Goal: Task Accomplishment & Management: Complete application form

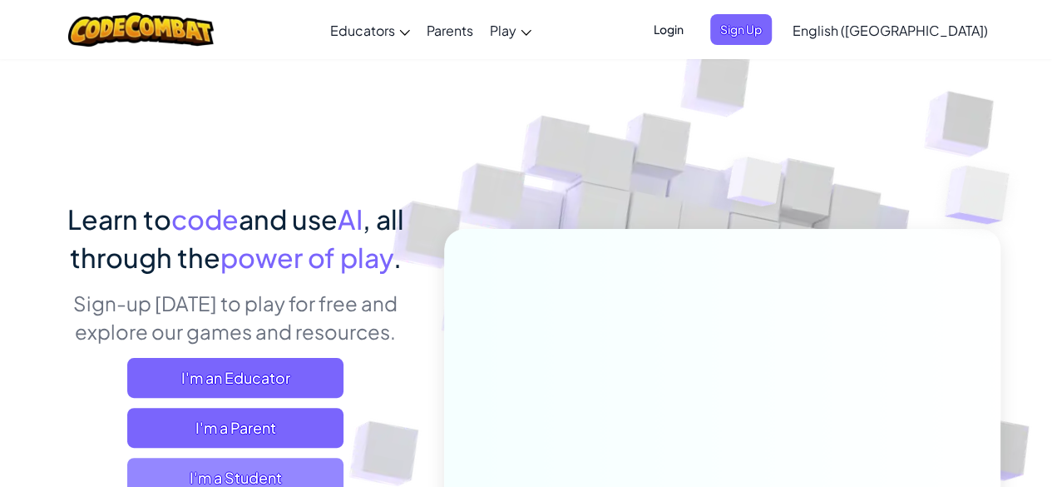
click at [282, 465] on span "I'm a Student" at bounding box center [235, 477] width 216 height 40
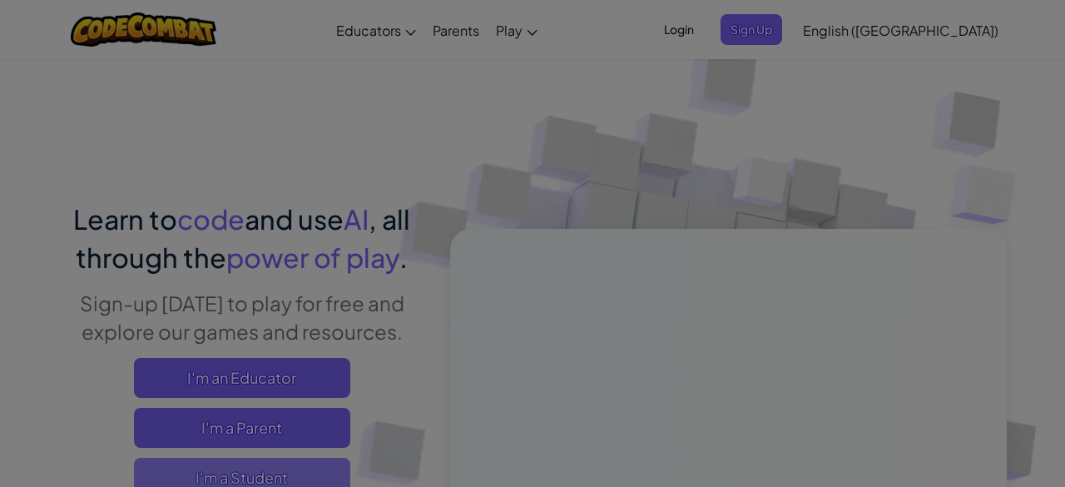
scroll to position [10, 0]
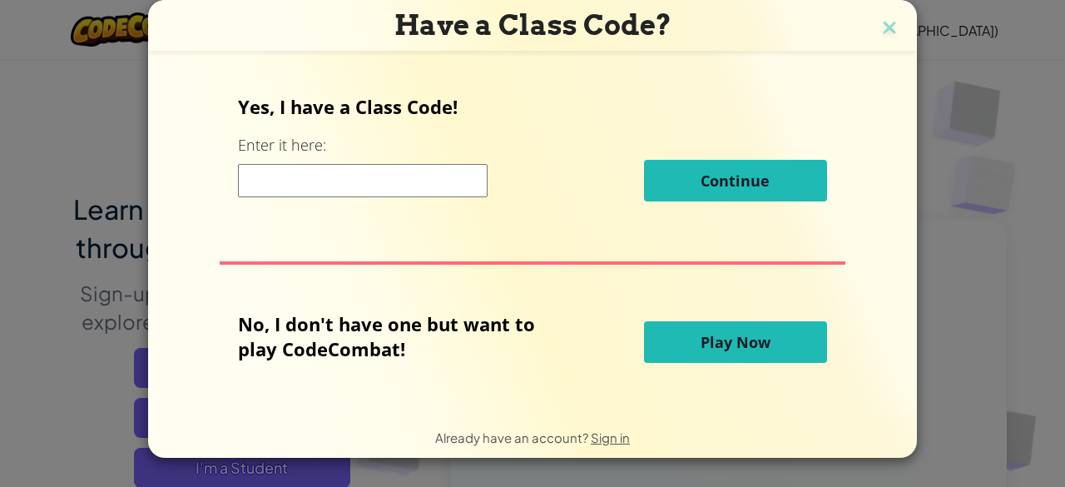
click at [690, 334] on button "Play Now" at bounding box center [735, 342] width 183 height 42
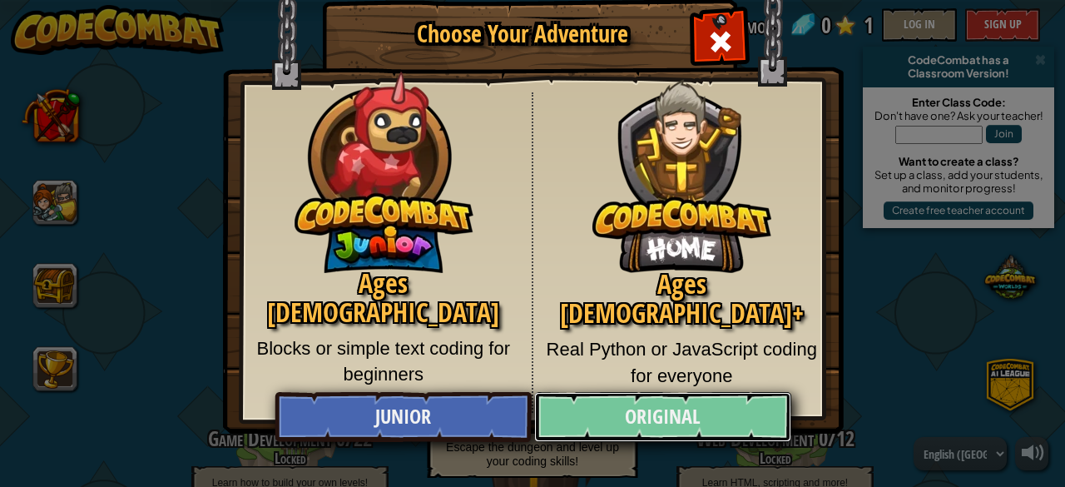
click at [748, 411] on link "Original" at bounding box center [662, 417] width 256 height 50
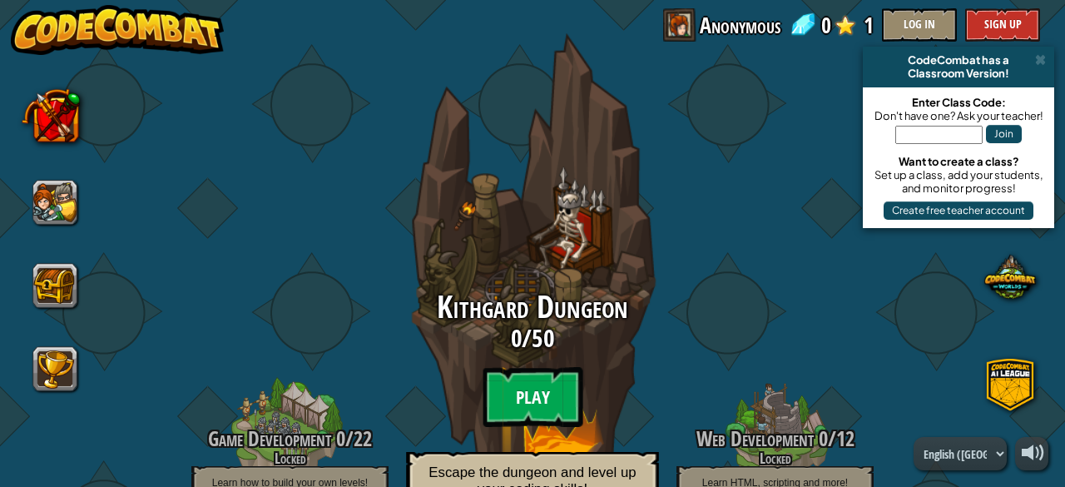
click at [532, 398] on btn "Play" at bounding box center [532, 397] width 100 height 60
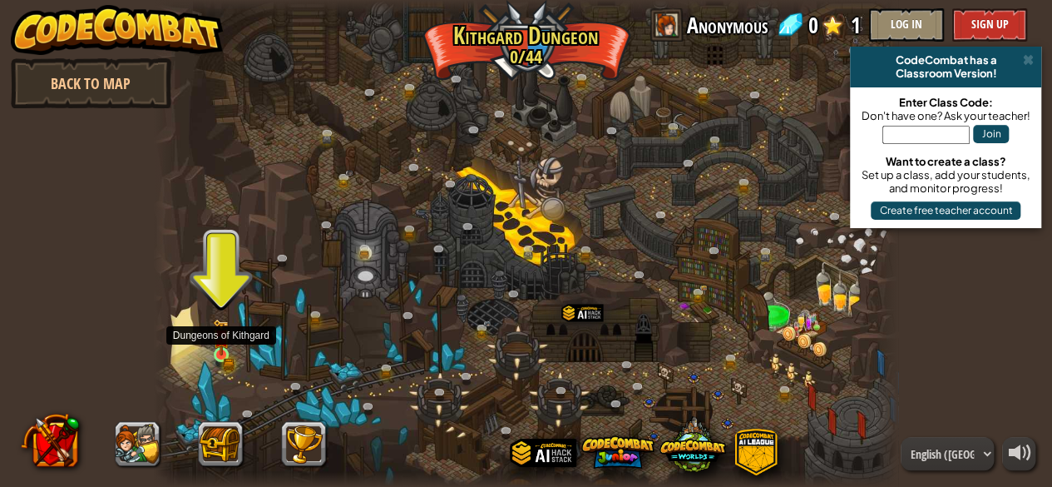
click at [215, 346] on img at bounding box center [221, 337] width 17 height 37
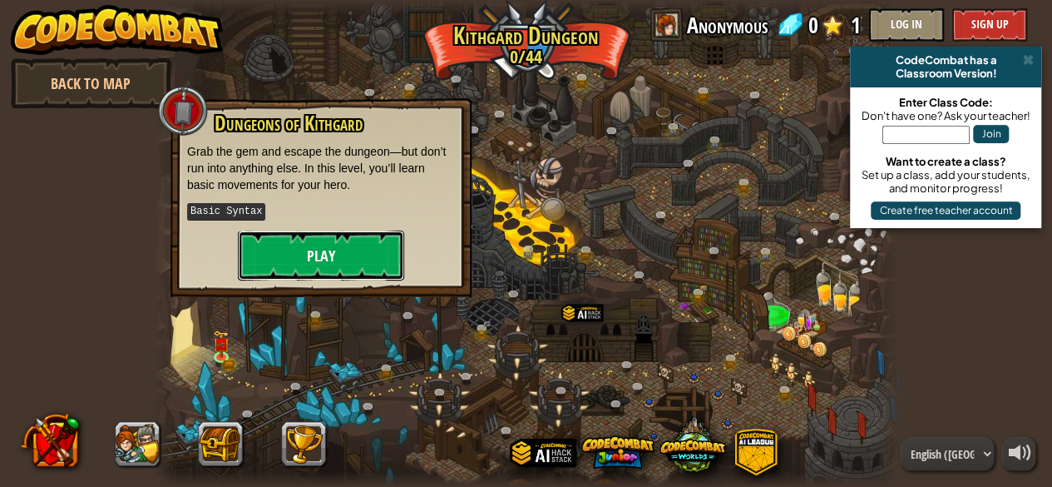
click at [273, 249] on button "Play" at bounding box center [321, 255] width 166 height 50
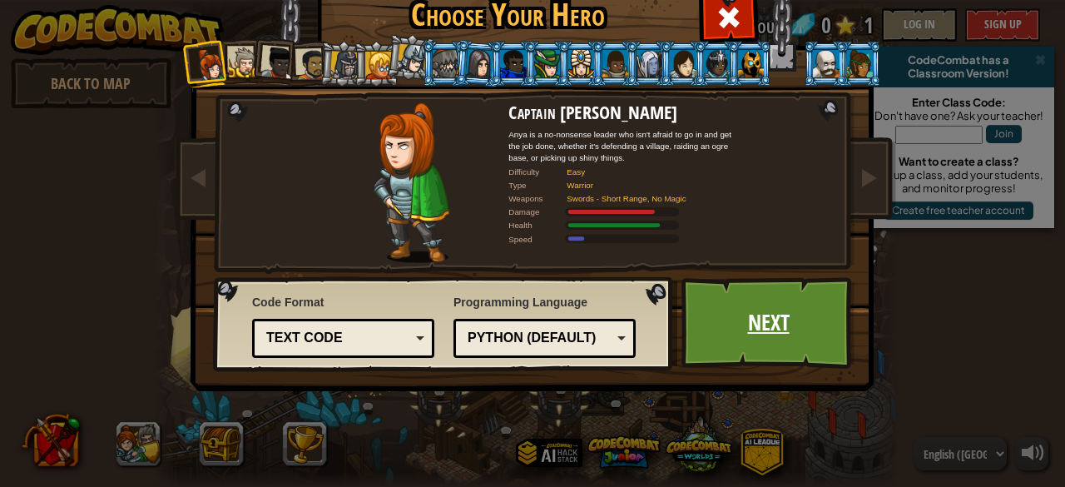
click at [758, 318] on link "Next" at bounding box center [768, 322] width 174 height 91
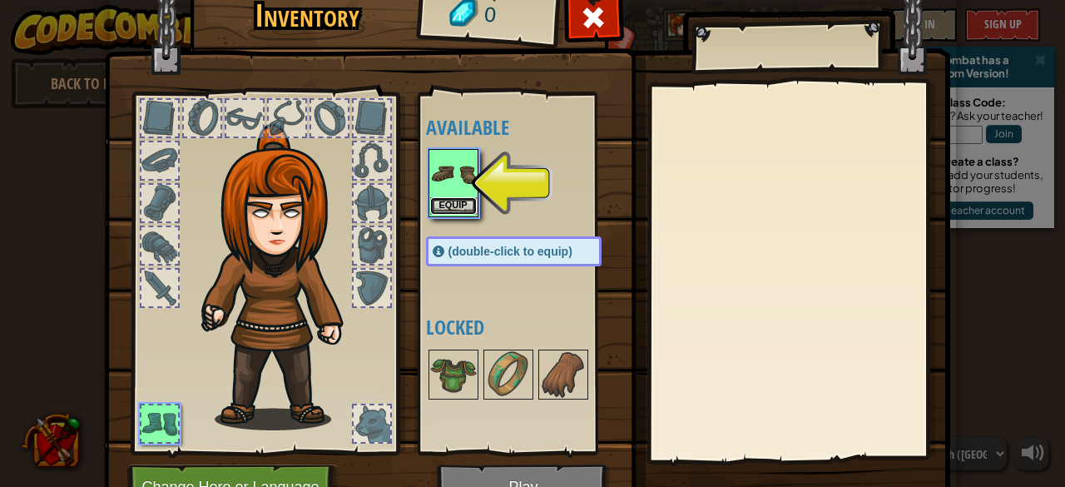
click at [443, 207] on button "Equip" at bounding box center [453, 205] width 47 height 17
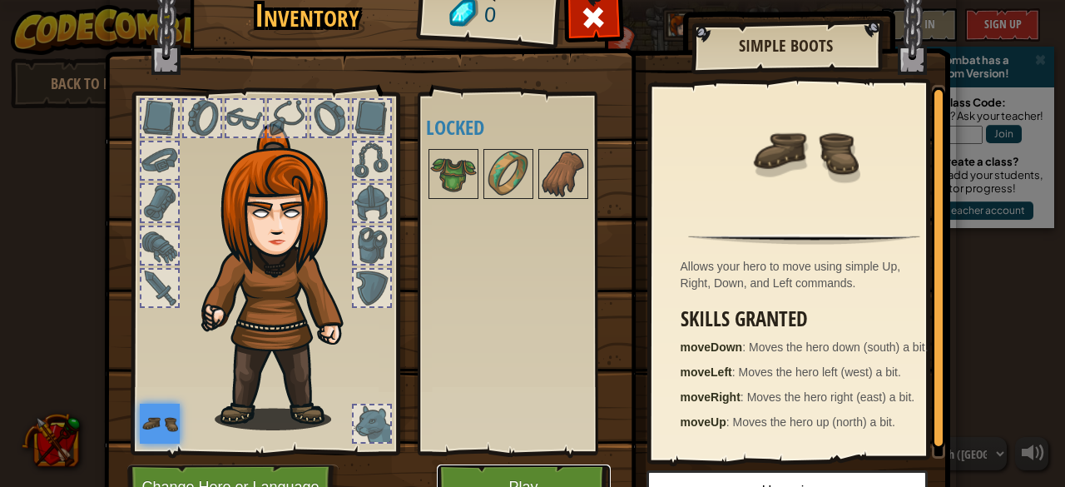
click at [463, 472] on button "Play" at bounding box center [524, 487] width 174 height 46
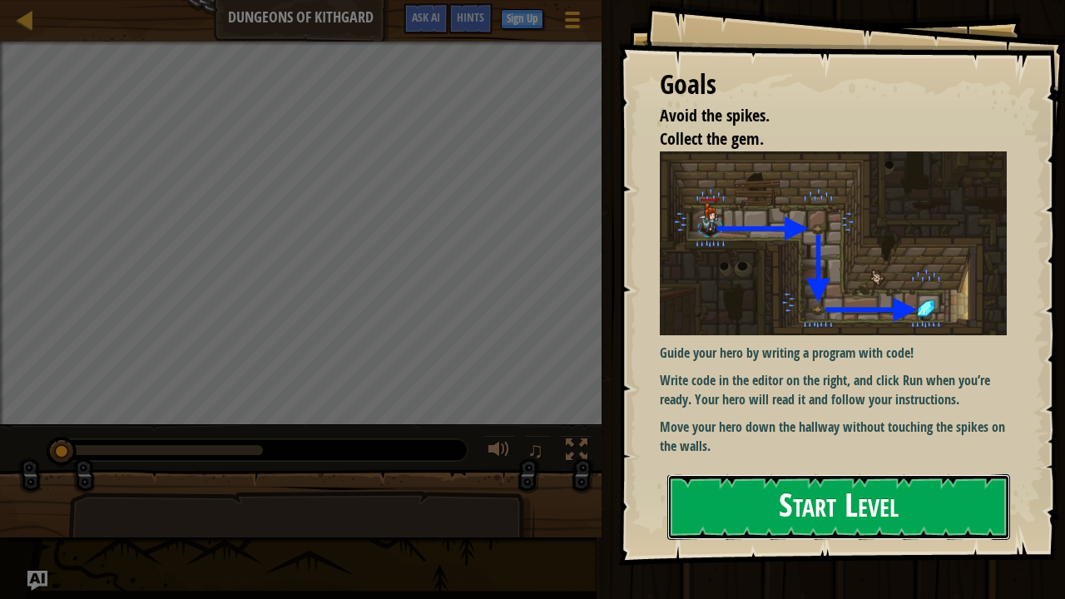
click at [895, 486] on button "Start Level" at bounding box center [838, 507] width 343 height 66
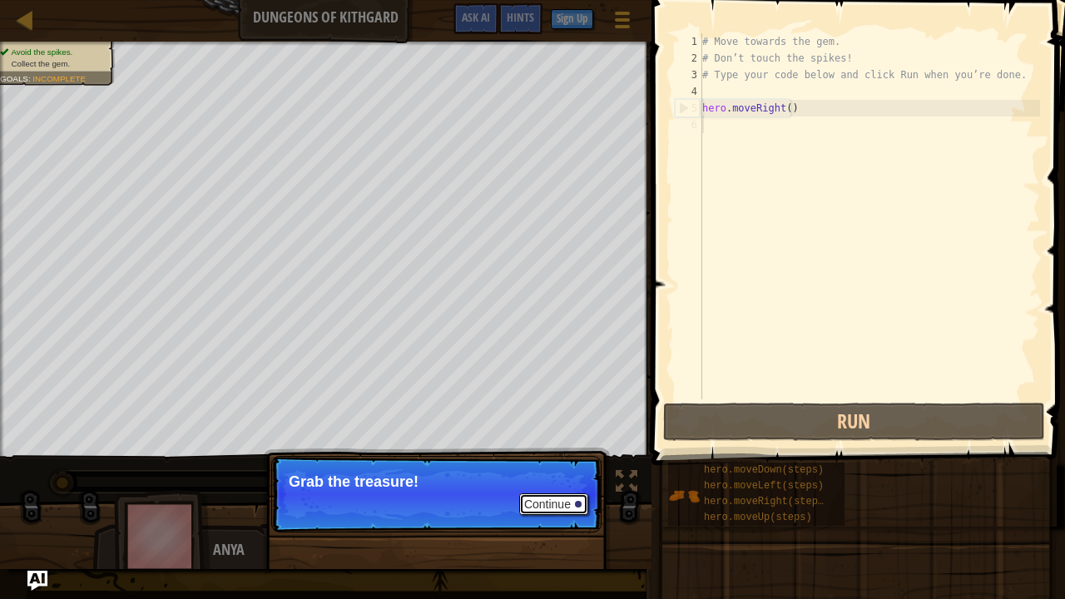
click at [549, 486] on button "Continue" at bounding box center [553, 504] width 69 height 22
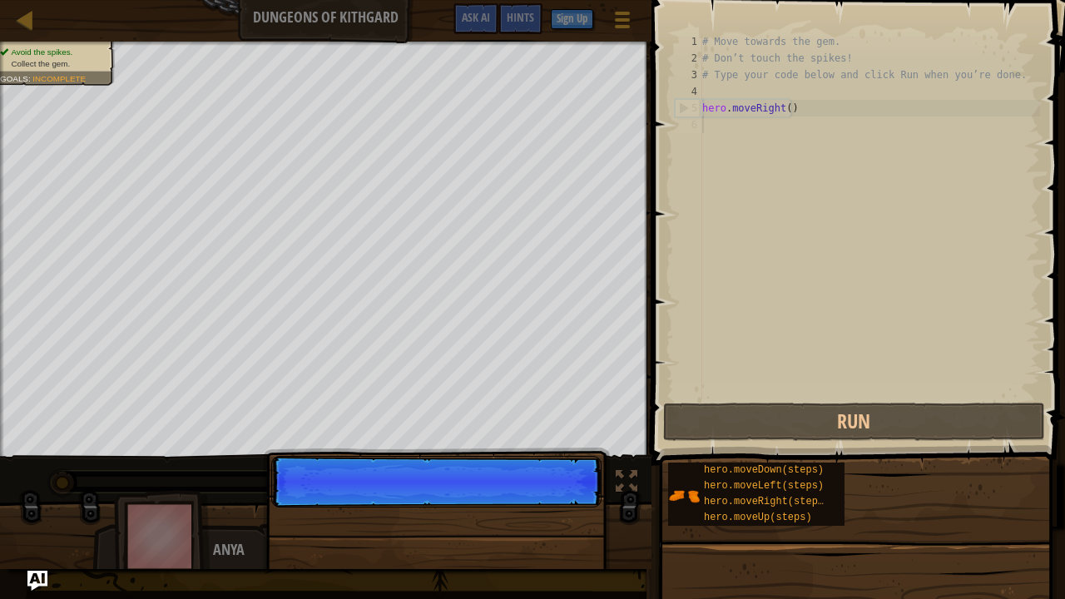
click at [549, 486] on p "Continue" at bounding box center [436, 482] width 330 height 52
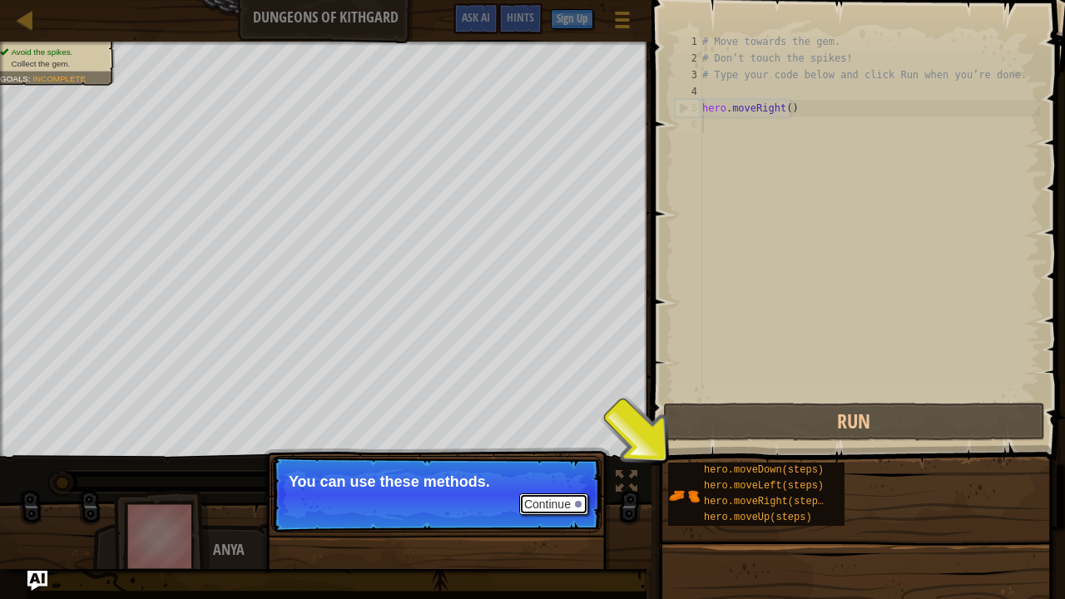
click at [549, 486] on button "Continue" at bounding box center [553, 504] width 69 height 22
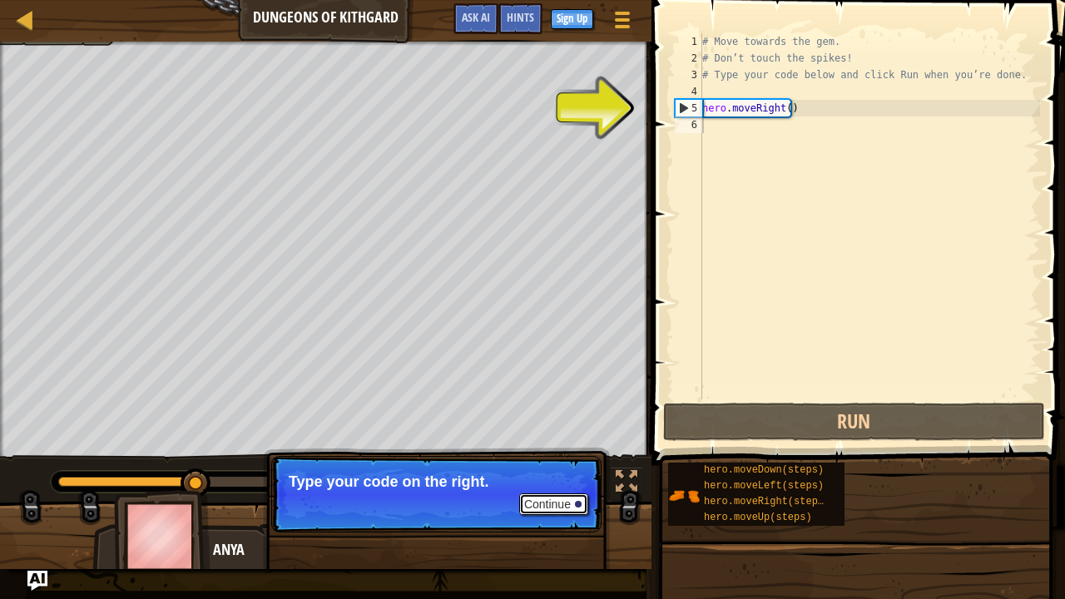
click at [549, 486] on button "Continue" at bounding box center [553, 504] width 69 height 22
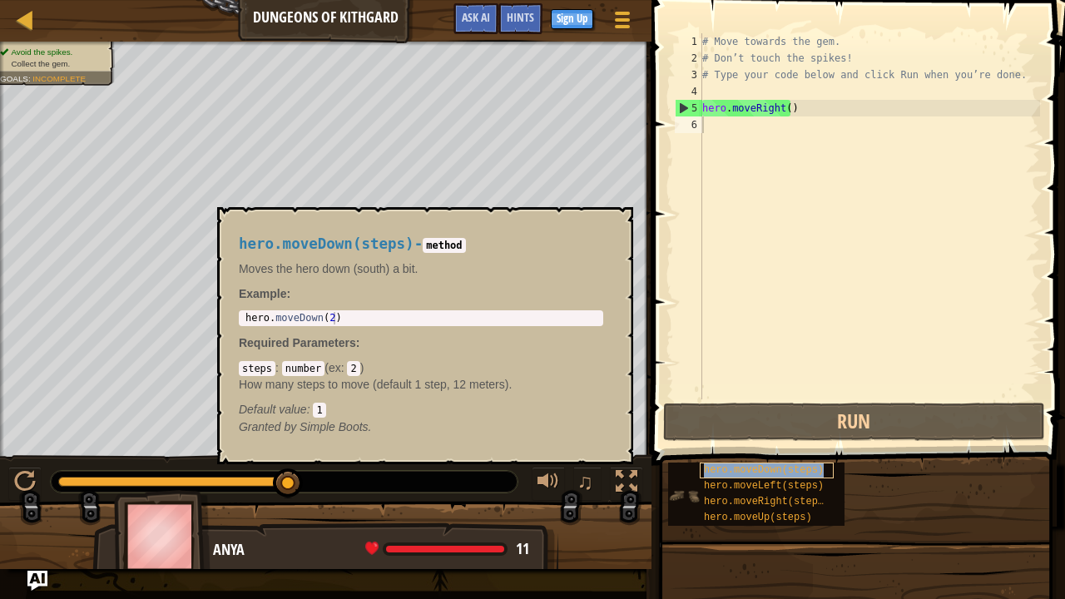
click at [784, 467] on span "hero.moveDown(steps)" at bounding box center [764, 470] width 120 height 12
click at [620, 221] on button "×" at bounding box center [614, 226] width 13 height 23
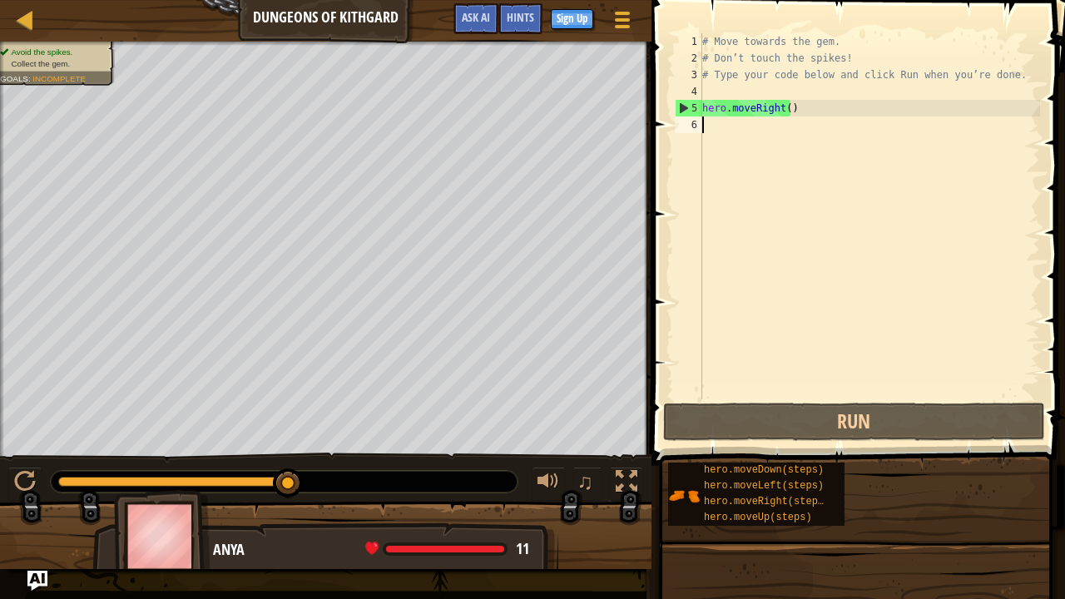
click at [711, 123] on div "# Move towards the gem. # Don’t touch the spikes! # Type your code below and cl…" at bounding box center [869, 232] width 341 height 399
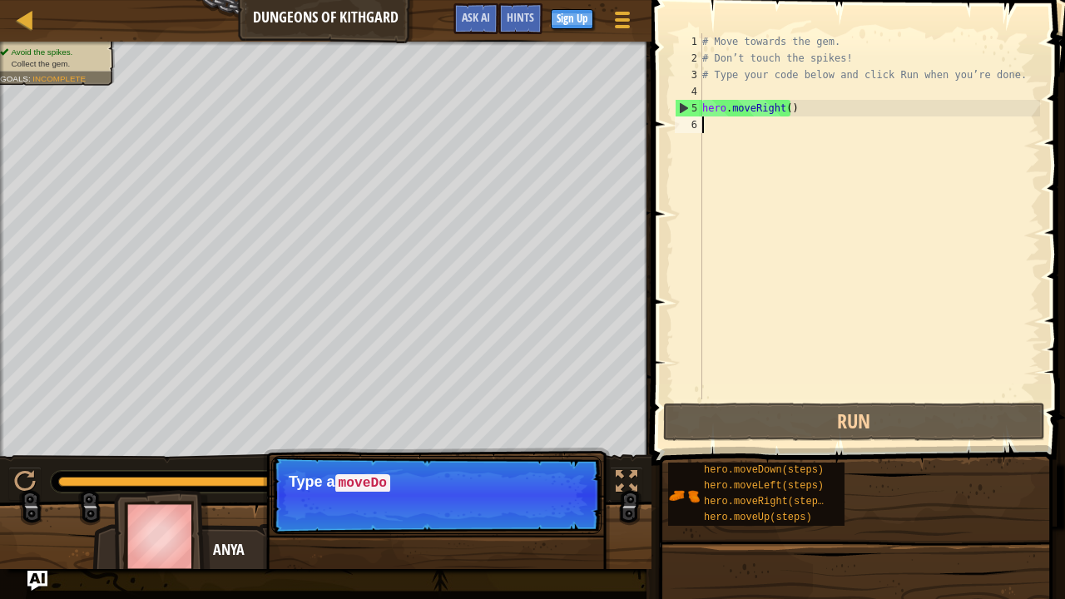
type textarea "h"
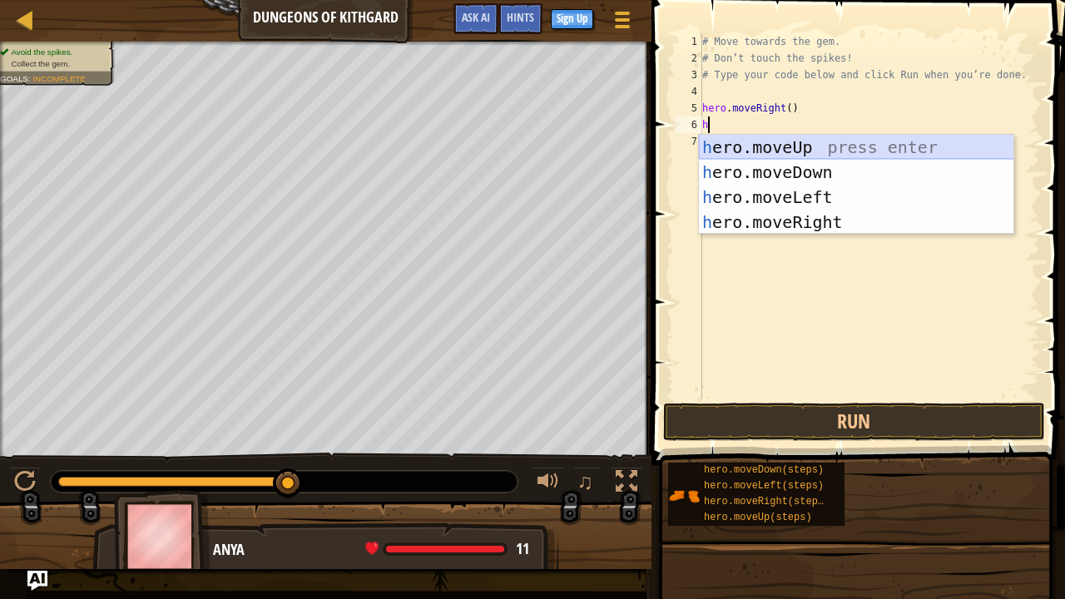
click at [759, 158] on div "h ero.moveUp press enter h ero.moveDown press enter h ero.moveLeft press enter …" at bounding box center [856, 210] width 315 height 150
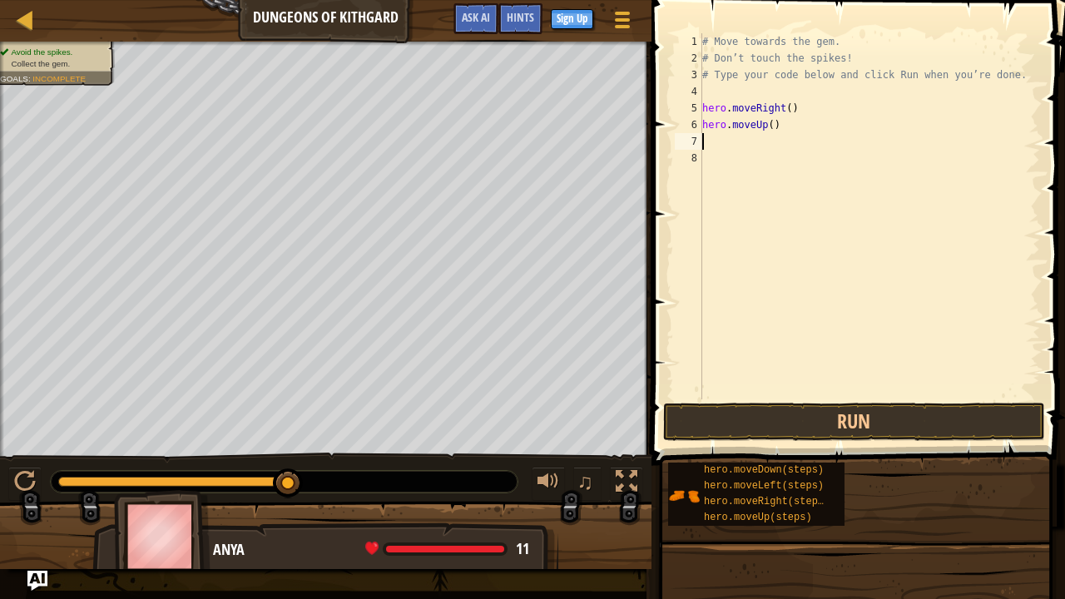
click at [751, 121] on div "# Move towards the gem. # Don’t touch the spikes! # Type your code below and cl…" at bounding box center [869, 232] width 341 height 399
click at [764, 125] on div "# Move towards the gem. # Don’t touch the spikes! # Type your code below and cl…" at bounding box center [869, 232] width 341 height 399
click at [779, 125] on div "# Move towards the gem. # Don’t touch the spikes! # Type your code below and cl…" at bounding box center [869, 232] width 341 height 399
type textarea "h"
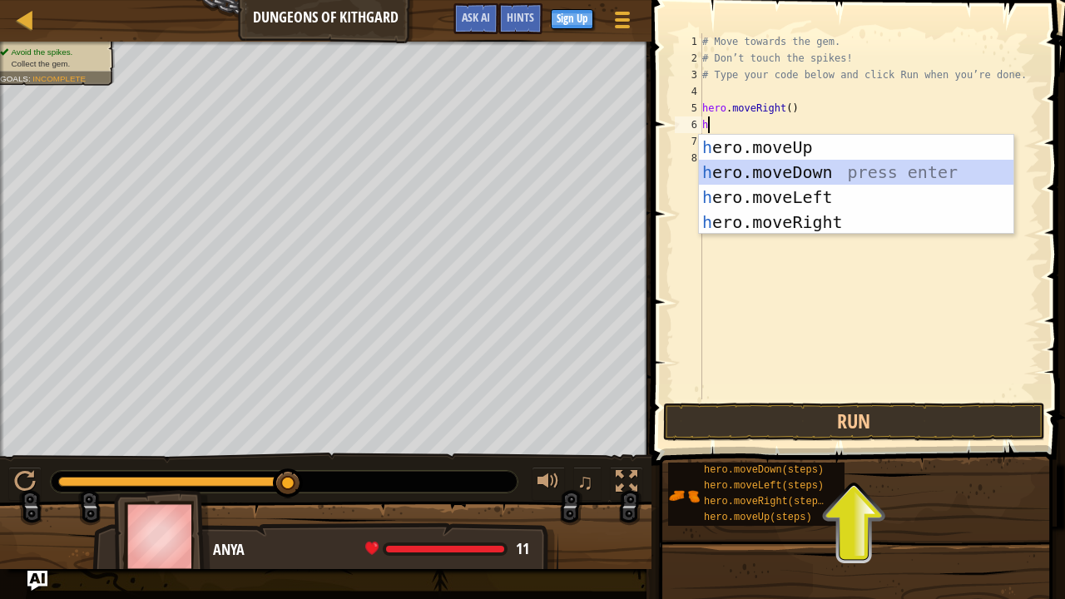
click at [777, 167] on div "h ero.moveUp press enter h ero.moveDown press enter h ero.moveLeft press enter …" at bounding box center [856, 210] width 315 height 150
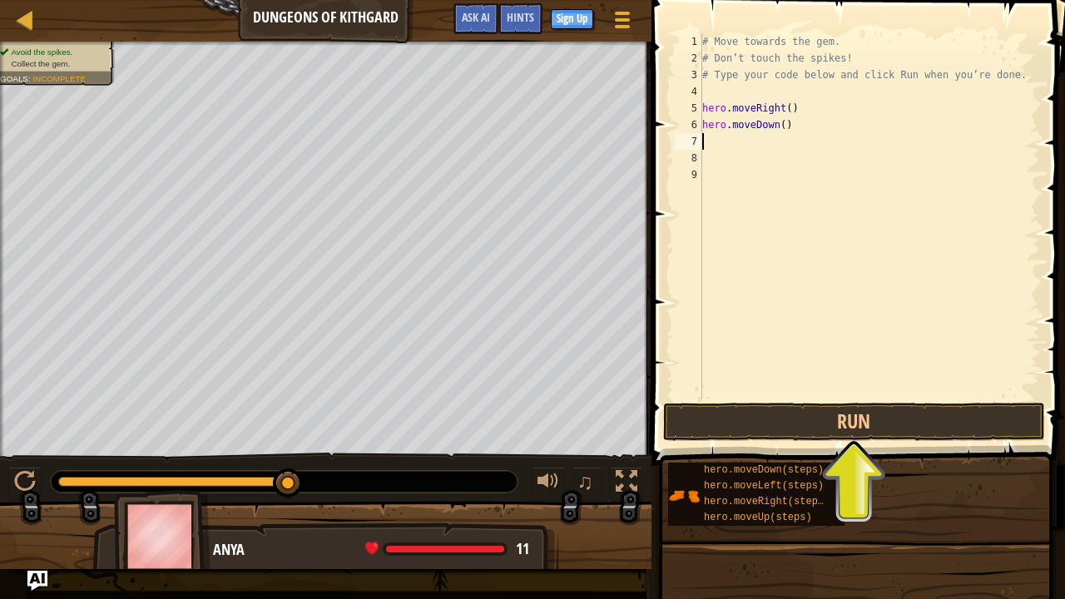
type textarea "h"
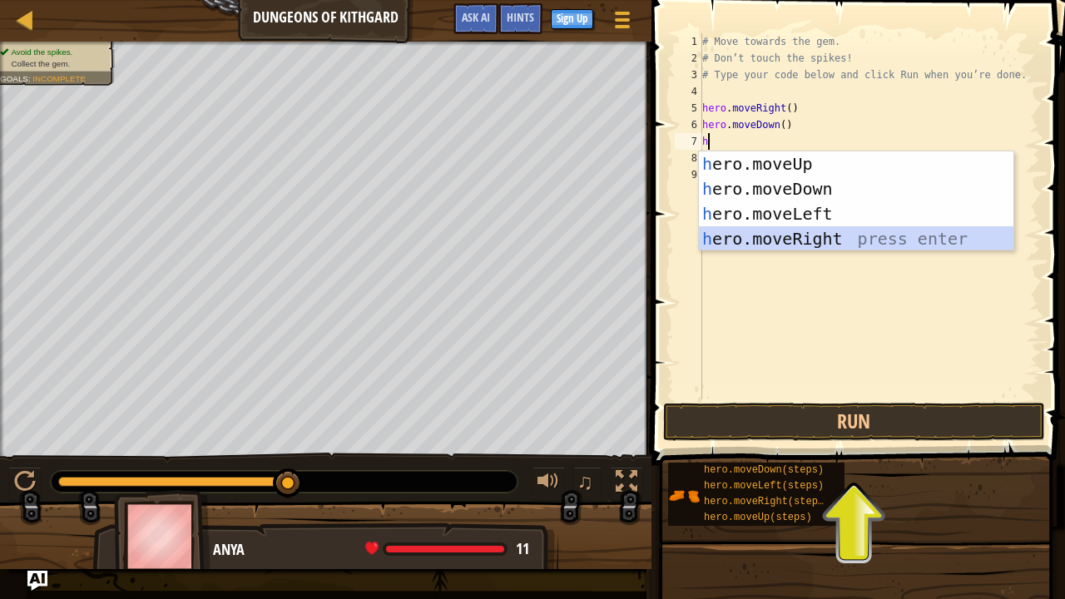
click at [785, 230] on div "h ero.moveUp press enter h ero.moveDown press enter h ero.moveLeft press enter …" at bounding box center [856, 226] width 315 height 150
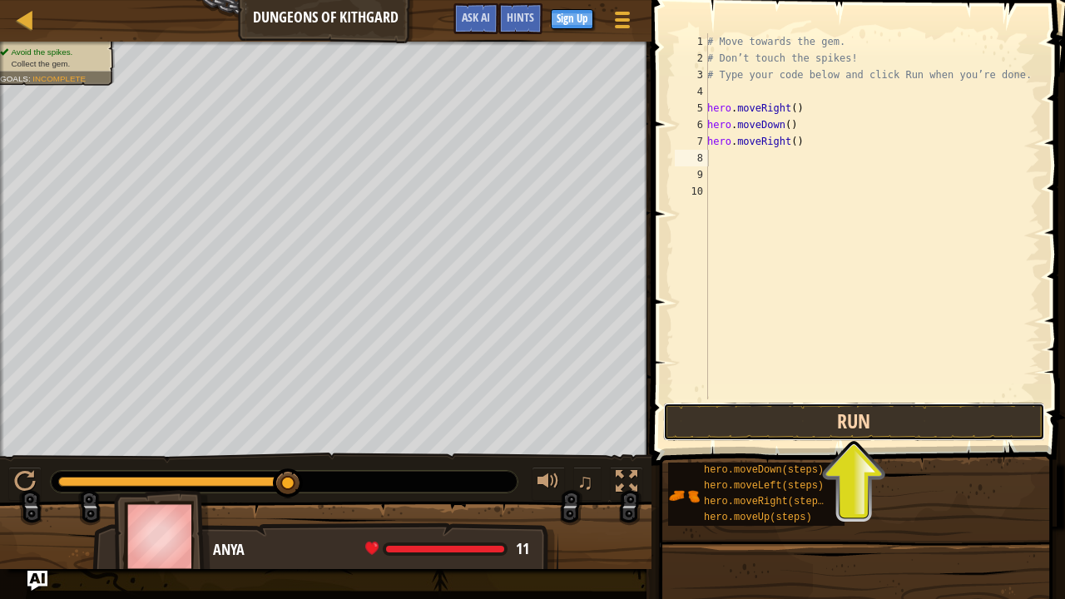
click at [777, 427] on button "Run" at bounding box center [854, 422] width 382 height 38
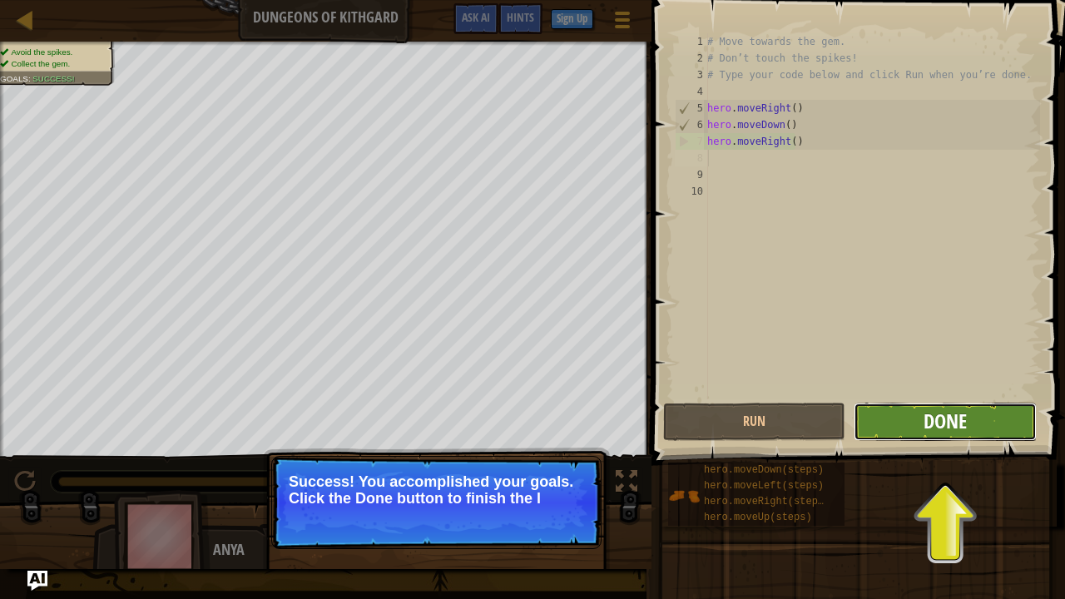
click at [932, 431] on span "Done" at bounding box center [944, 421] width 43 height 27
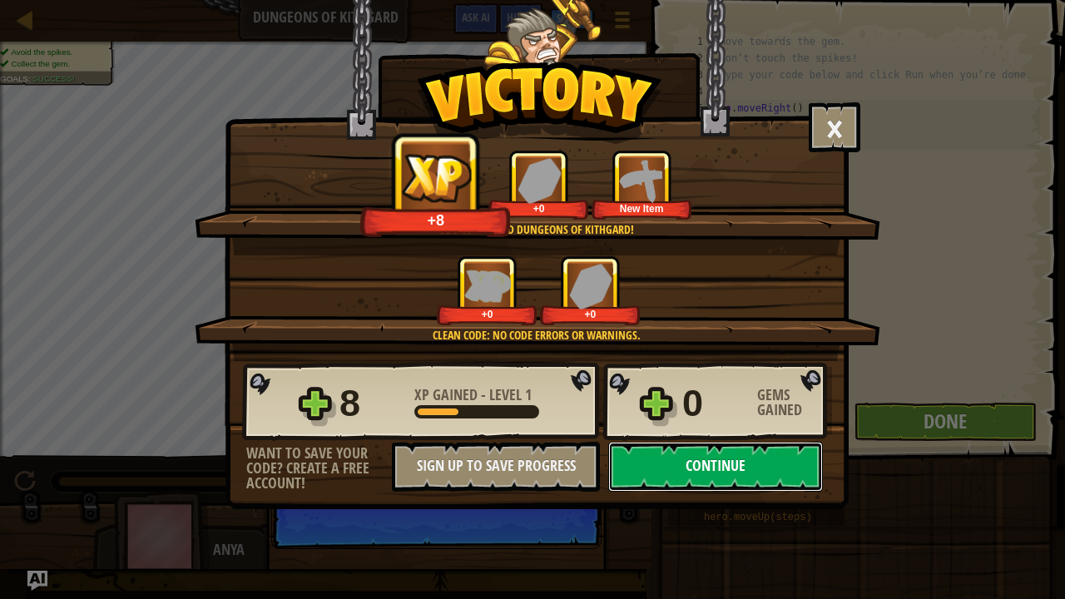
click at [797, 458] on button "Continue" at bounding box center [715, 467] width 215 height 50
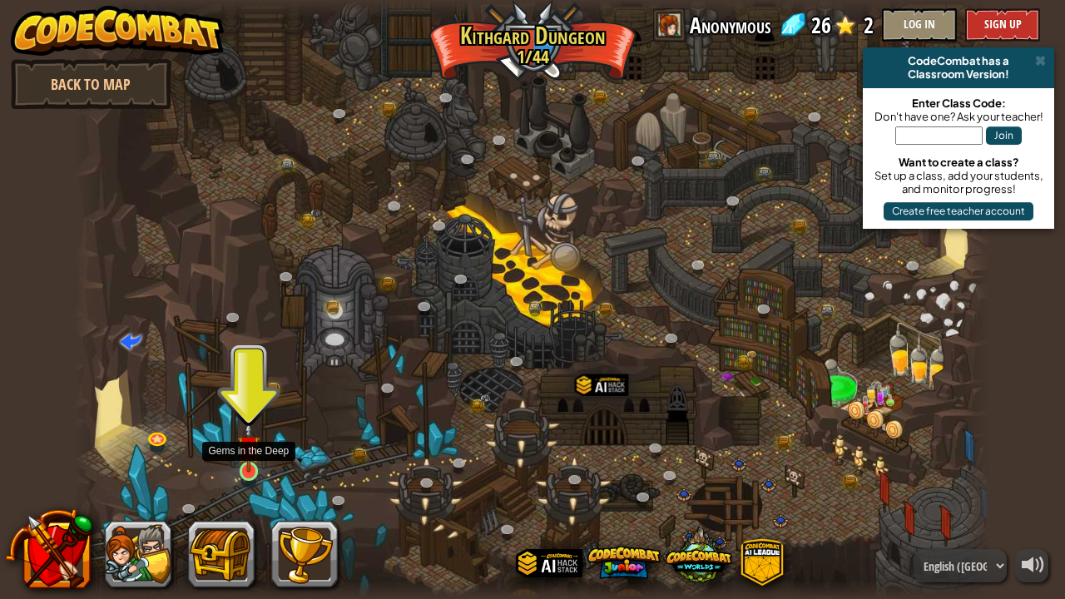
click at [250, 451] on img at bounding box center [248, 447] width 22 height 52
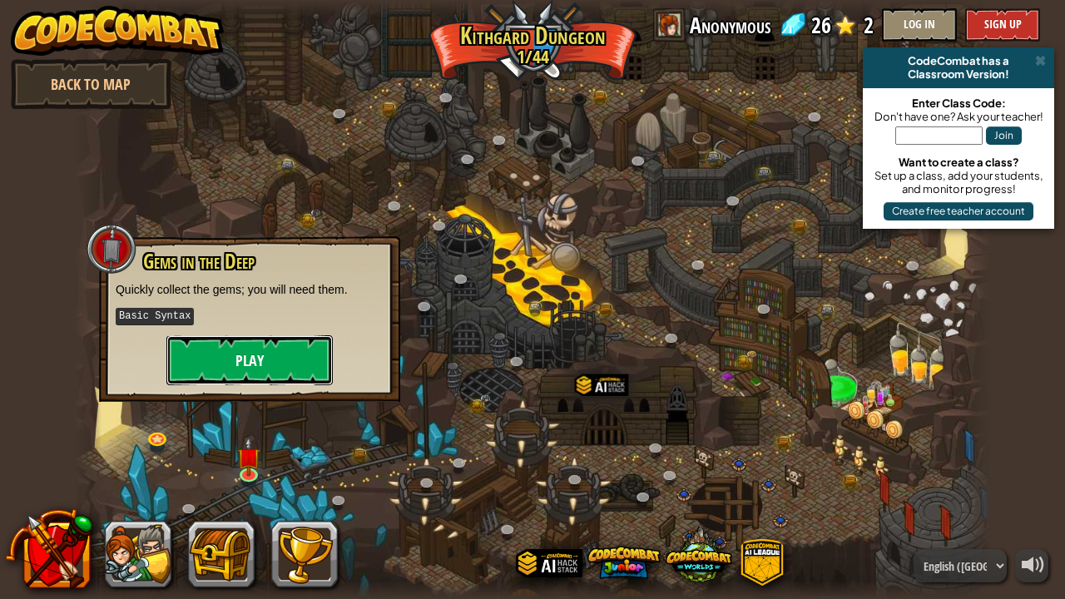
click at [228, 348] on button "Play" at bounding box center [249, 360] width 166 height 50
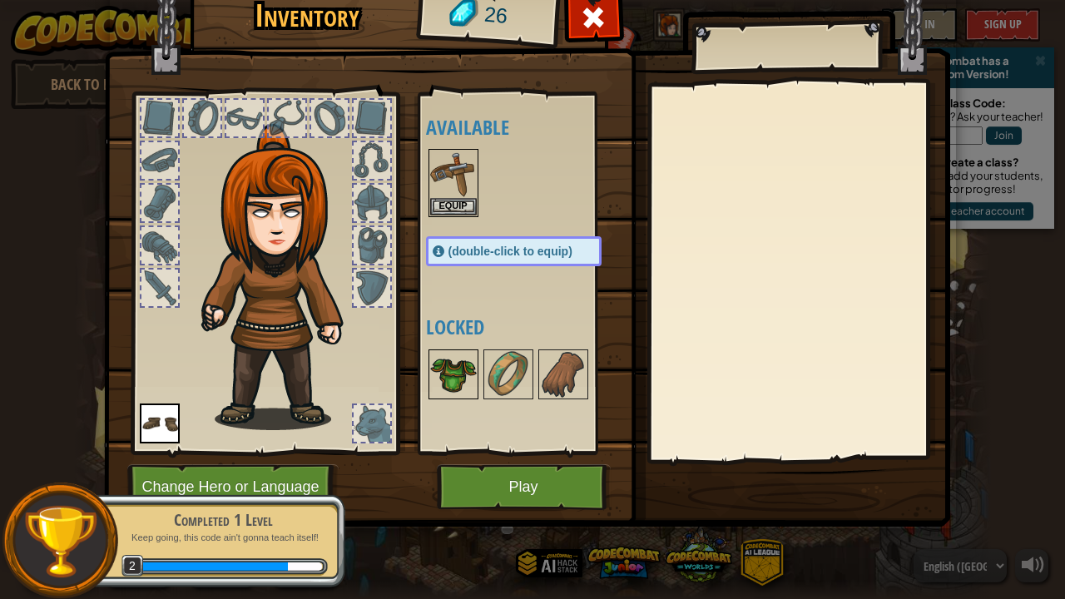
click at [462, 366] on img at bounding box center [453, 374] width 47 height 47
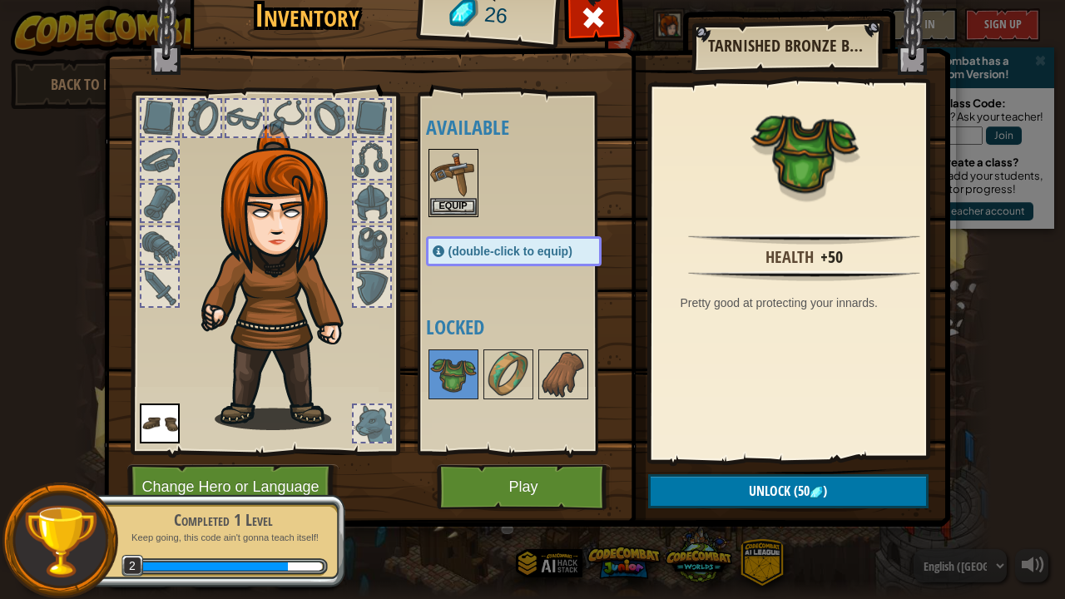
click at [536, 373] on div at bounding box center [530, 374] width 209 height 55
click at [452, 362] on img at bounding box center [453, 374] width 47 height 47
click at [157, 288] on div at bounding box center [159, 287] width 37 height 37
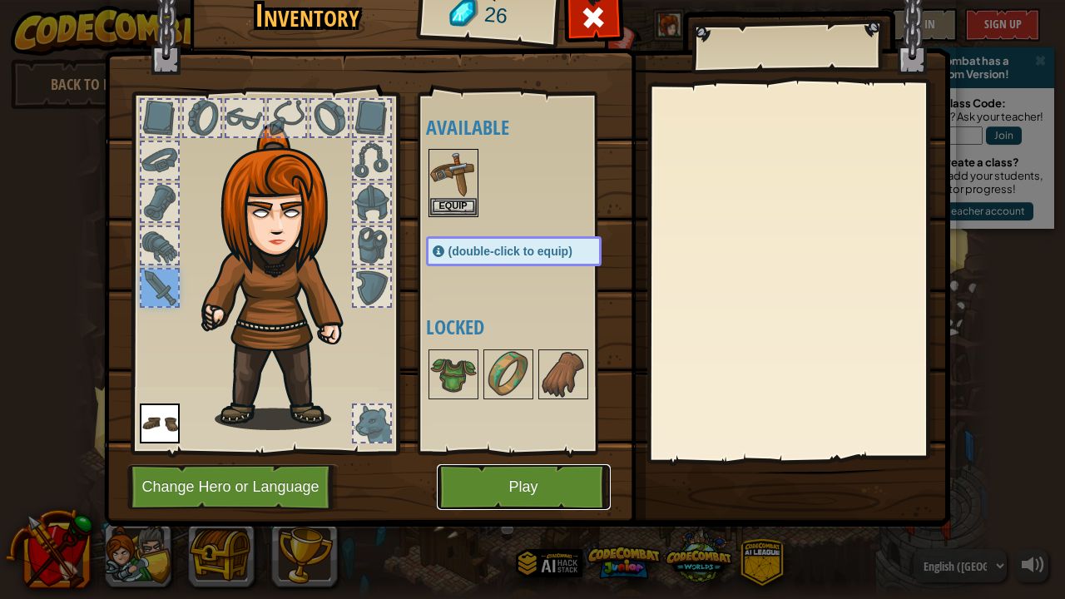
click at [487, 475] on button "Play" at bounding box center [524, 487] width 174 height 46
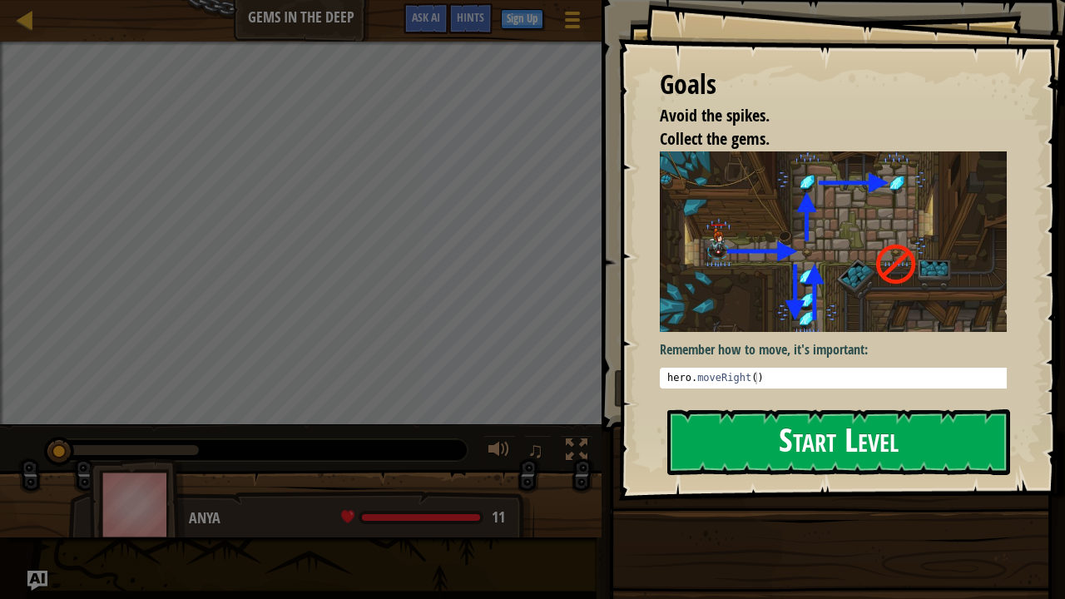
click at [822, 459] on button "Start Level" at bounding box center [838, 442] width 343 height 66
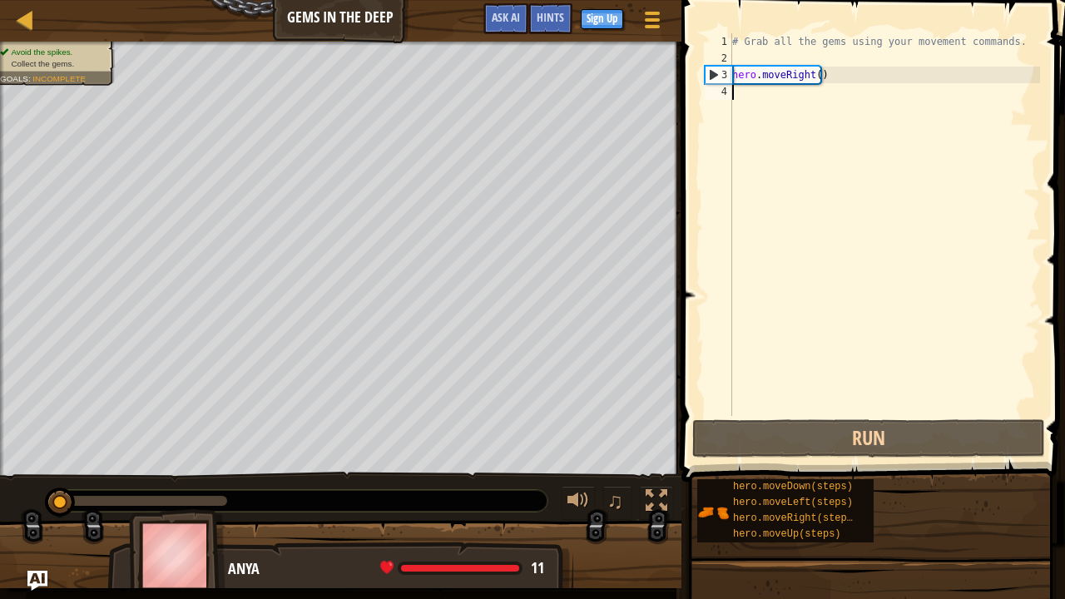
type textarea "h"
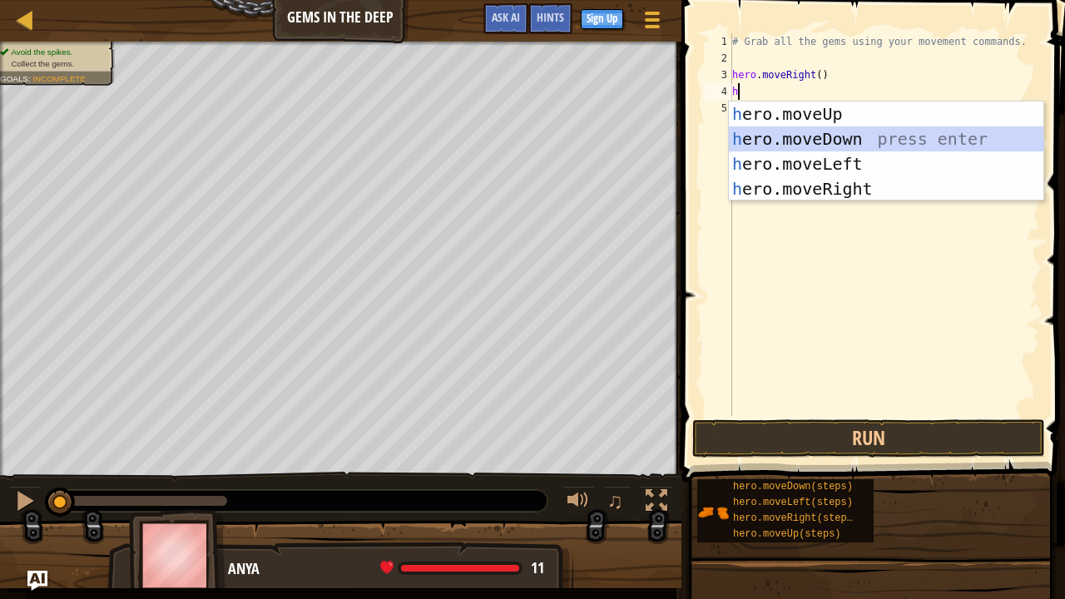
click at [799, 127] on div "h ero.moveUp press enter h ero.moveDown press enter h ero.moveLeft press enter …" at bounding box center [886, 176] width 315 height 150
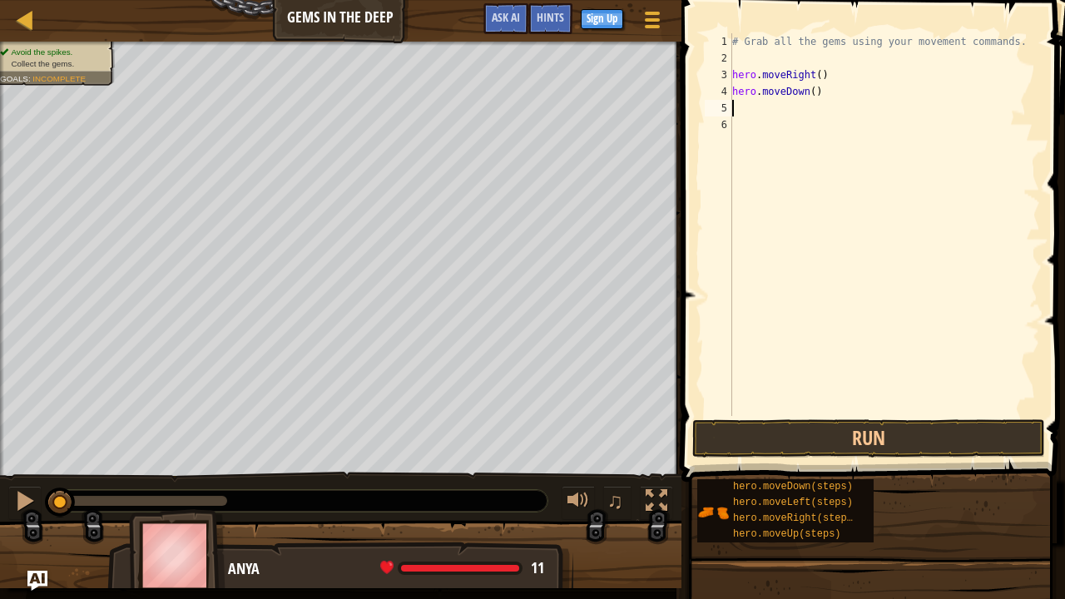
type textarea "h"
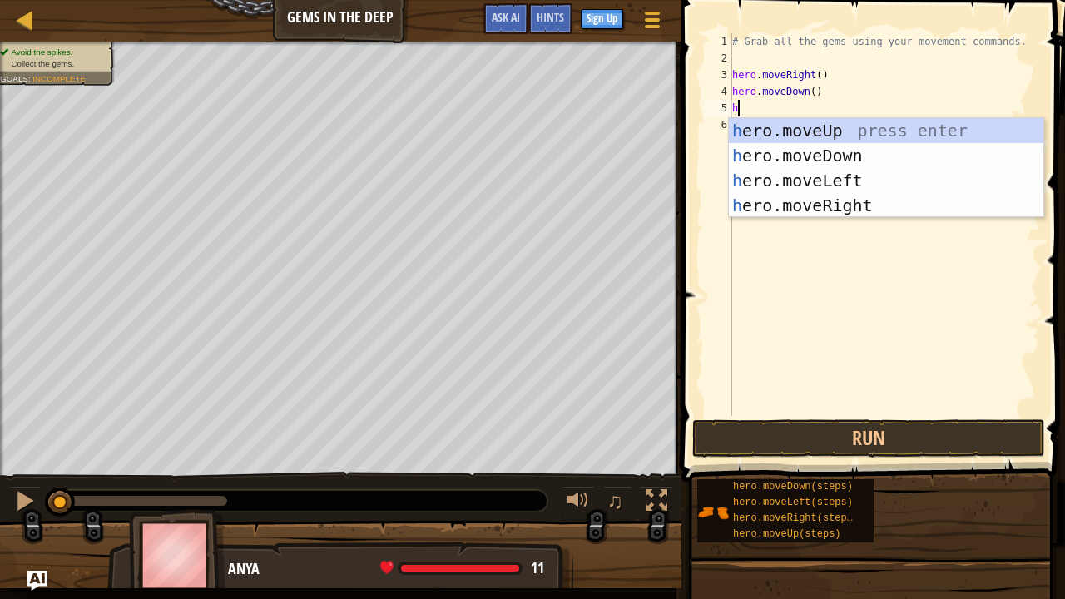
click at [799, 127] on div "h ero.moveUp press enter h ero.moveDown press enter h ero.moveLeft press enter …" at bounding box center [886, 193] width 315 height 150
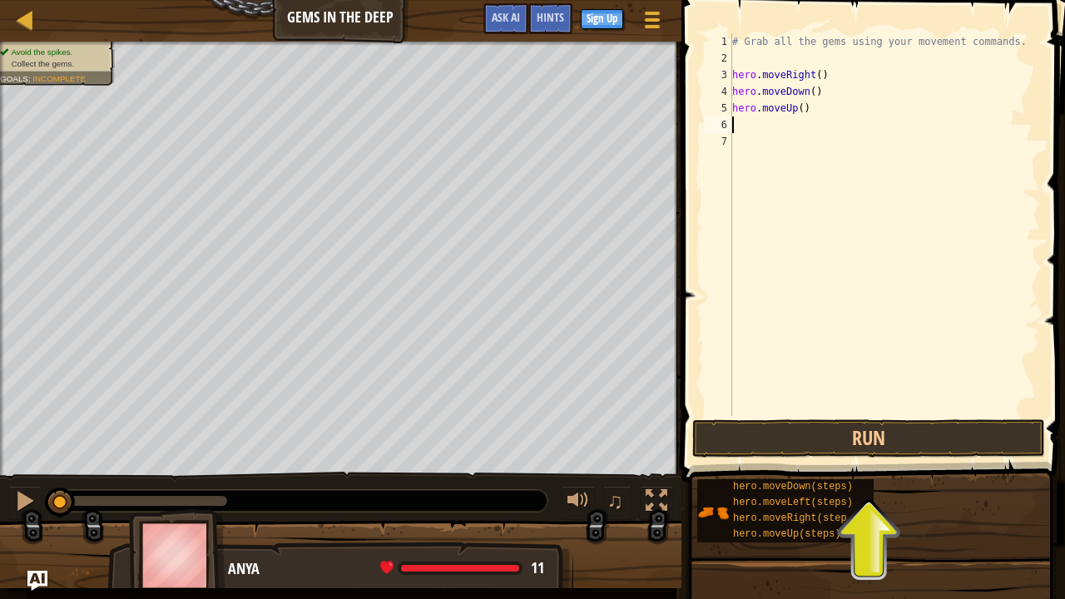
type textarea "h"
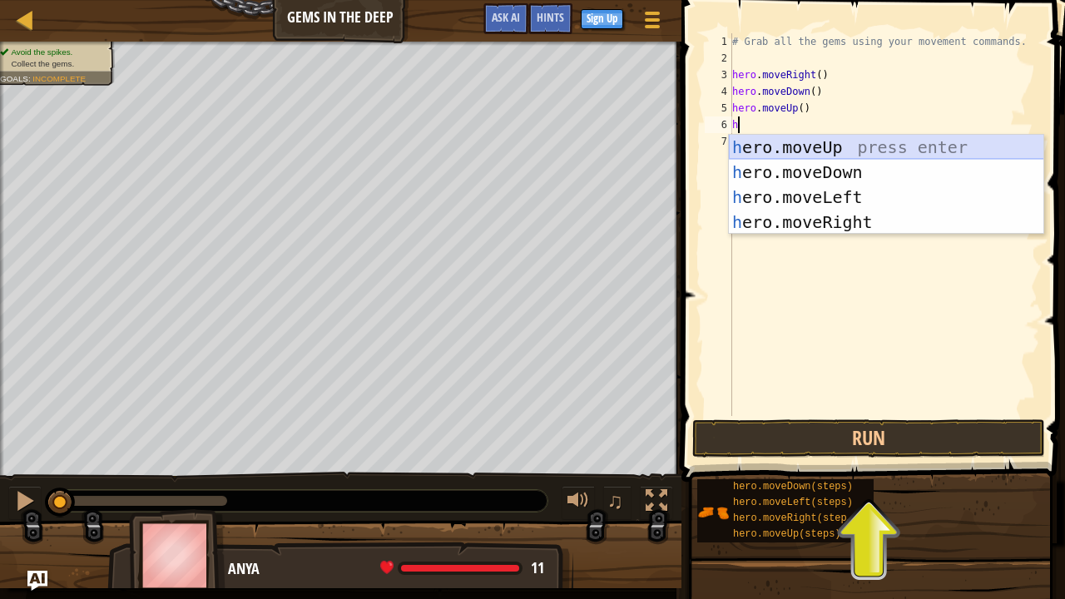
click at [805, 150] on div "h ero.moveUp press enter h ero.moveDown press enter h ero.moveLeft press enter …" at bounding box center [886, 210] width 315 height 150
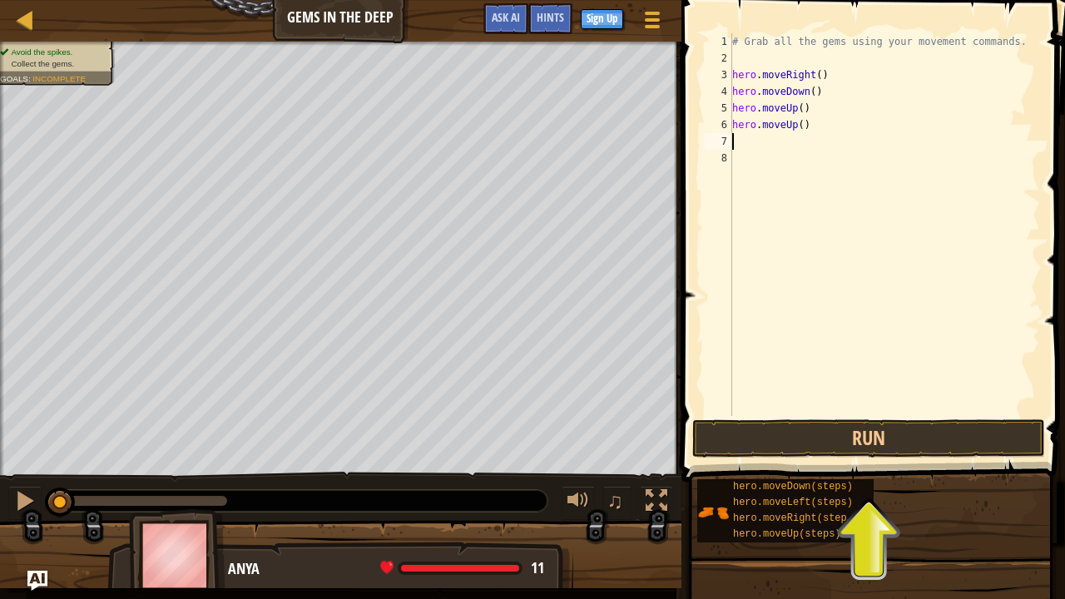
type textarea "h"
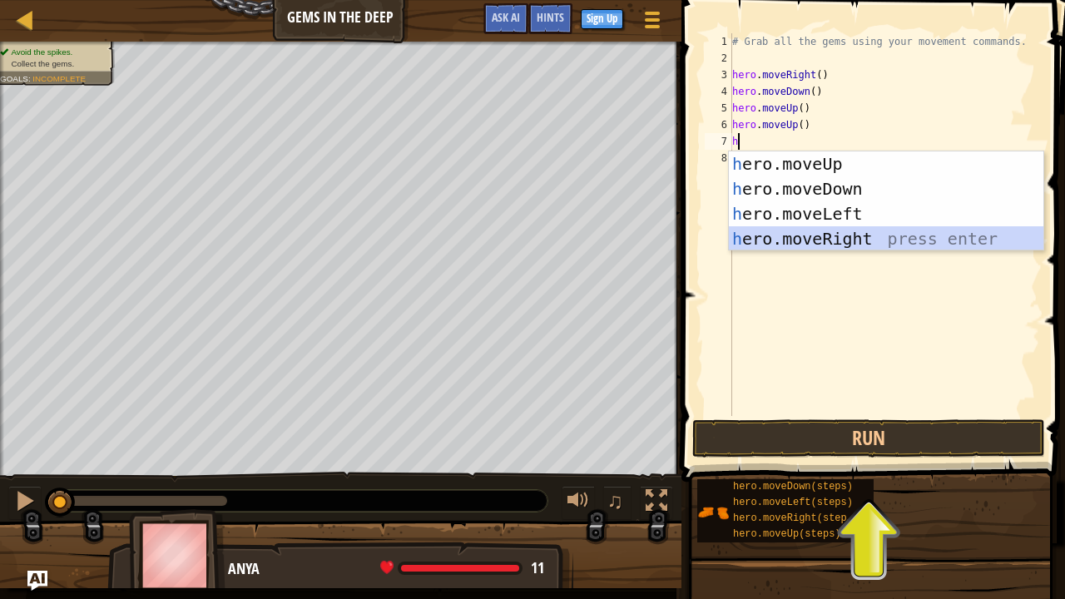
click at [883, 228] on div "h ero.moveUp press enter h ero.moveDown press enter h ero.moveLeft press enter …" at bounding box center [886, 226] width 315 height 150
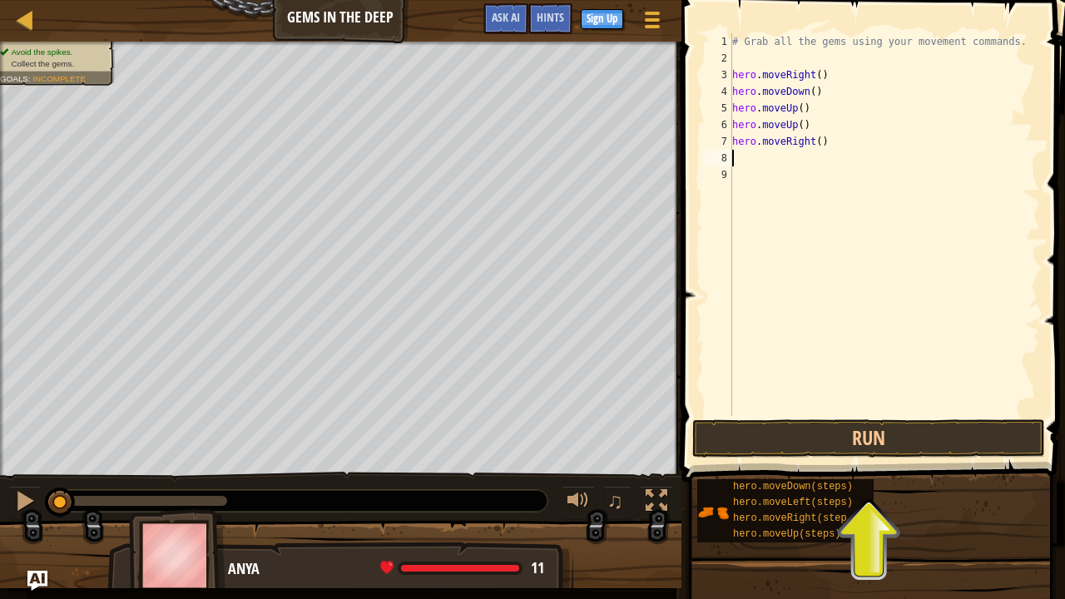
type textarea "h"
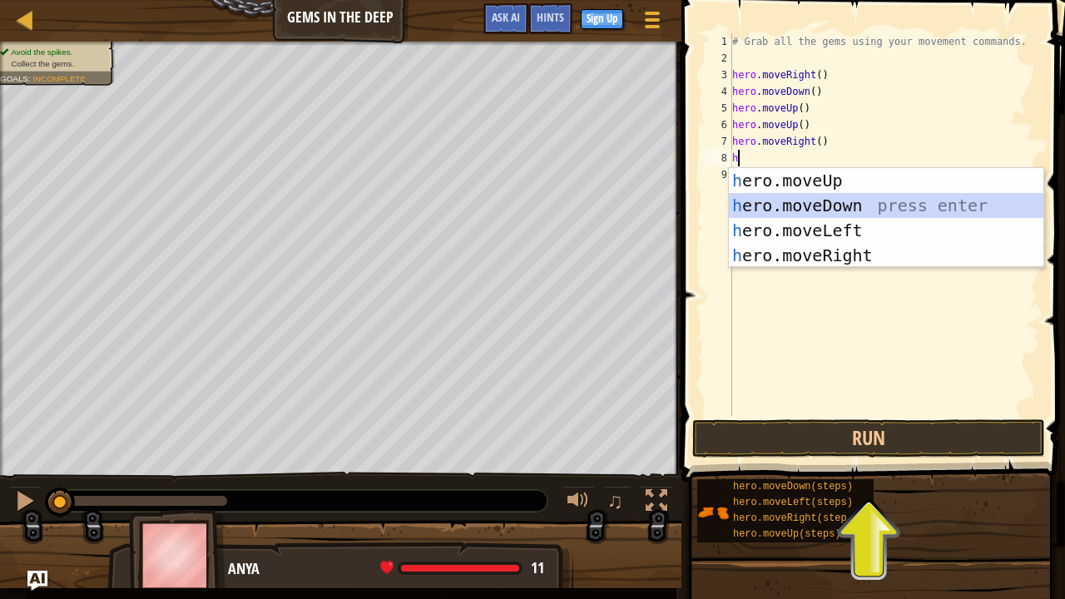
click at [843, 200] on div "h ero.moveUp press enter h ero.moveDown press enter h ero.moveLeft press enter …" at bounding box center [886, 243] width 315 height 150
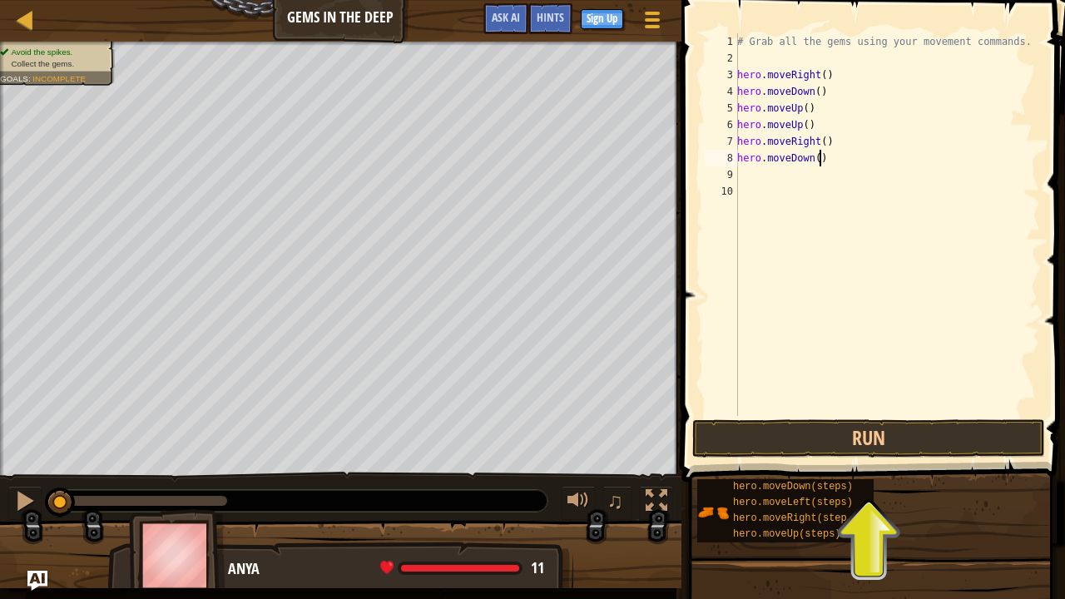
click at [826, 156] on div "# Grab all the gems using your movement commands. hero . moveRight ( ) hero . m…" at bounding box center [887, 241] width 306 height 416
type textarea "h"
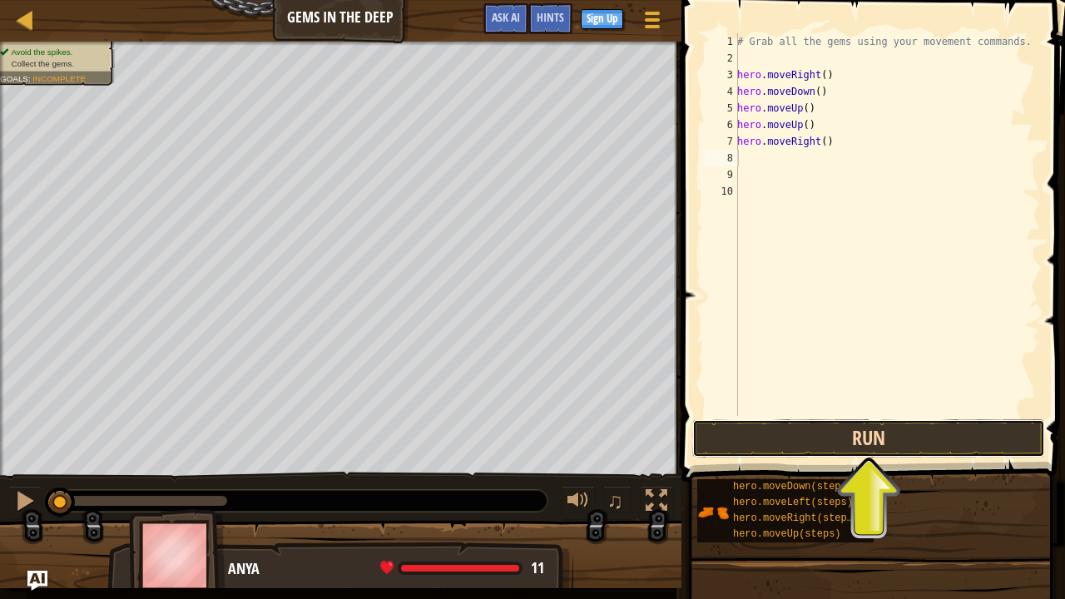
click at [790, 434] on button "Run" at bounding box center [868, 438] width 353 height 38
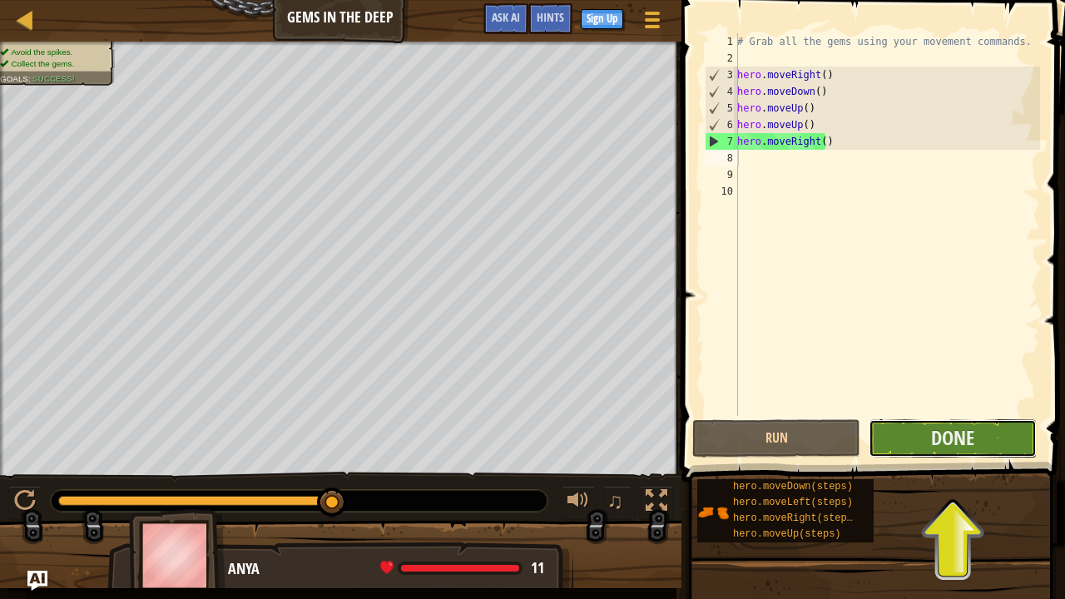
click at [919, 432] on button "Done" at bounding box center [952, 438] width 168 height 38
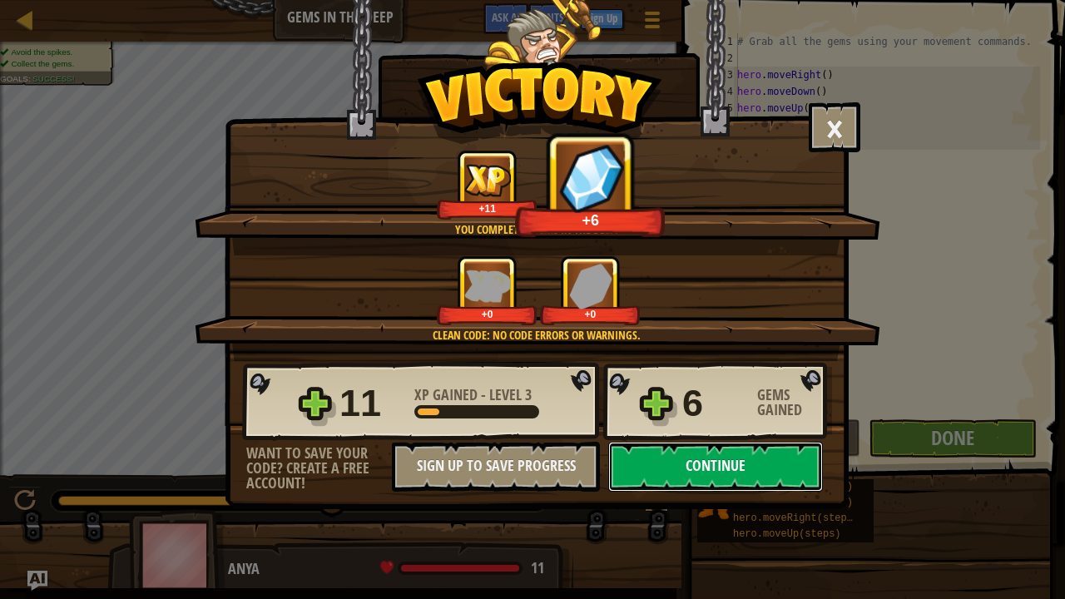
click at [700, 477] on button "Continue" at bounding box center [715, 467] width 215 height 50
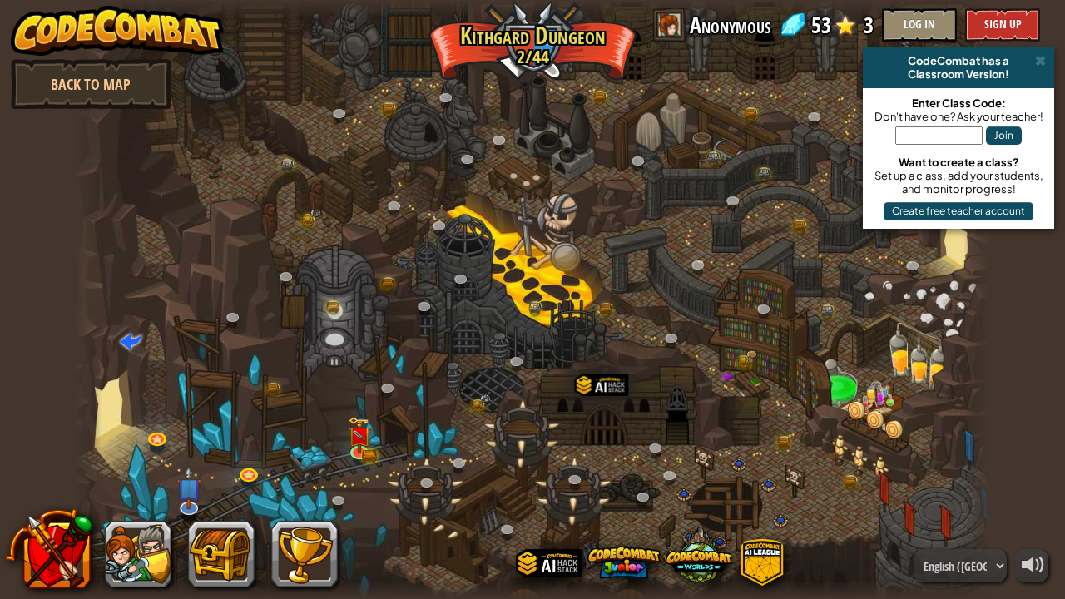
click at [700, 477] on div at bounding box center [532, 299] width 917 height 599
click at [363, 438] on img at bounding box center [360, 426] width 22 height 50
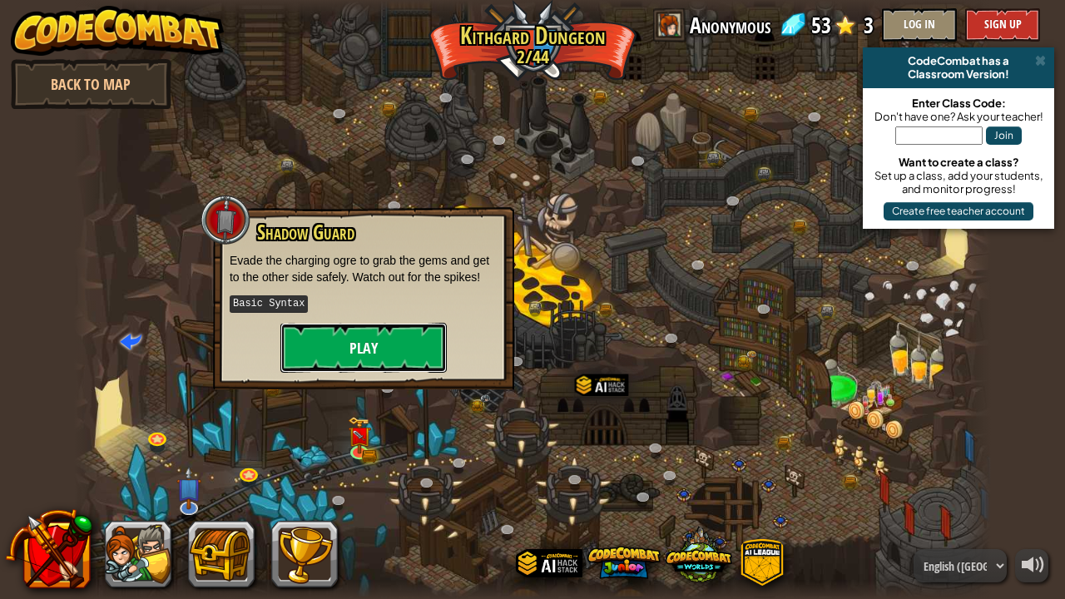
click at [365, 367] on button "Play" at bounding box center [363, 348] width 166 height 50
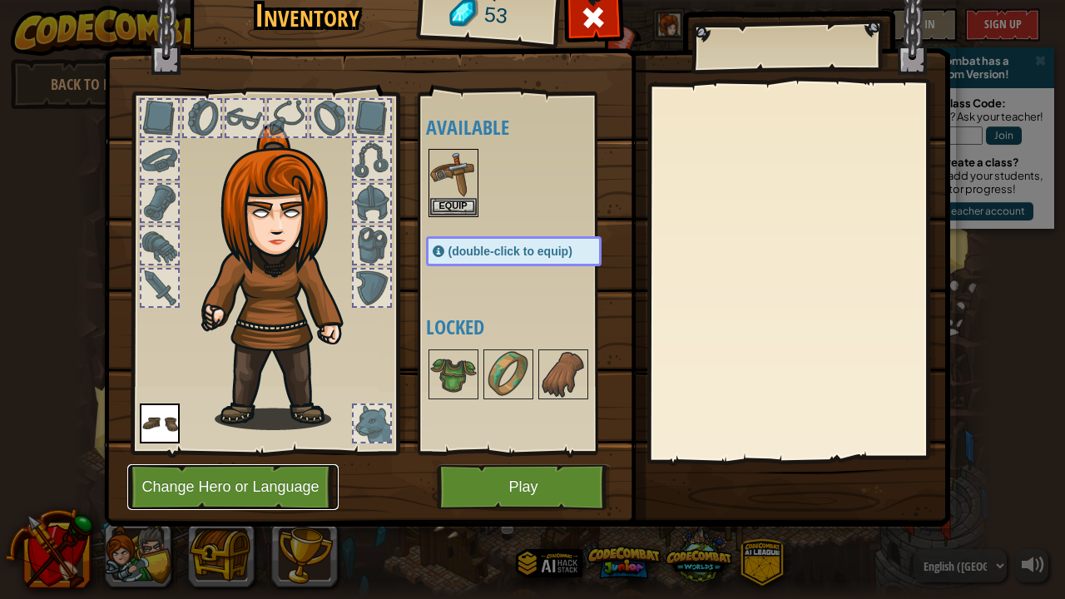
click at [243, 484] on button "Change Hero or Language" at bounding box center [232, 487] width 211 height 46
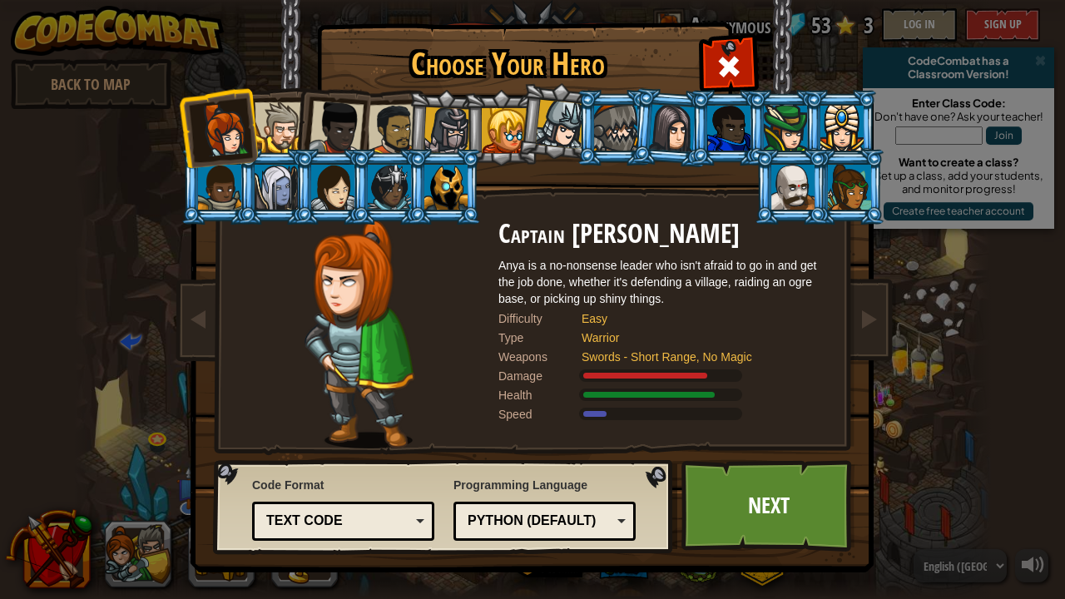
click at [341, 124] on div at bounding box center [336, 128] width 55 height 55
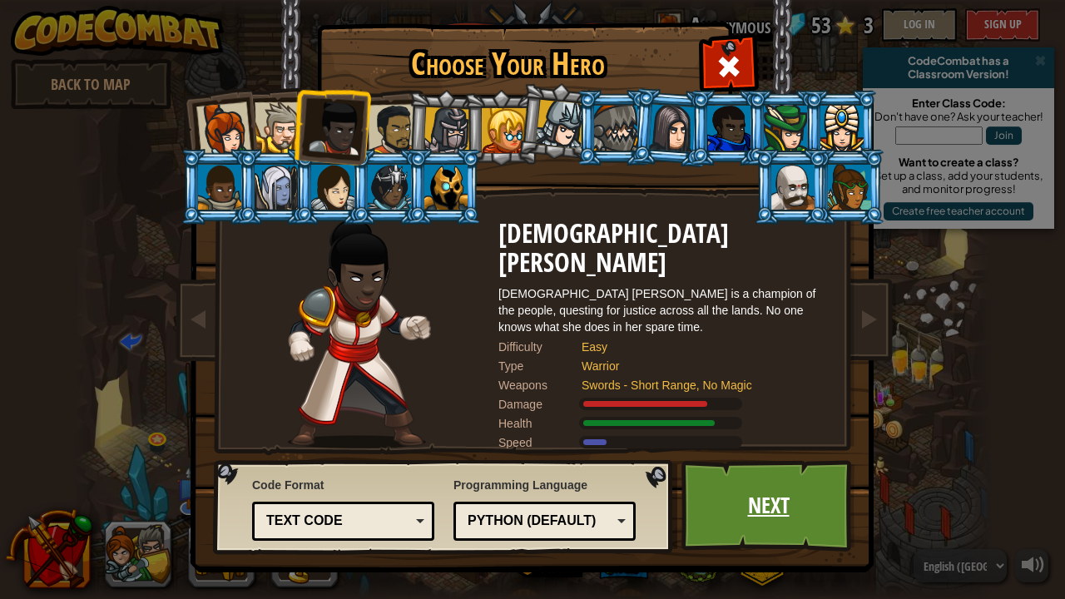
click at [729, 486] on link "Next" at bounding box center [768, 505] width 174 height 91
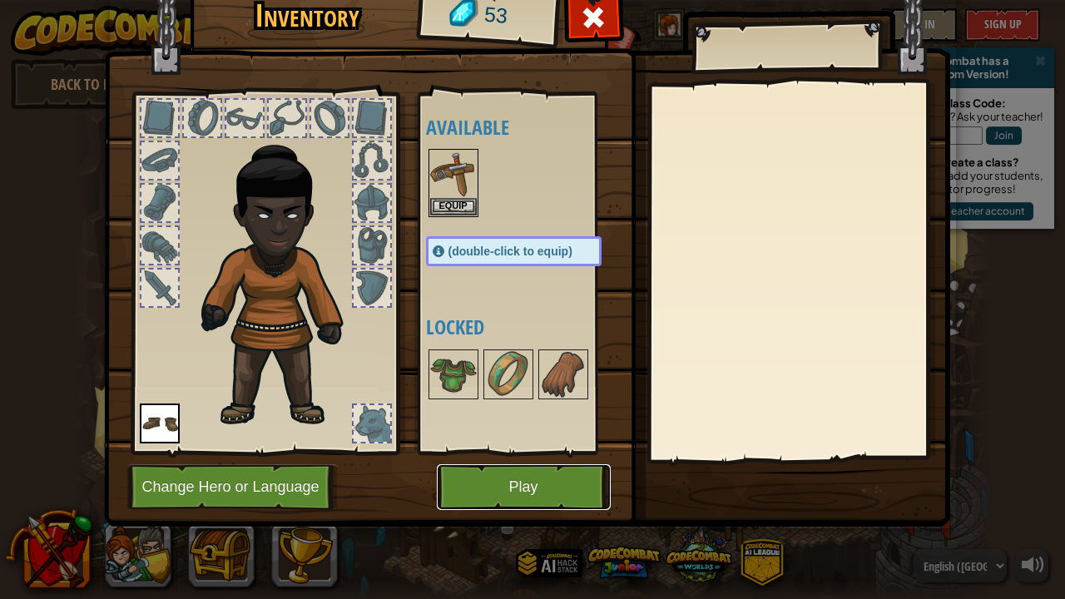
click at [516, 477] on button "Play" at bounding box center [524, 487] width 174 height 46
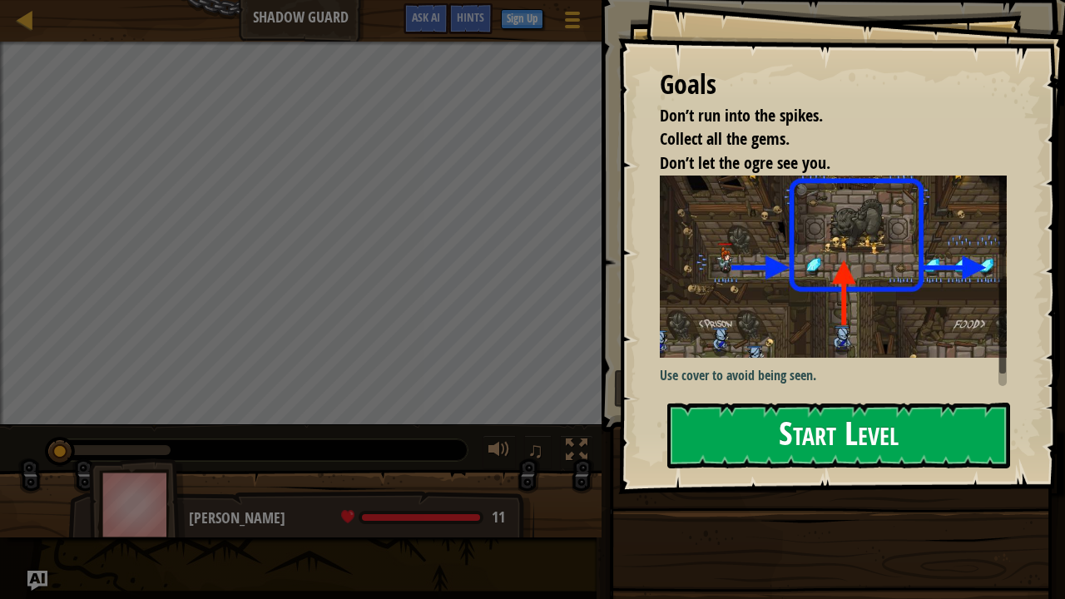
click at [838, 451] on button "Start Level" at bounding box center [838, 436] width 343 height 66
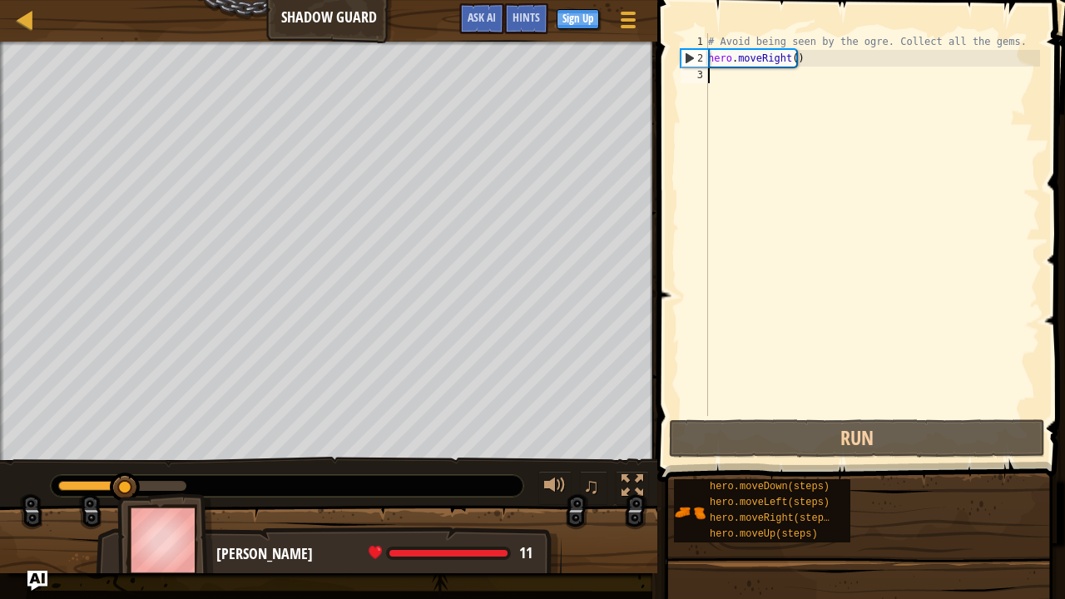
type textarea "h"
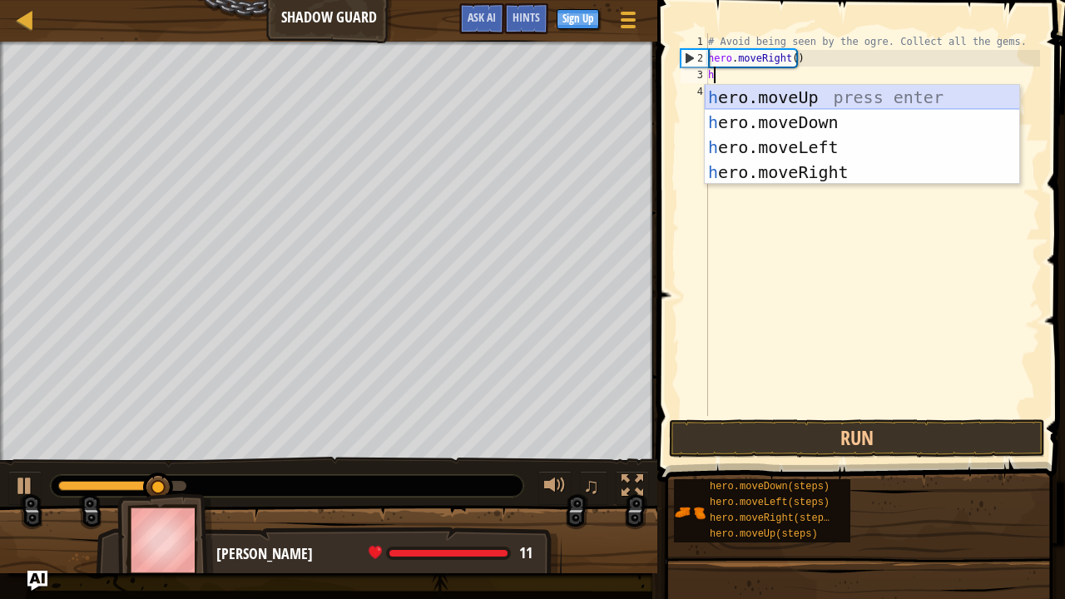
click at [710, 97] on div "h ero.moveUp press enter h ero.moveDown press enter h ero.moveLeft press enter …" at bounding box center [862, 160] width 315 height 150
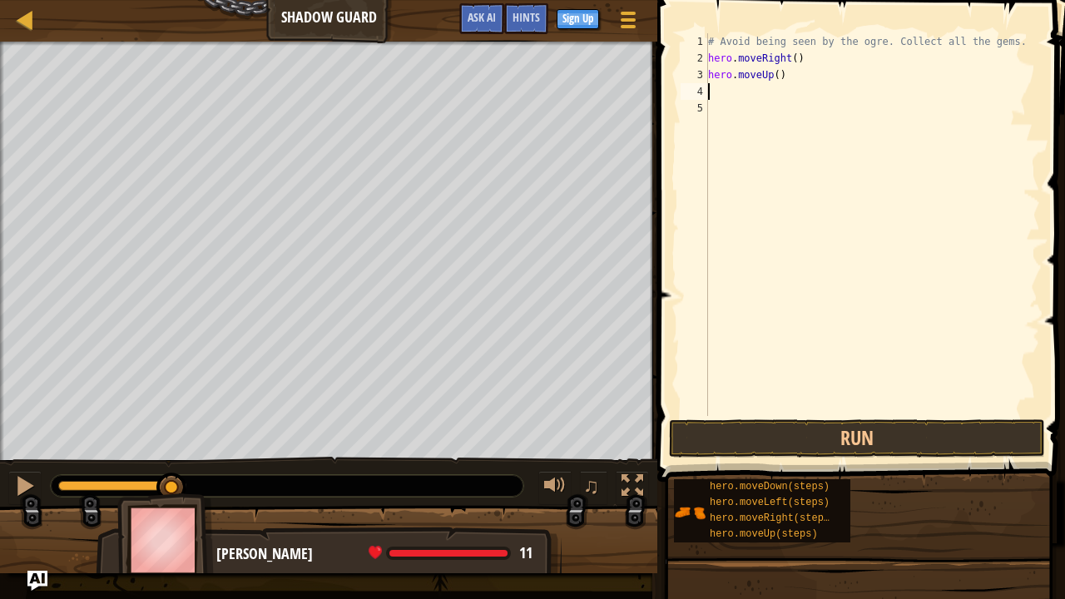
type textarea "h"
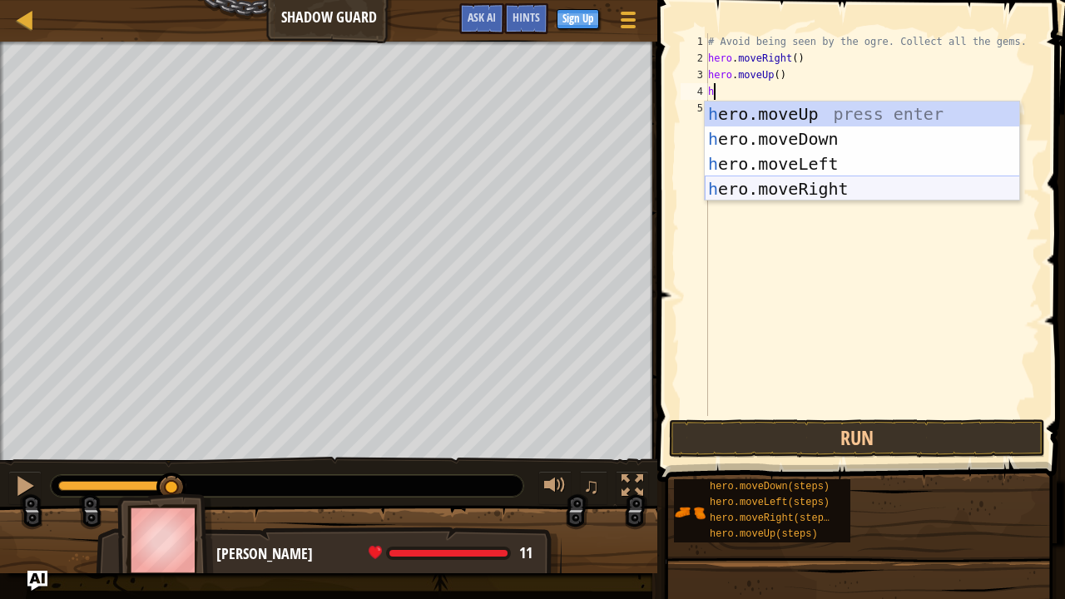
click at [754, 190] on div "h ero.moveUp press enter h ero.moveDown press enter h ero.moveLeft press enter …" at bounding box center [862, 176] width 315 height 150
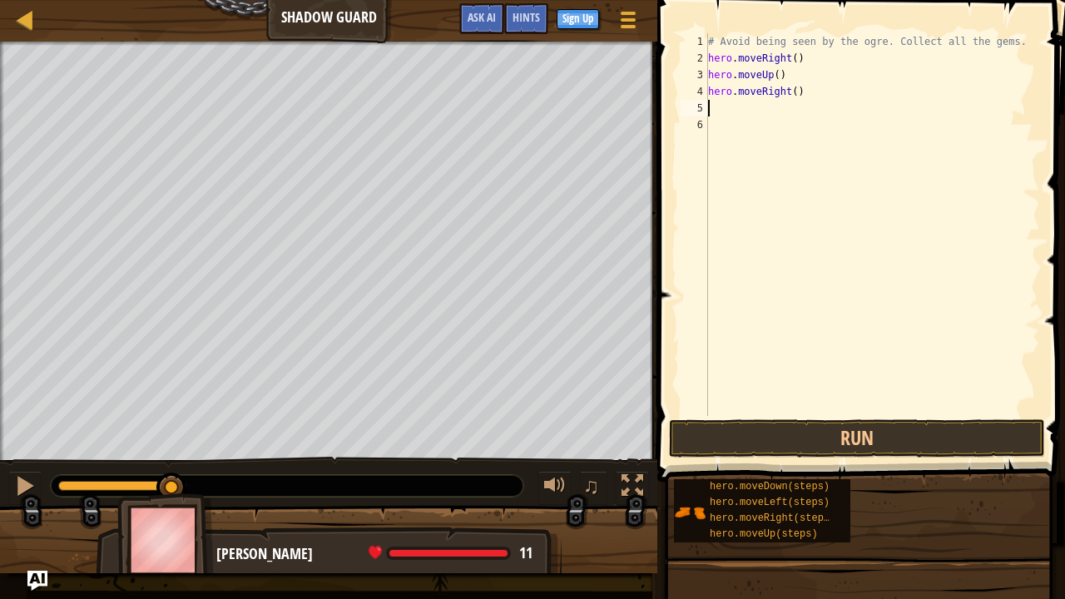
type textarea "h"
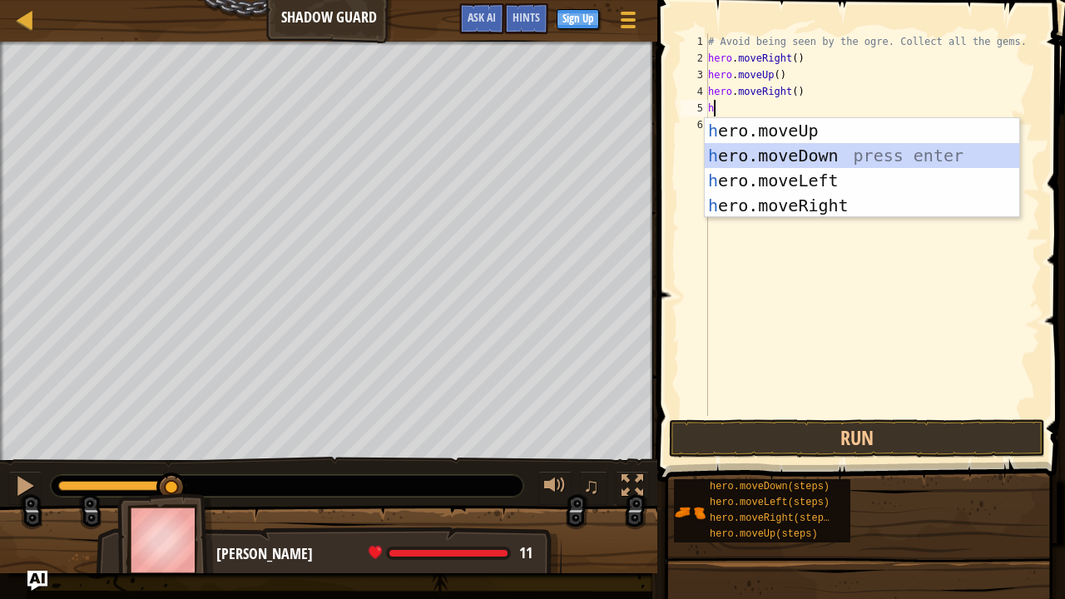
click at [746, 156] on div "h ero.moveUp press enter h ero.moveDown press enter h ero.moveLeft press enter …" at bounding box center [862, 193] width 315 height 150
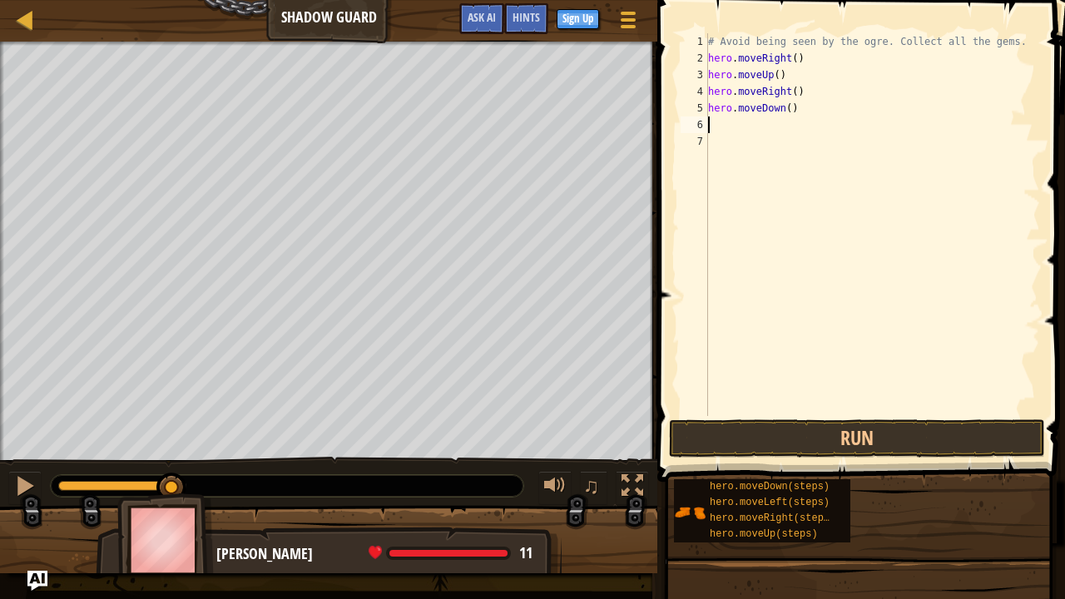
type textarea "h"
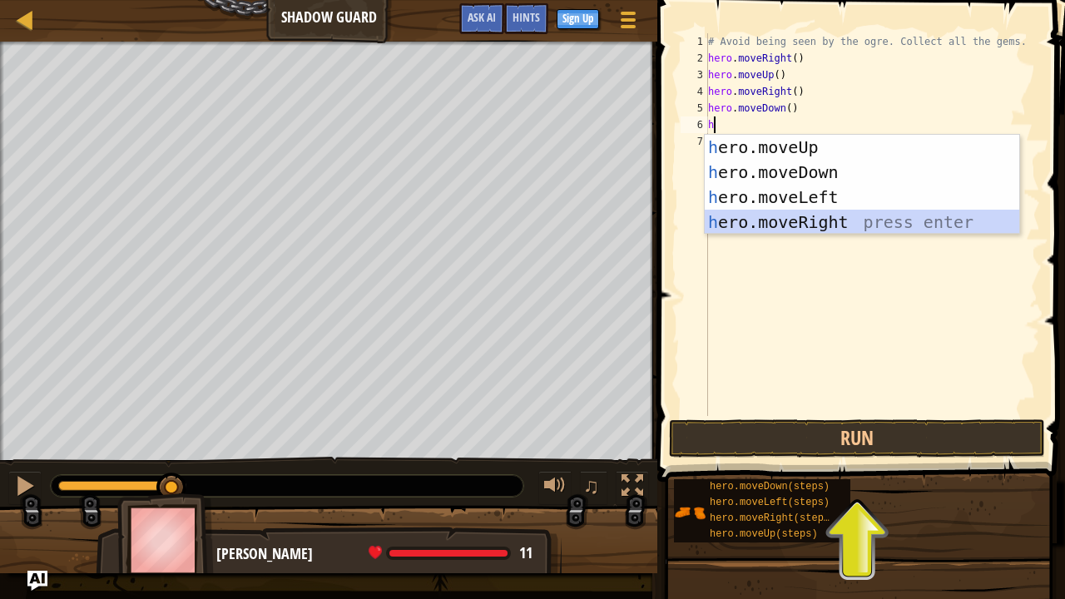
click at [763, 220] on div "h ero.moveUp press enter h ero.moveDown press enter h ero.moveLeft press enter …" at bounding box center [862, 210] width 315 height 150
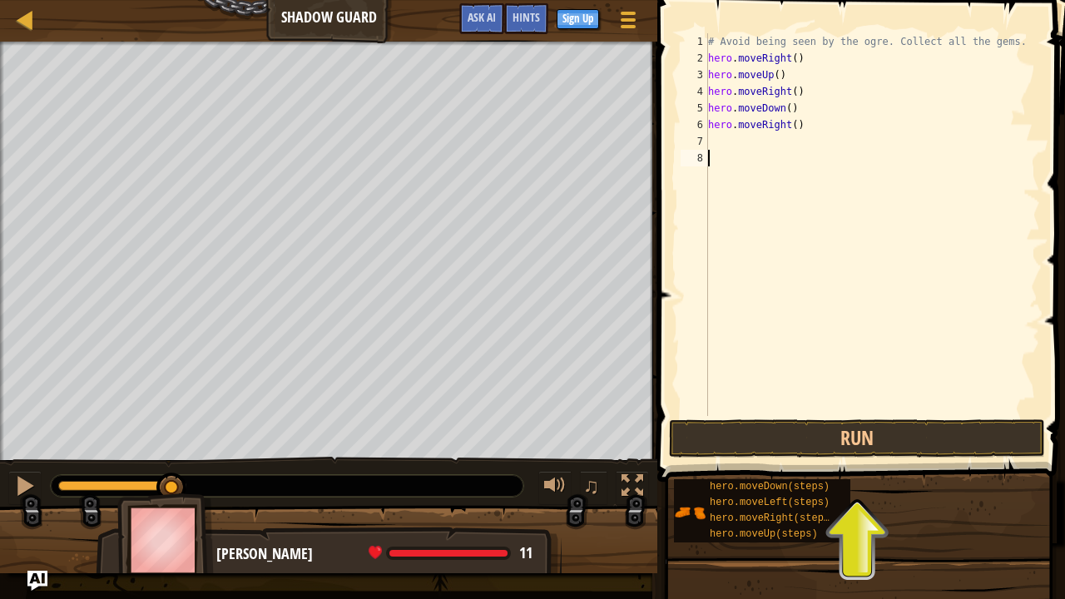
click at [738, 397] on div "# Avoid being seen by the ogre. Collect all the gems. hero . moveRight ( ) hero…" at bounding box center [872, 241] width 335 height 416
click at [754, 445] on button "Run" at bounding box center [857, 438] width 376 height 38
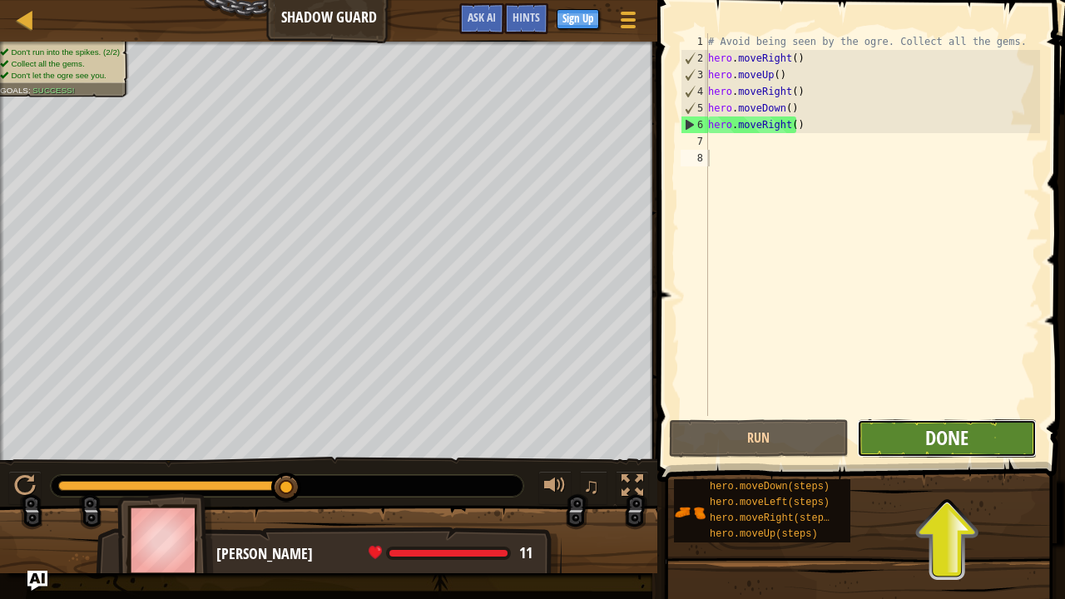
click at [956, 444] on span "Done" at bounding box center [946, 437] width 43 height 27
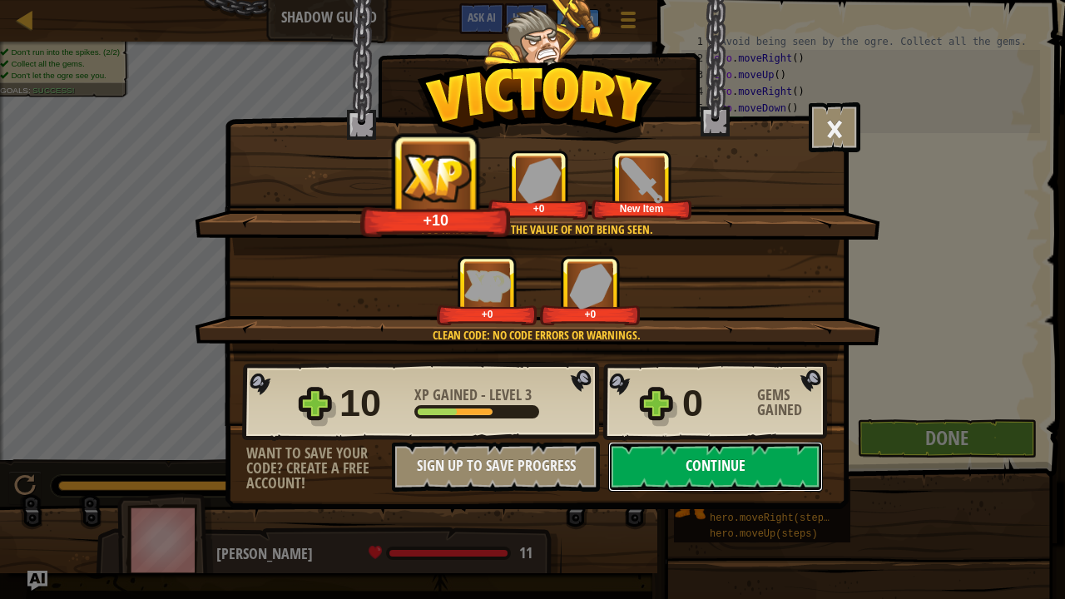
click at [779, 456] on button "Continue" at bounding box center [715, 467] width 215 height 50
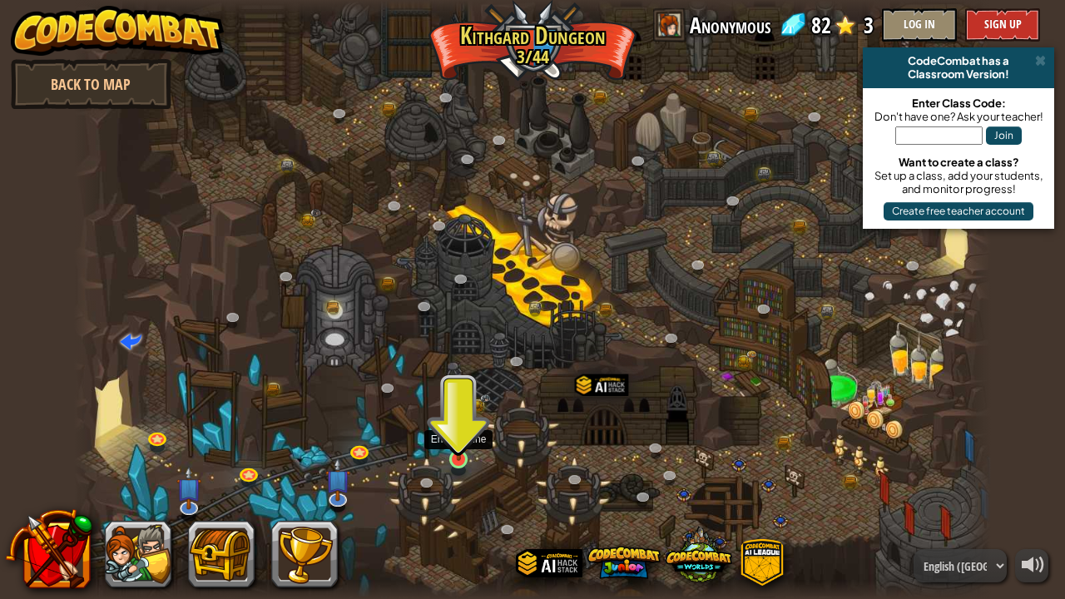
click at [465, 437] on img at bounding box center [458, 435] width 22 height 52
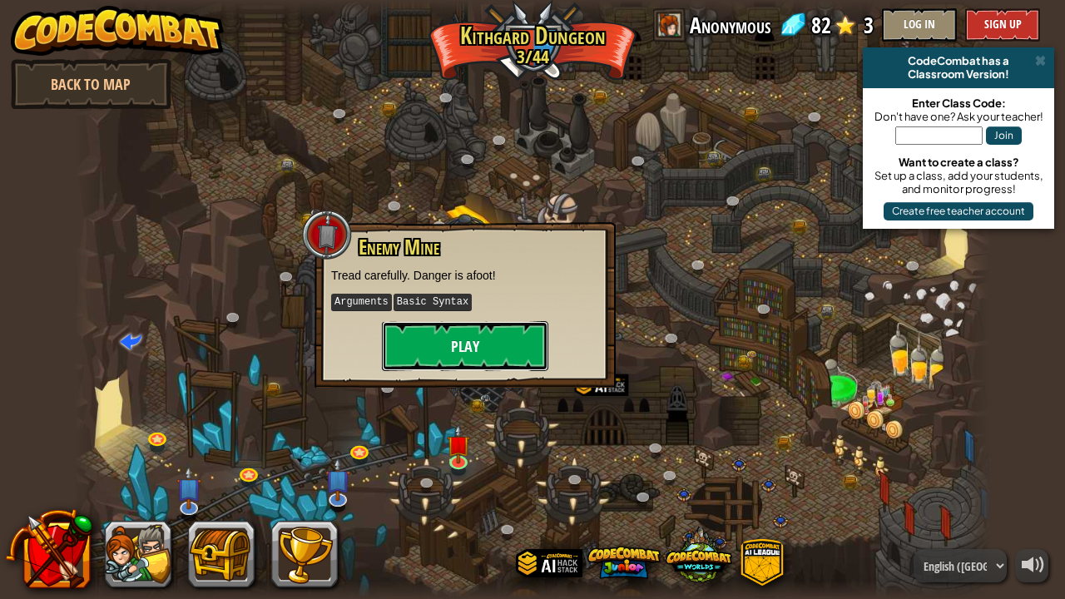
click at [467, 339] on button "Play" at bounding box center [465, 346] width 166 height 50
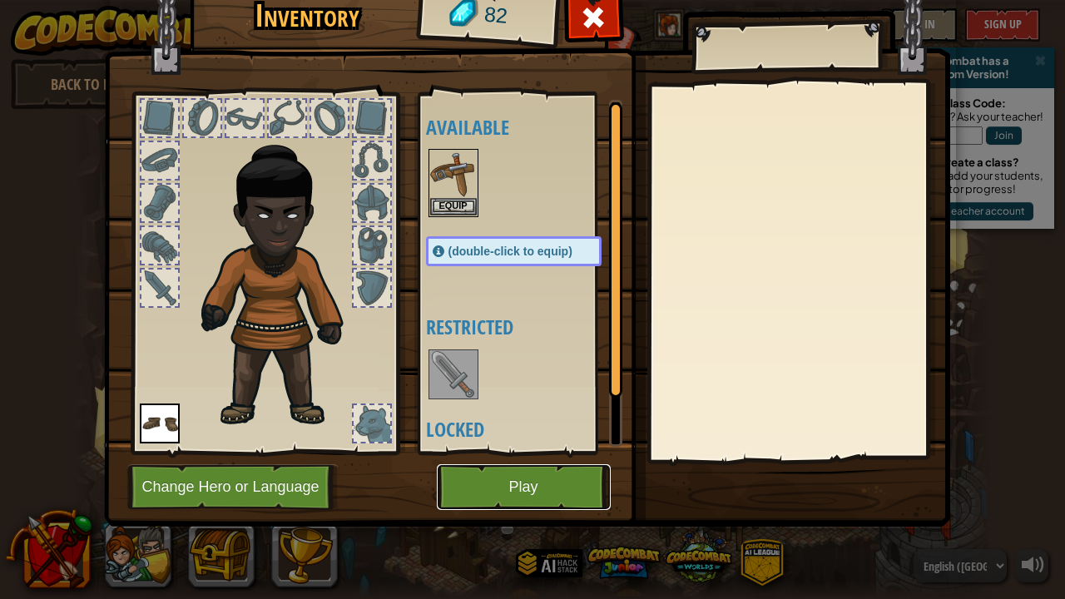
click at [555, 482] on button "Play" at bounding box center [524, 487] width 174 height 46
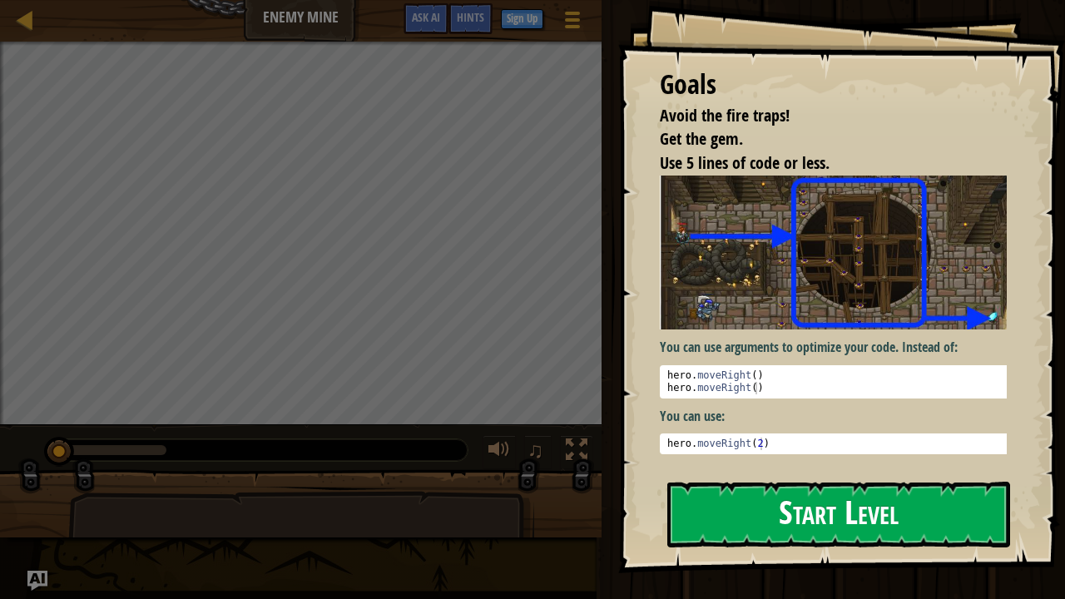
click at [945, 486] on button "Start Level" at bounding box center [838, 515] width 343 height 66
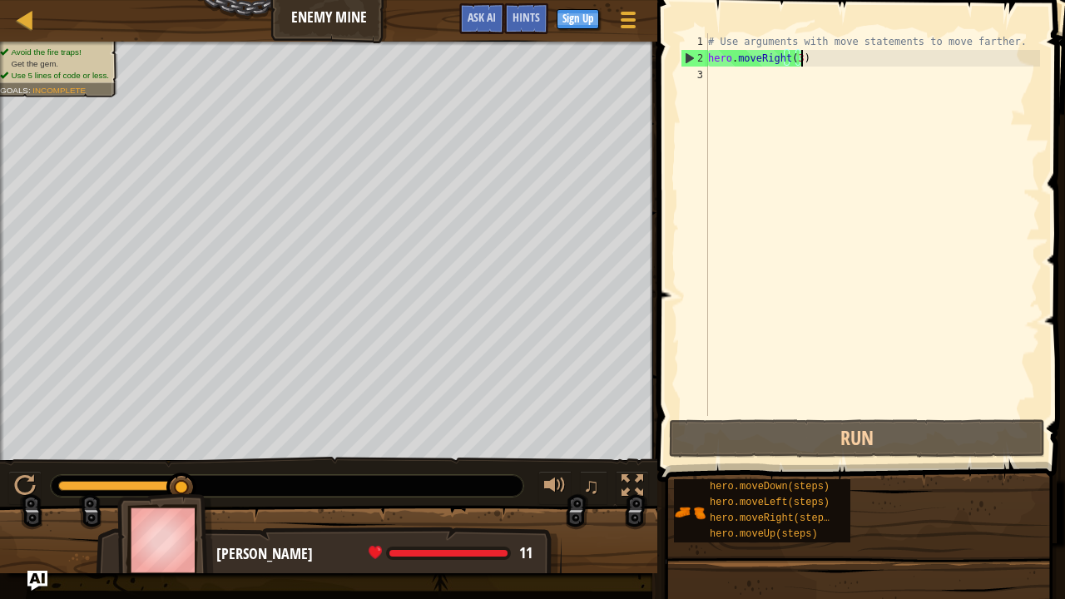
click at [799, 63] on div "# Use arguments with move statements to move farther. hero . moveRight ( 3 )" at bounding box center [872, 241] width 335 height 416
type textarea "hero.moveRight(3)"
click at [797, 59] on div "# Use arguments with move statements to move farther. hero . moveRight ( 3 )" at bounding box center [872, 241] width 335 height 416
click at [731, 80] on div "# Use arguments with move statements to move farther. hero . moveRight ( 3 )" at bounding box center [872, 241] width 335 height 416
type textarea "h"
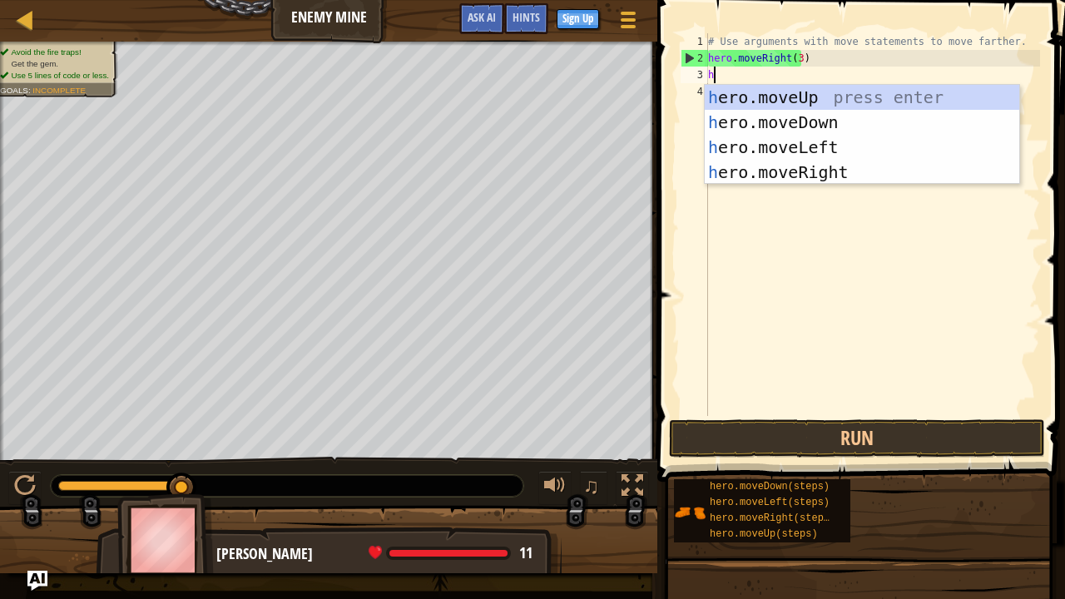
scroll to position [7, 0]
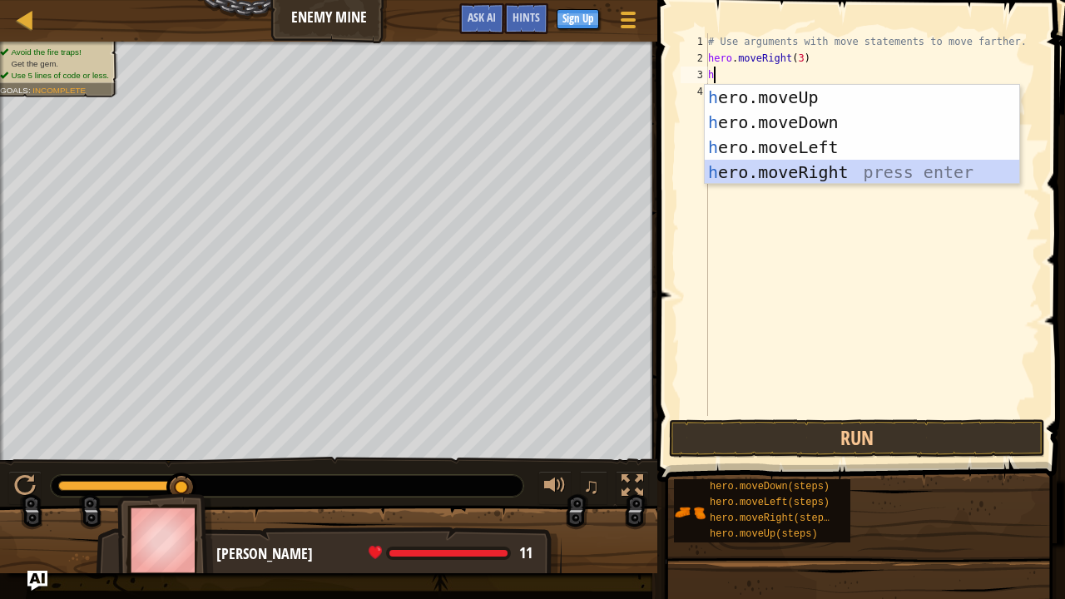
click at [813, 168] on div "h ero.moveUp press enter h ero.moveDown press enter h ero.moveLeft press enter …" at bounding box center [862, 160] width 315 height 150
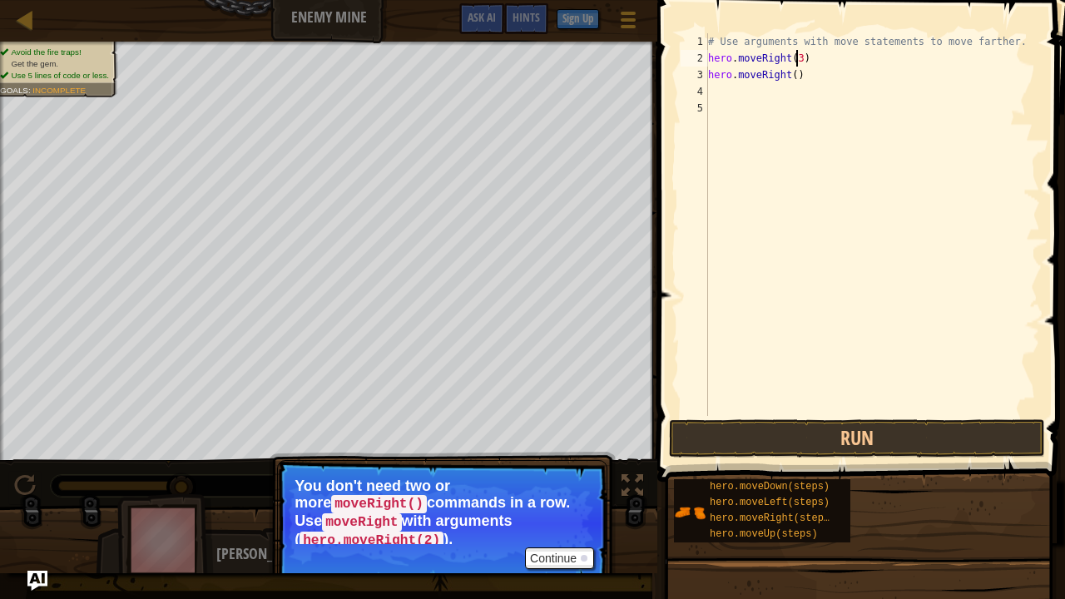
click at [795, 62] on div "# Use arguments with move statements to move farther. hero . moveRight ( 3 ) he…" at bounding box center [872, 241] width 335 height 416
click at [839, 58] on div "# Use arguments with move statements to move farther. hero . moveRight ( 3 ) he…" at bounding box center [872, 241] width 335 height 416
click at [788, 75] on div "# Use arguments with move statements to move farther. hero . moveRight ( 3 ) he…" at bounding box center [872, 241] width 335 height 416
type textarea "hero.moveRight(3)"
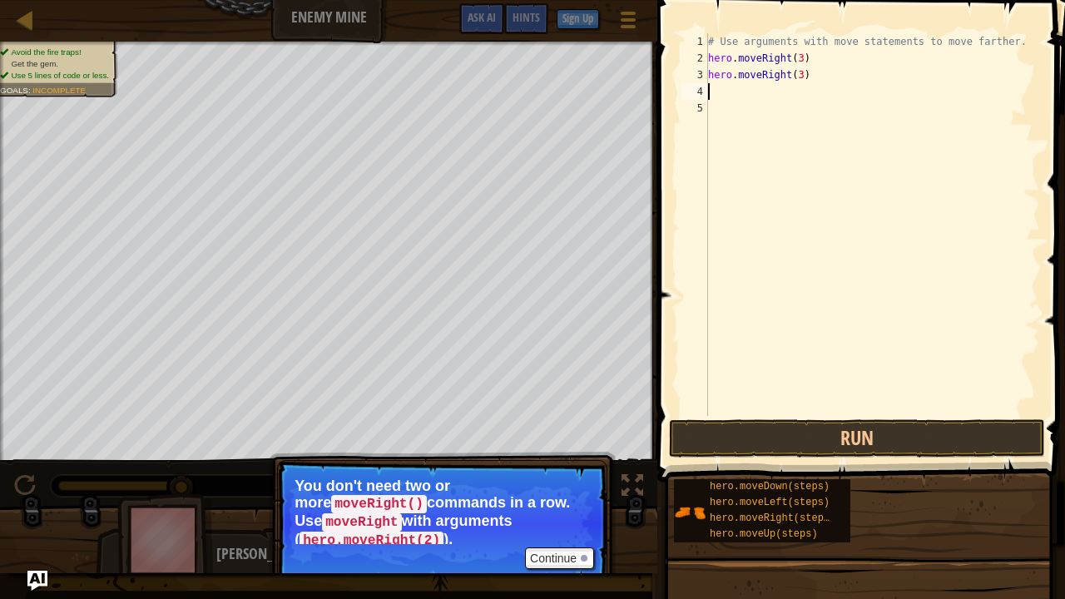
click at [715, 91] on div "# Use arguments with move statements to move farther. hero . moveRight ( 3 ) he…" at bounding box center [872, 241] width 335 height 416
type textarea "h"
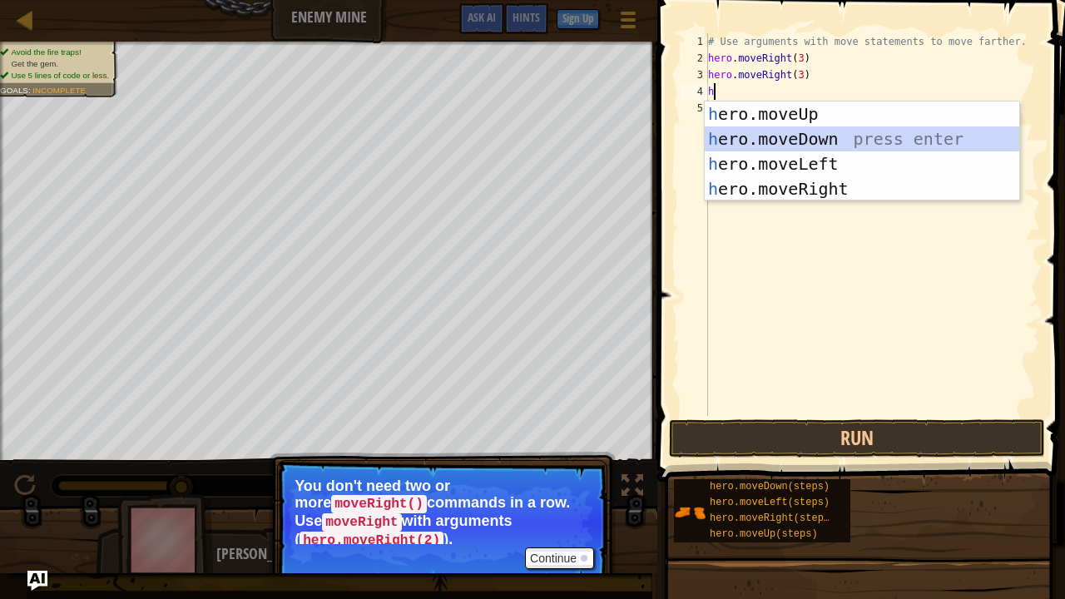
click at [724, 140] on div "h ero.moveUp press enter h ero.moveDown press enter h ero.moveLeft press enter …" at bounding box center [862, 176] width 315 height 150
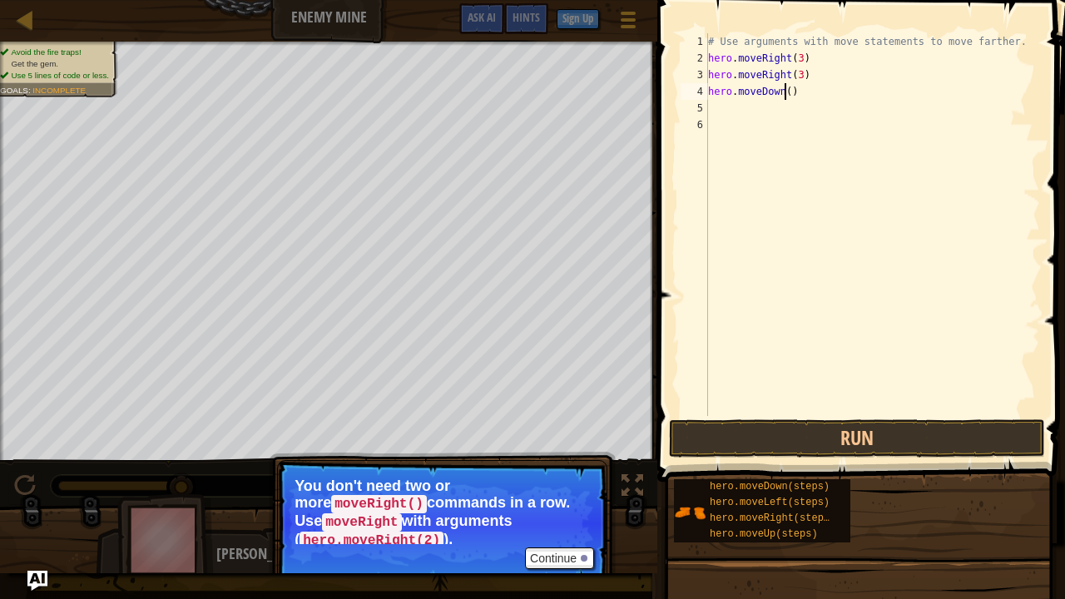
click at [785, 91] on div "# Use arguments with move statements to move farther. hero . moveRight ( 3 ) he…" at bounding box center [872, 241] width 335 height 416
type textarea "hero.moveDown(2)"
click at [715, 98] on div "# Use arguments with move statements to move farther. hero . moveRight ( 3 ) he…" at bounding box center [872, 241] width 335 height 416
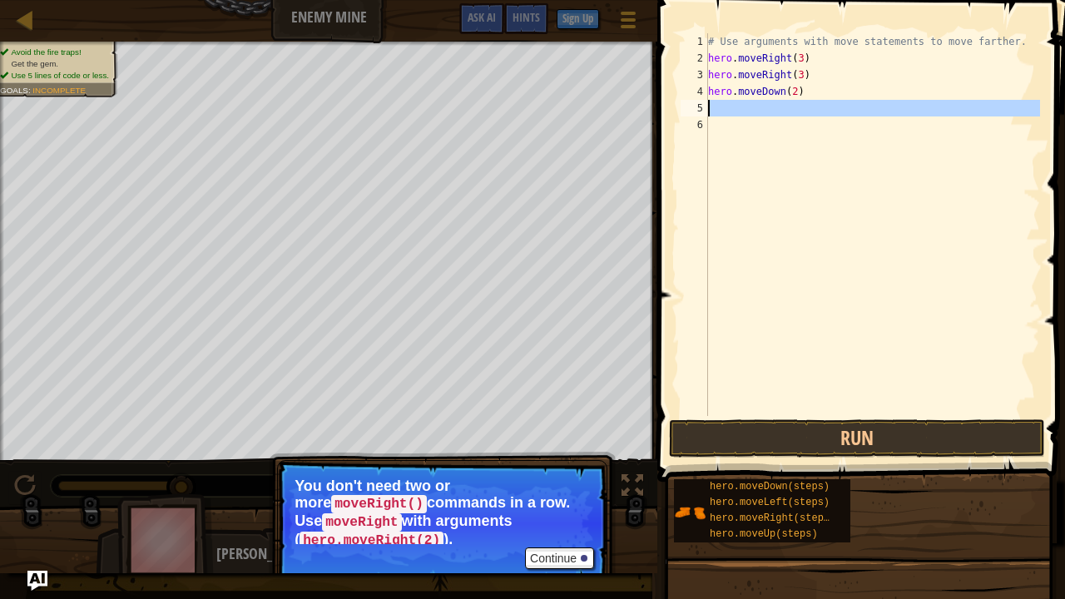
click at [707, 108] on div "5" at bounding box center [693, 108] width 27 height 17
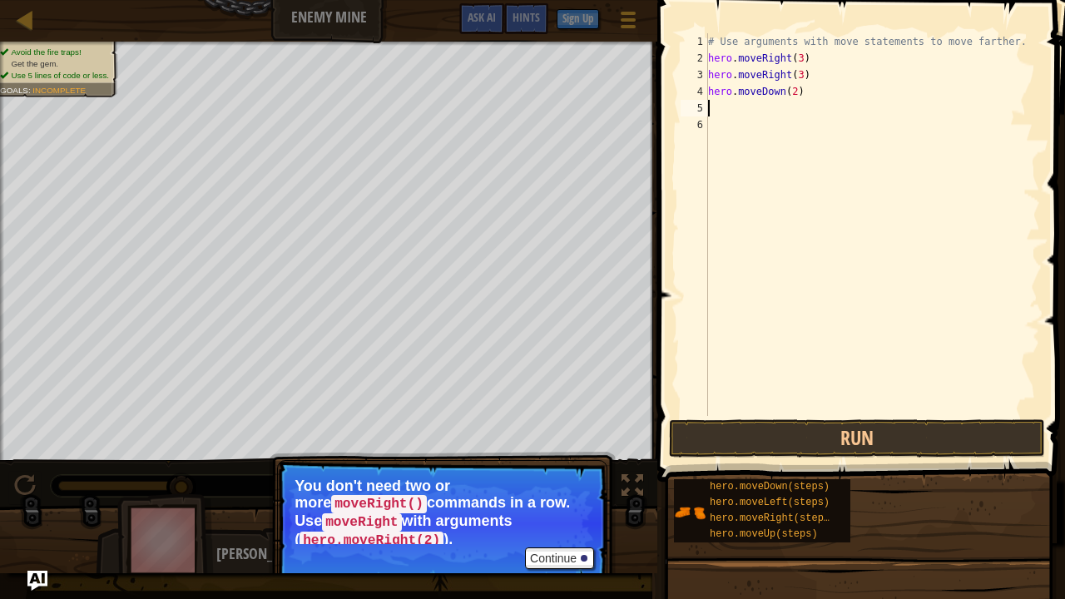
type textarea "h"
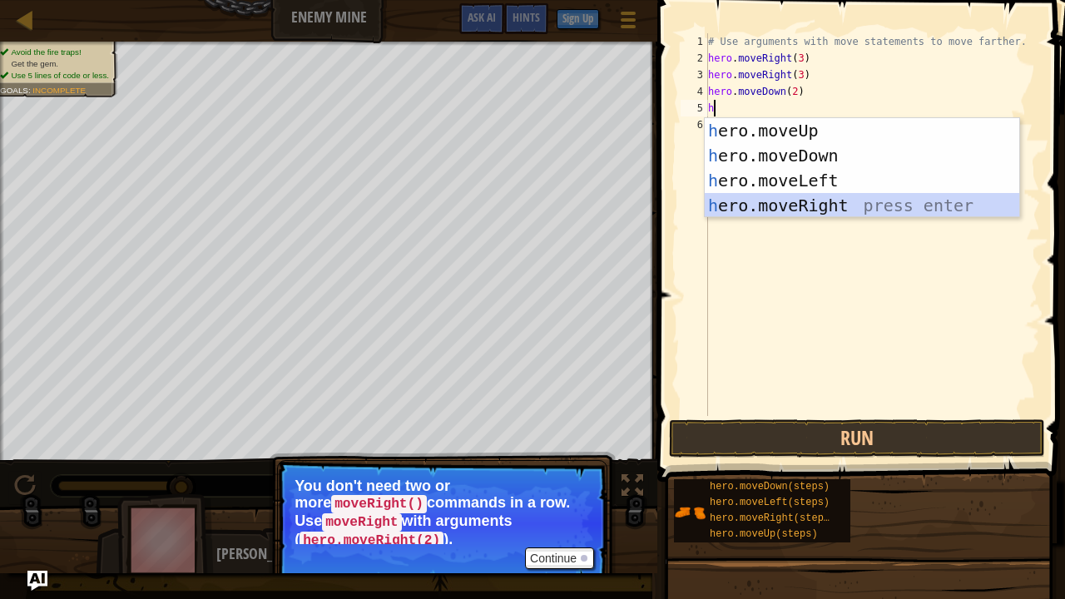
click at [802, 196] on div "h ero.moveUp press enter h ero.moveDown press enter h ero.moveLeft press enter …" at bounding box center [862, 193] width 315 height 150
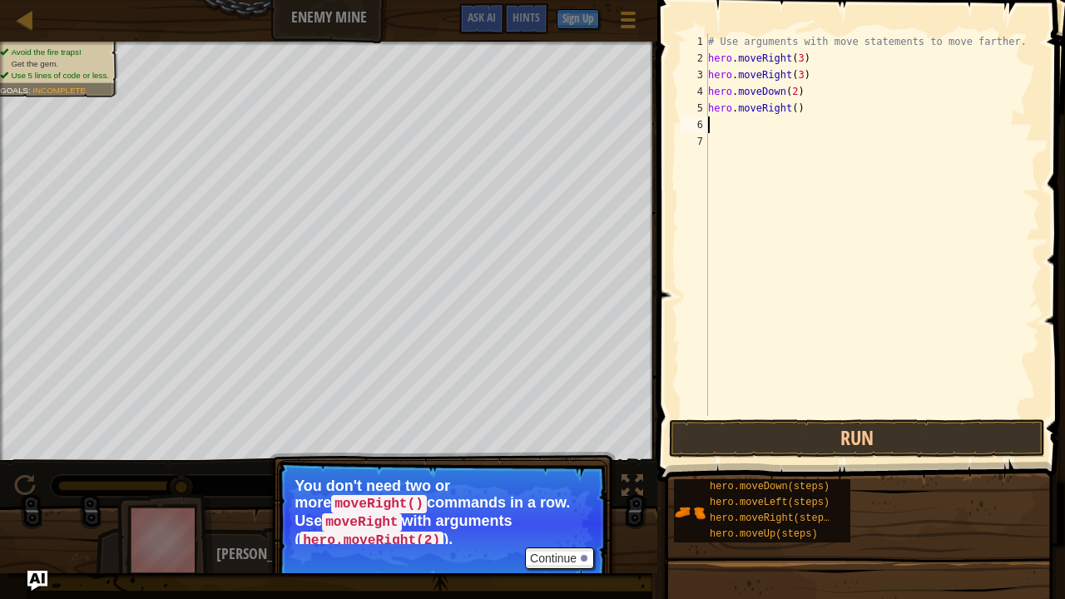
click at [788, 106] on div "# Use arguments with move statements to move farther. hero . moveRight ( 3 ) he…" at bounding box center [872, 241] width 335 height 416
type textarea "hero.moveRight(3)"
click at [724, 126] on div "# Use arguments with move statements to move farther. hero . moveRight ( 3 ) he…" at bounding box center [872, 241] width 335 height 416
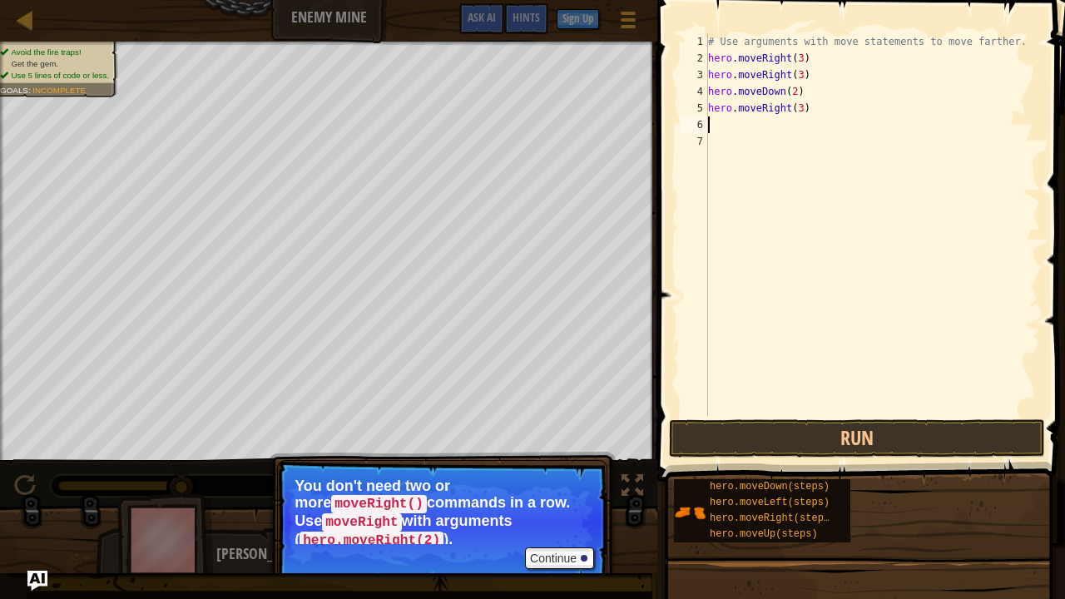
type textarea "h"
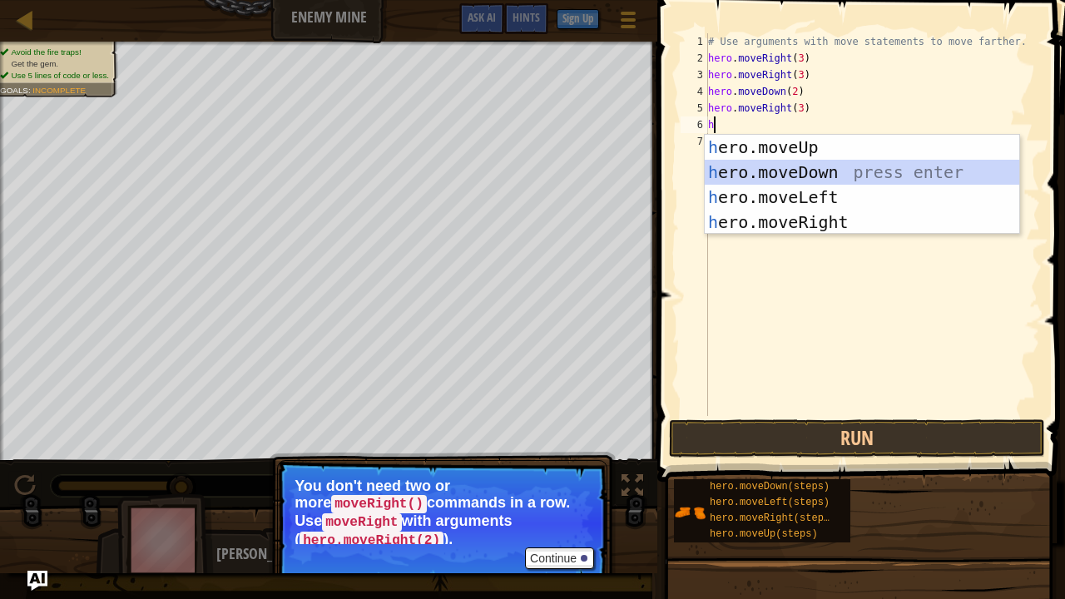
click at [746, 182] on div "h ero.moveUp press enter h ero.moveDown press enter h ero.moveLeft press enter …" at bounding box center [862, 210] width 315 height 150
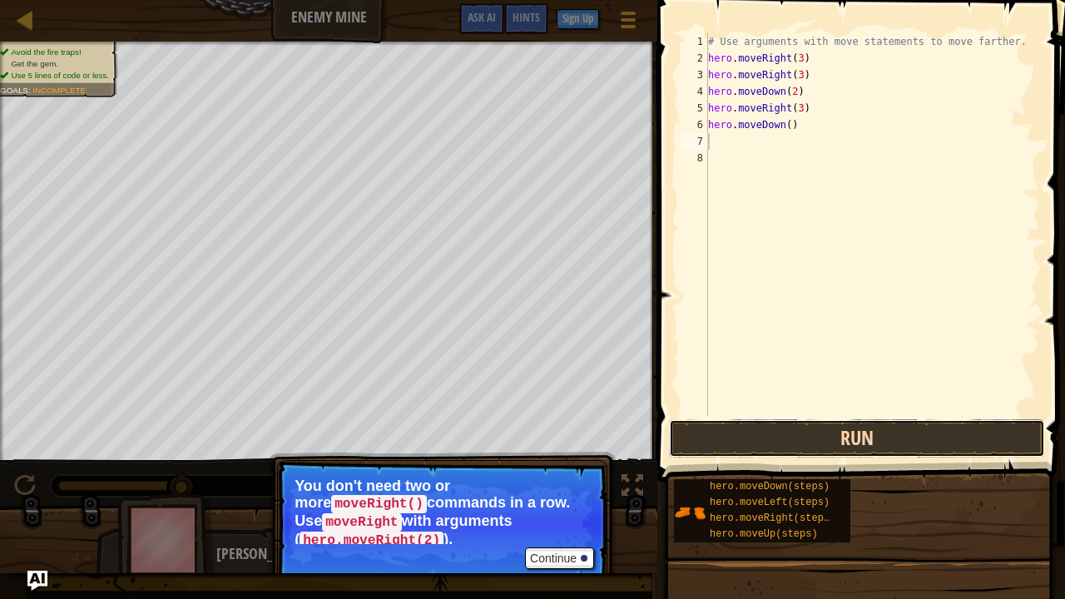
click at [804, 438] on button "Run" at bounding box center [857, 438] width 376 height 38
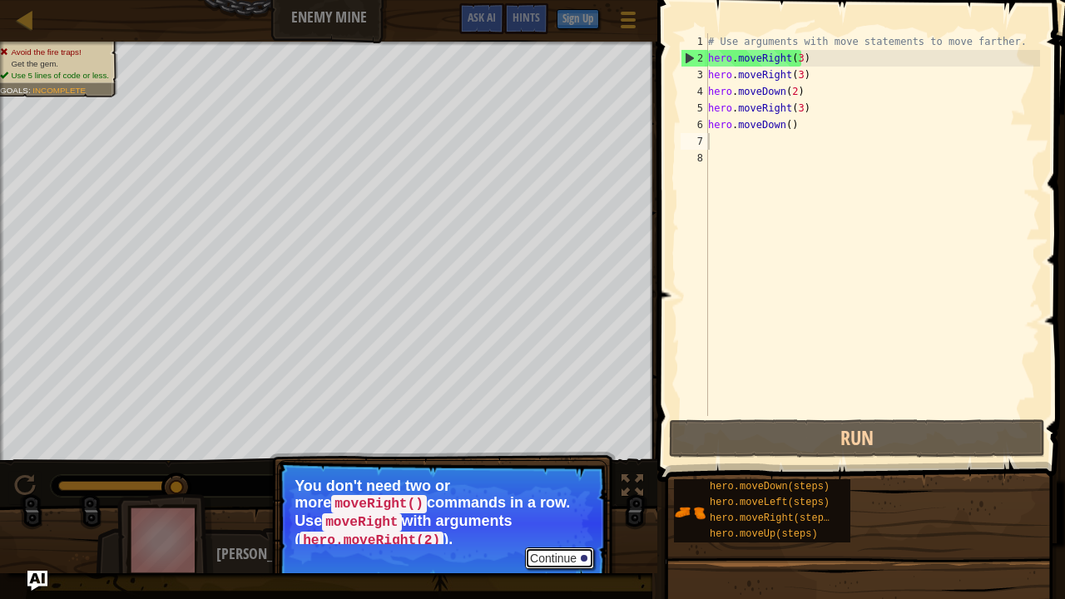
click at [556, 486] on button "Continue" at bounding box center [559, 558] width 69 height 22
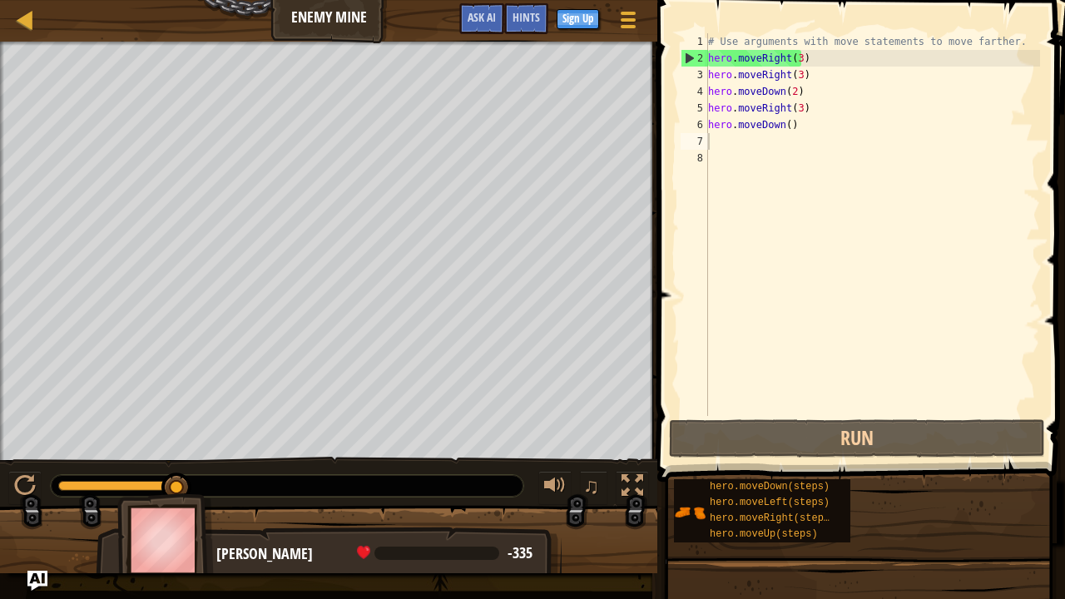
click at [408, 486] on div "[PERSON_NAME] -335 x: 27 y: 41 x: 74 y: 34" at bounding box center [329, 596] width 466 height 138
click at [27, 480] on div at bounding box center [25, 486] width 22 height 22
click at [794, 123] on div "# Use arguments with move statements to move farther. hero . moveRight ( 3 ) he…" at bounding box center [872, 241] width 335 height 416
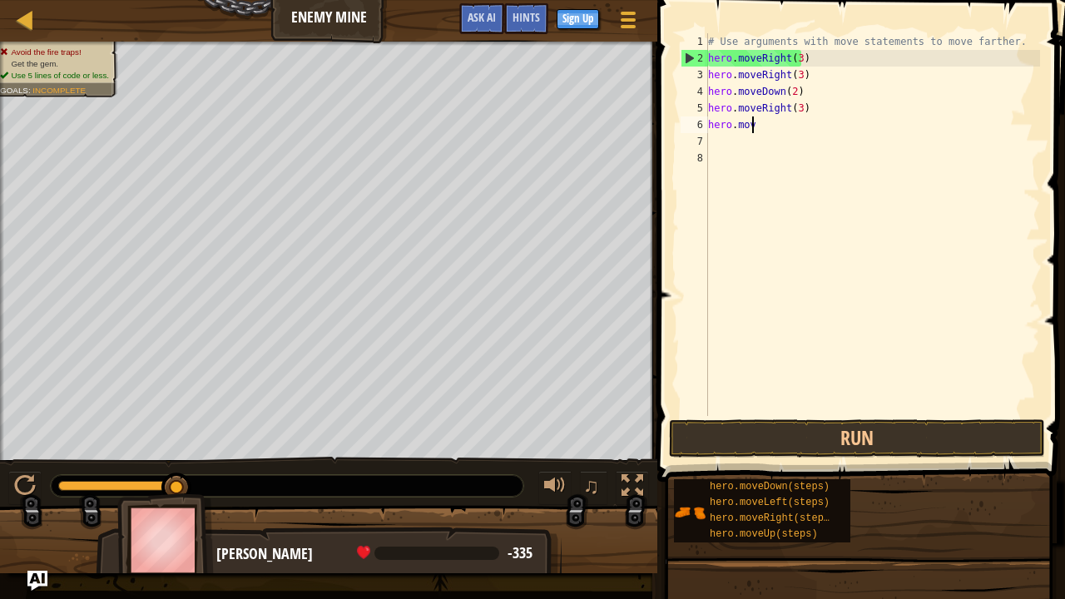
type textarea "h"
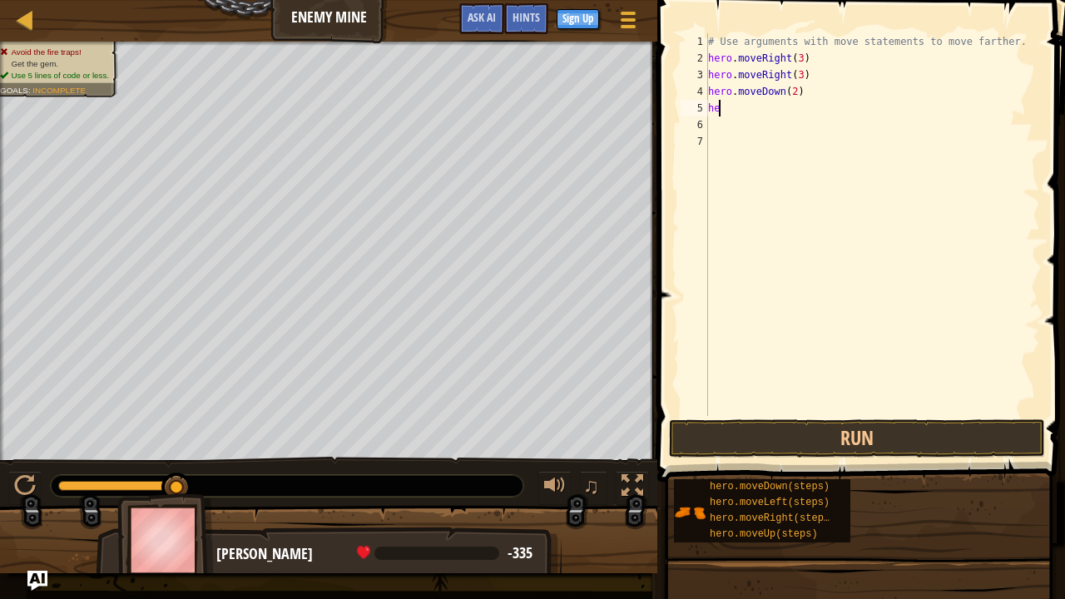
type textarea "h"
click at [8, 486] on button at bounding box center [24, 488] width 33 height 34
click at [799, 58] on div "# Use arguments with move statements to move farther. hero . moveRight ( 3 )" at bounding box center [872, 241] width 335 height 416
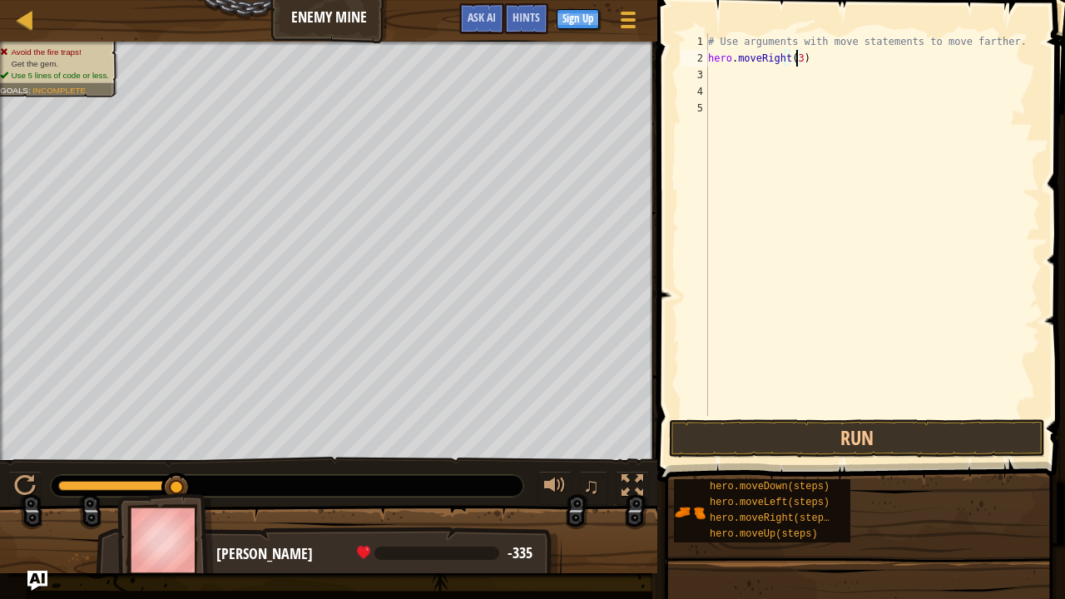
click at [794, 57] on div "# Use arguments with move statements to move farther. hero . moveRight ( 3 )" at bounding box center [872, 241] width 335 height 416
click at [784, 439] on button "Run" at bounding box center [857, 438] width 376 height 38
type textarea "hero.moveRight(3)"
click at [754, 426] on button "Run" at bounding box center [857, 438] width 376 height 38
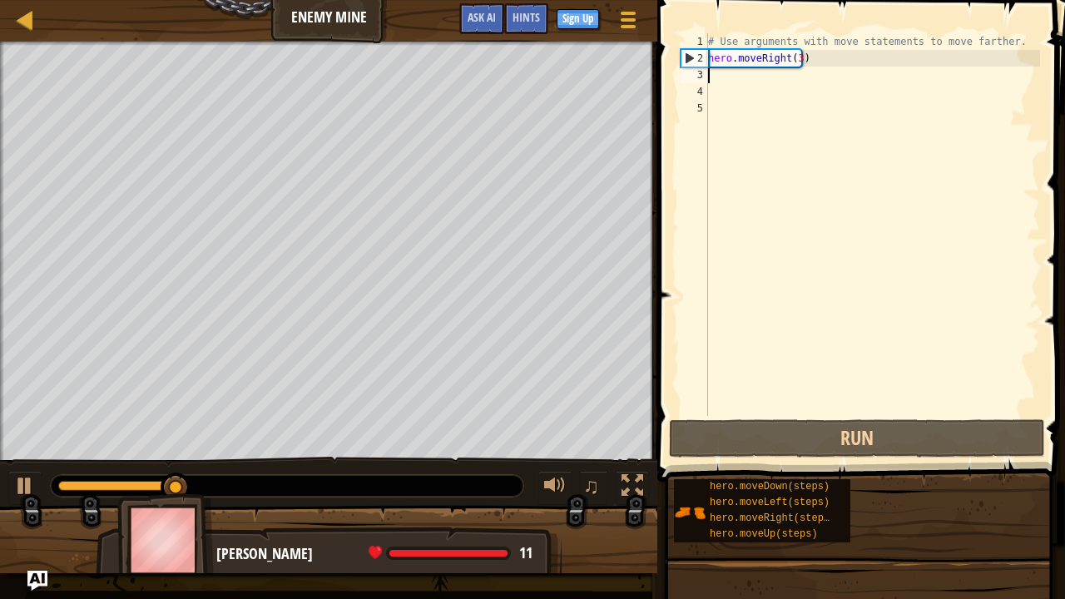
click at [729, 69] on div "# Use arguments with move statements to move farther. hero . moveRight ( 3 )" at bounding box center [872, 241] width 335 height 416
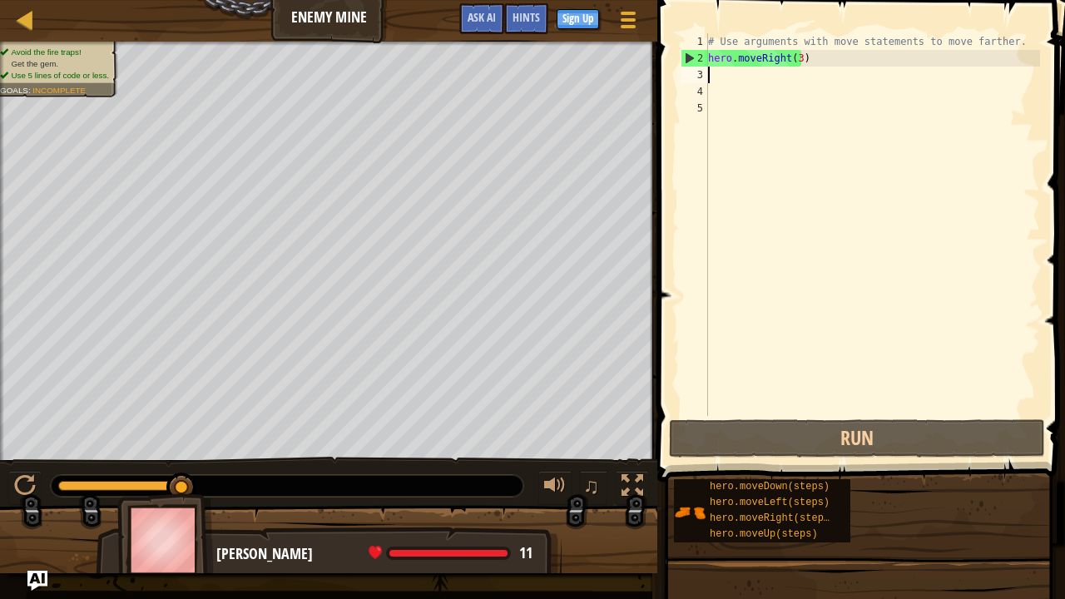
type textarea "h"
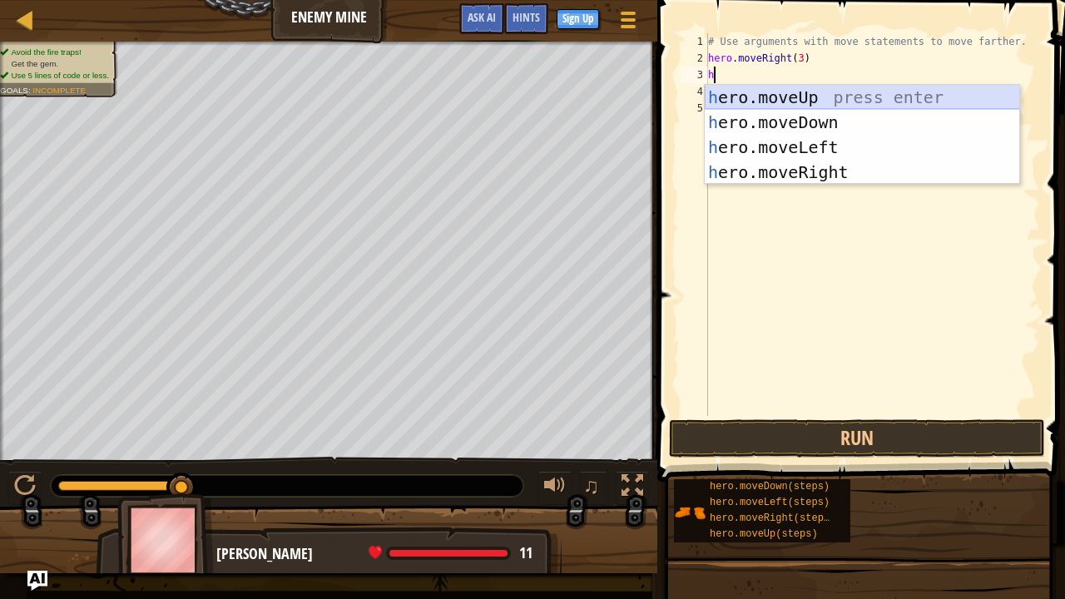
click at [742, 98] on div "h ero.moveUp press enter h ero.moveDown press enter h ero.moveLeft press enter …" at bounding box center [862, 160] width 315 height 150
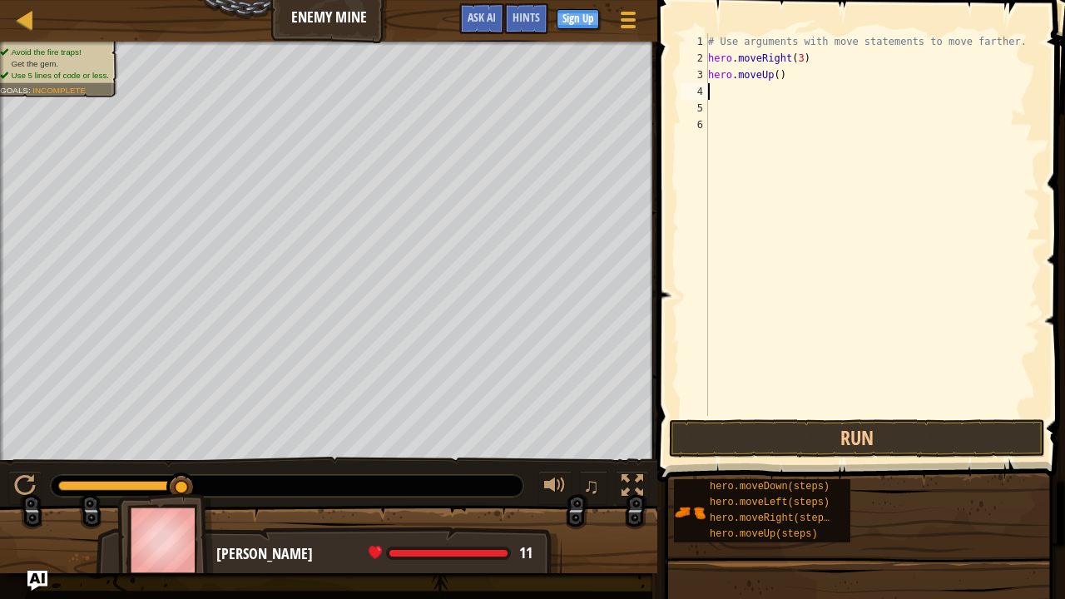
type textarea "h"
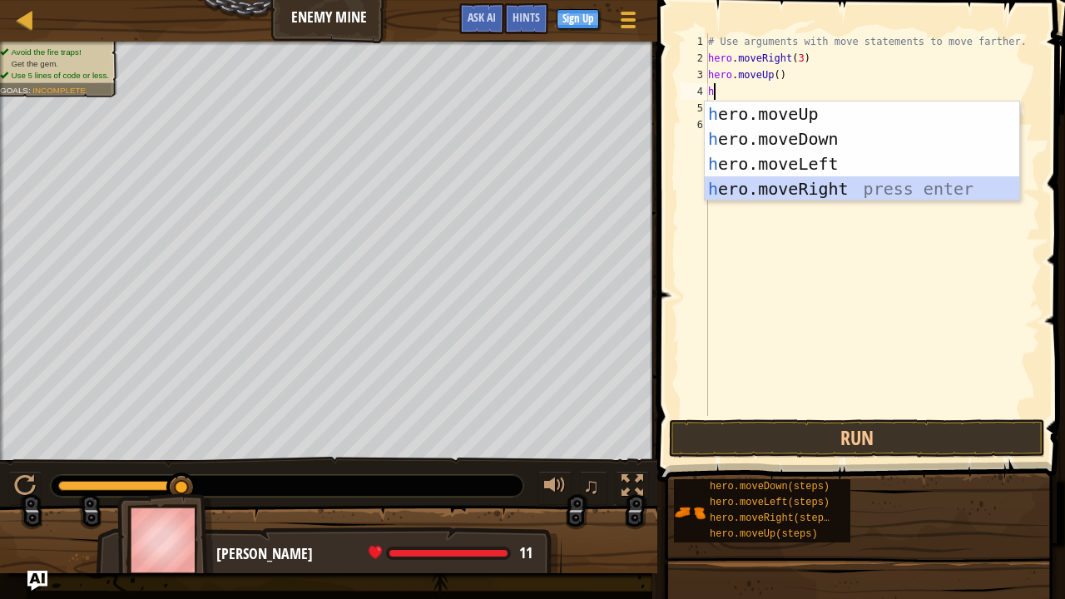
click at [762, 185] on div "h ero.moveUp press enter h ero.moveDown press enter h ero.moveLeft press enter …" at bounding box center [862, 176] width 315 height 150
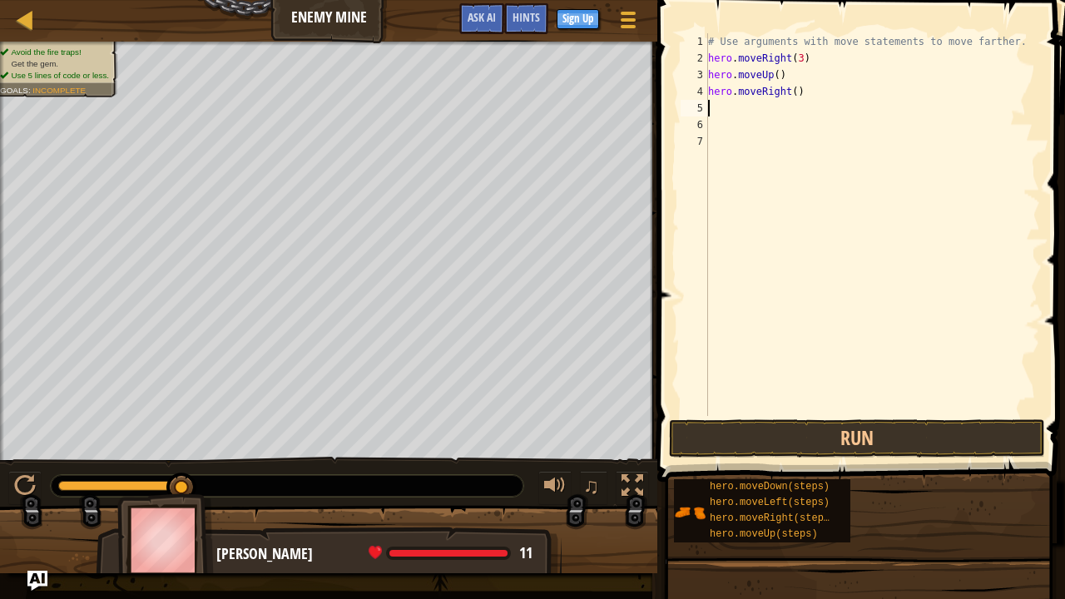
type textarea "h"
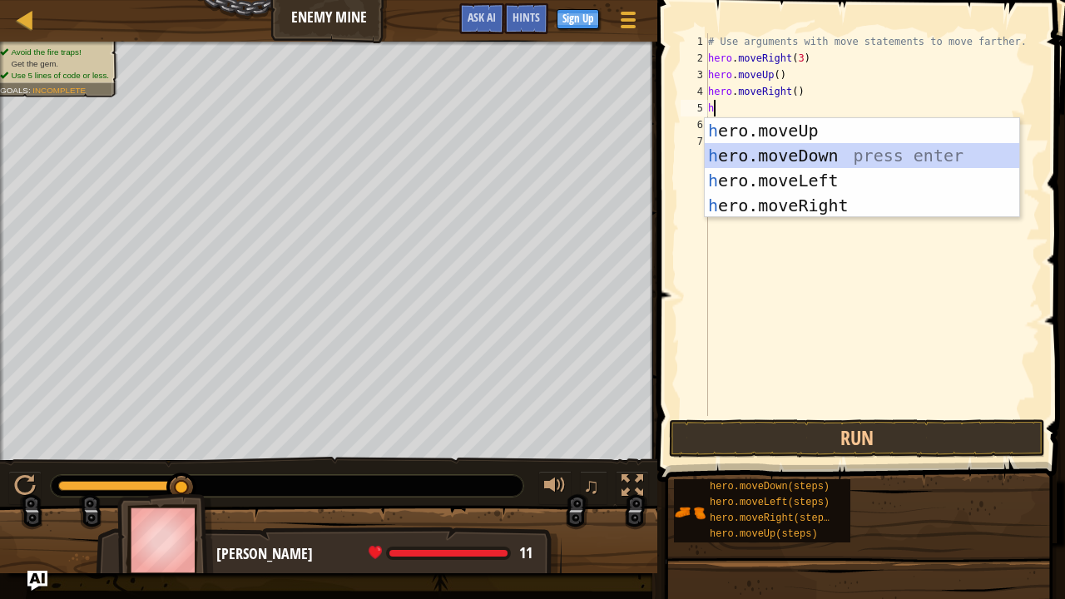
click at [759, 151] on div "h ero.moveUp press enter h ero.moveDown press enter h ero.moveLeft press enter …" at bounding box center [862, 193] width 315 height 150
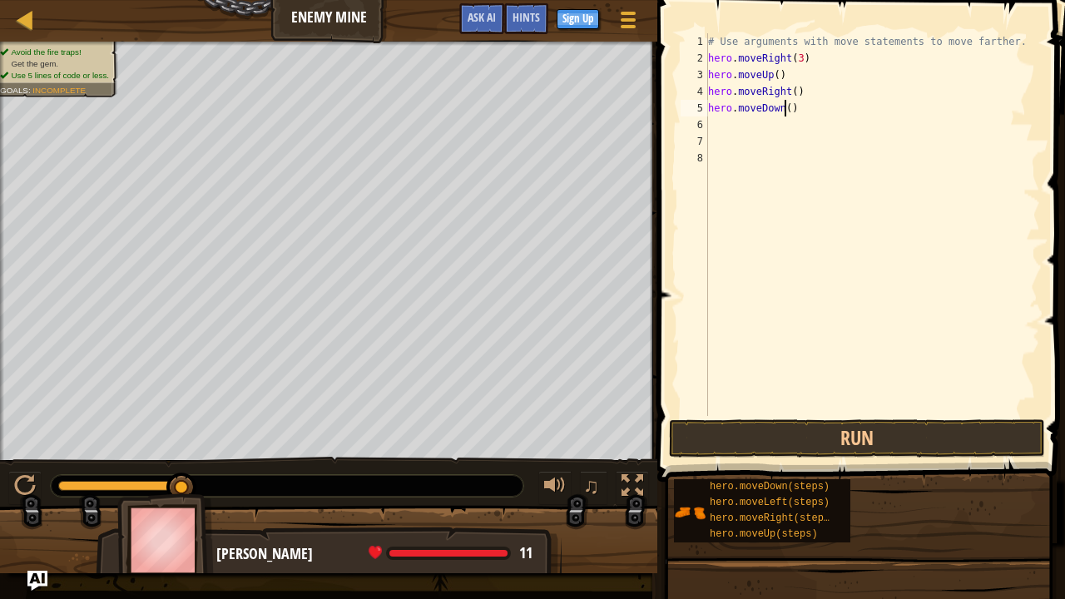
click at [785, 108] on div "# Use arguments with move statements to move farther. hero . moveRight ( 3 ) he…" at bounding box center [872, 241] width 335 height 416
type textarea "hero.moveDown(3)"
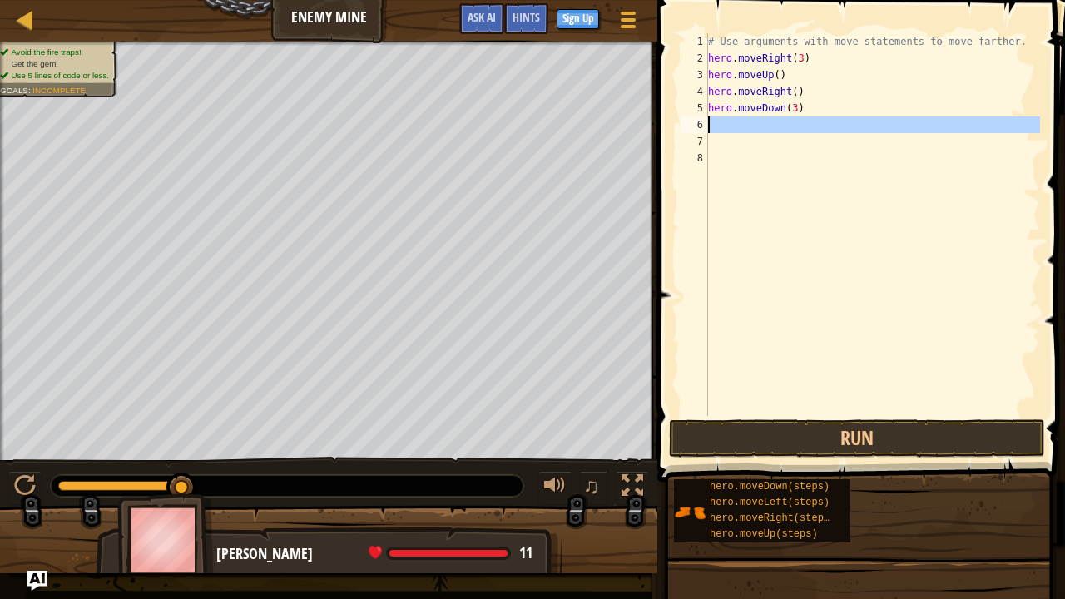
click at [707, 117] on div "6" at bounding box center [693, 124] width 27 height 17
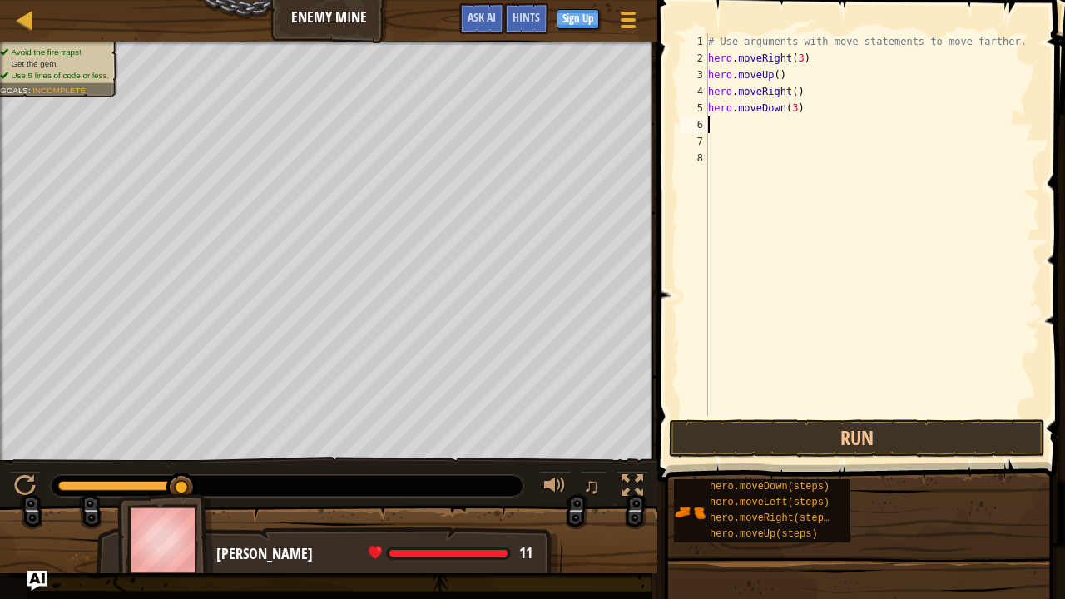
type textarea "h"
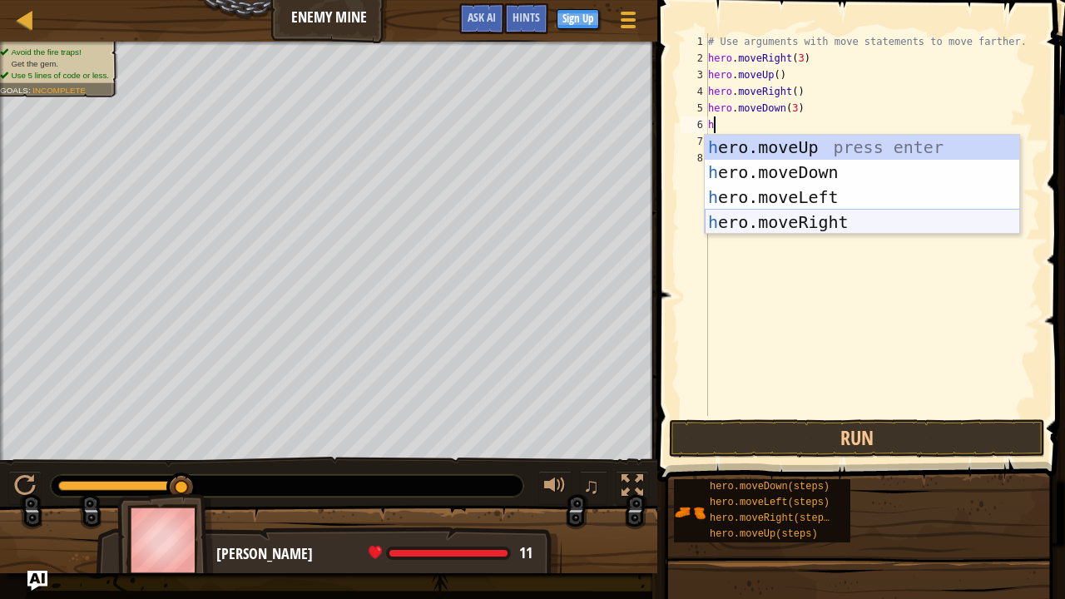
click at [808, 220] on div "h ero.moveUp press enter h ero.moveDown press enter h ero.moveLeft press enter …" at bounding box center [862, 210] width 315 height 150
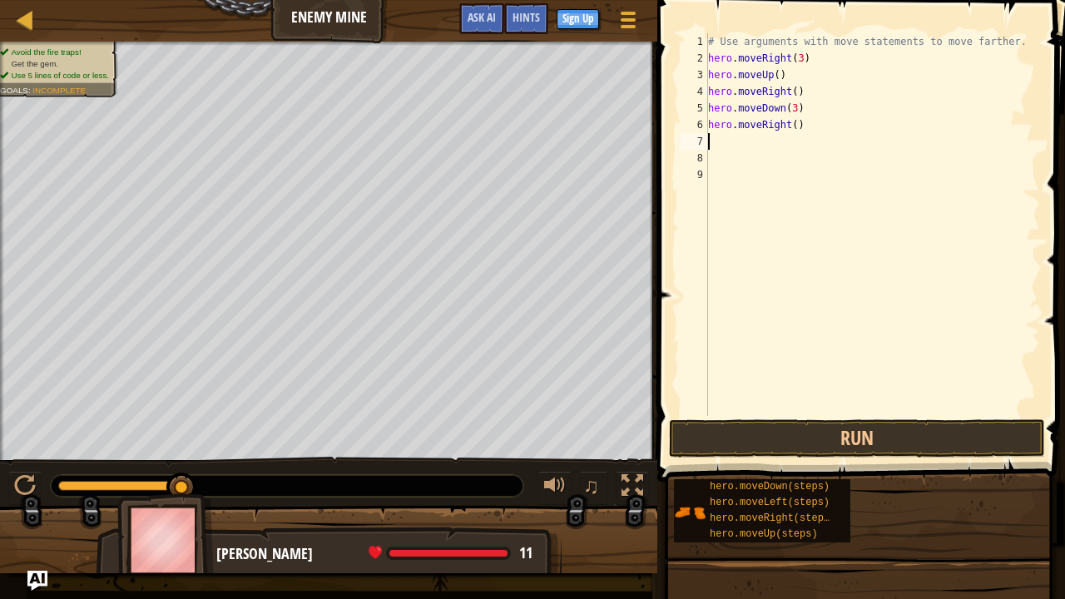
click at [789, 127] on div "# Use arguments with move statements to move farther. hero . moveRight ( 3 ) he…" at bounding box center [872, 241] width 335 height 416
type textarea "hero.moveRight(2)"
click at [879, 435] on button "Run" at bounding box center [857, 438] width 376 height 38
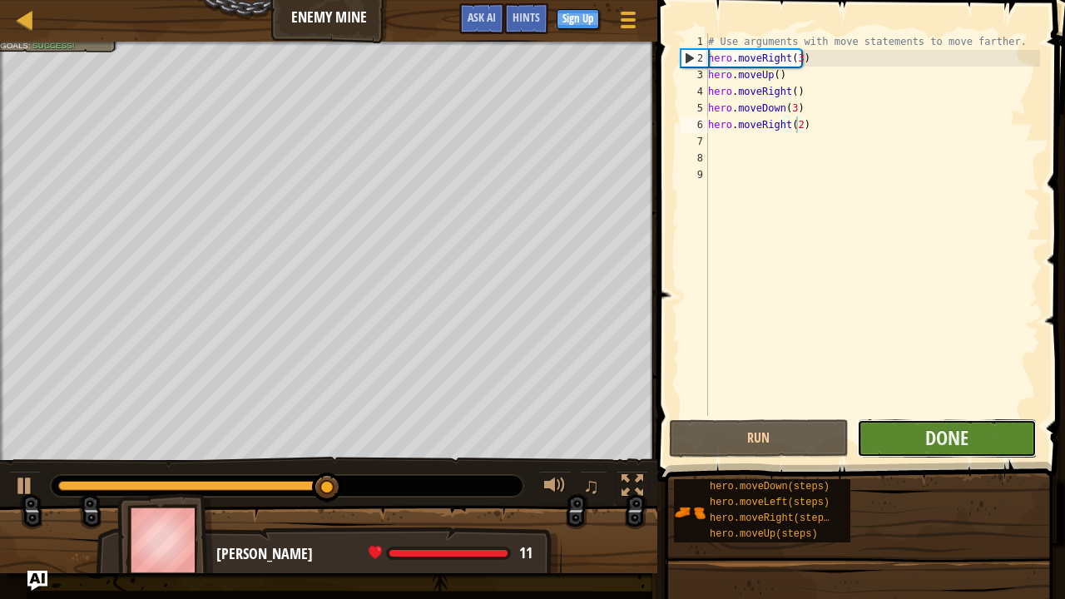
click at [905, 439] on button "Done" at bounding box center [947, 438] width 180 height 38
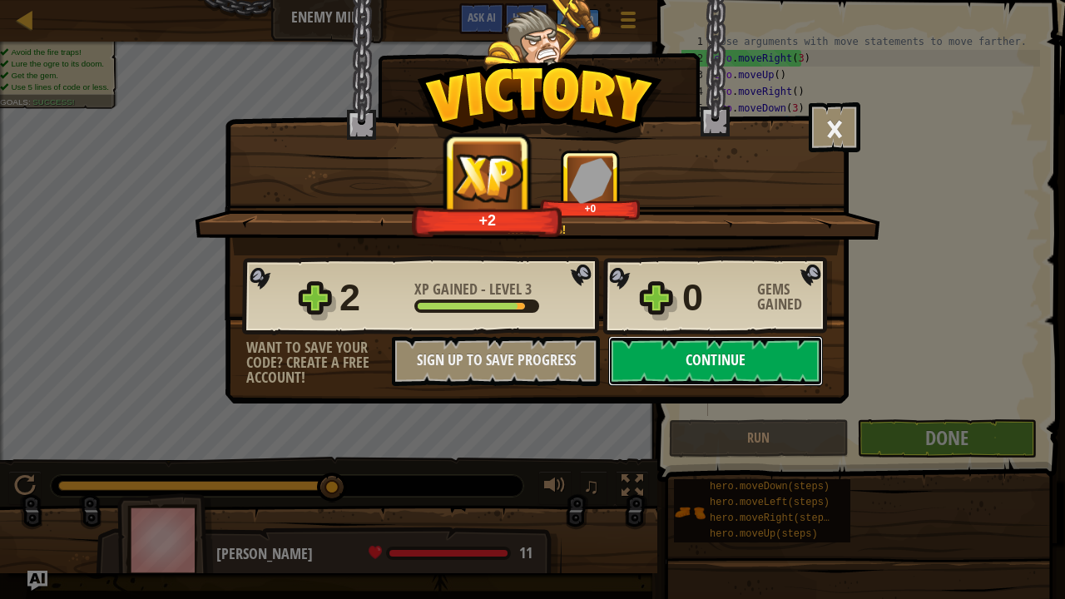
click at [797, 367] on button "Continue" at bounding box center [715, 361] width 215 height 50
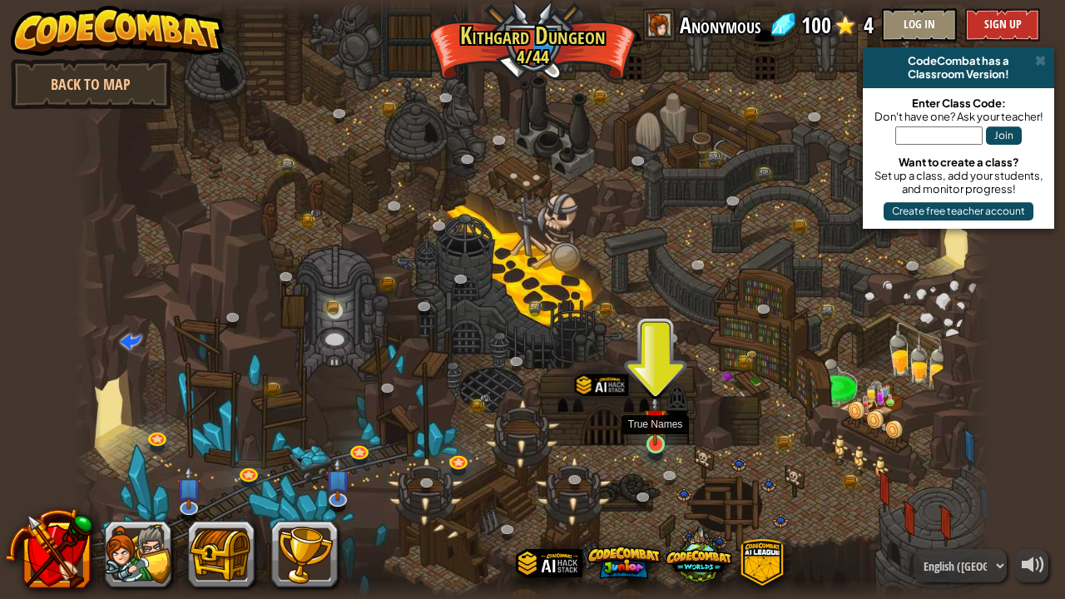
click at [645, 433] on img at bounding box center [655, 420] width 22 height 52
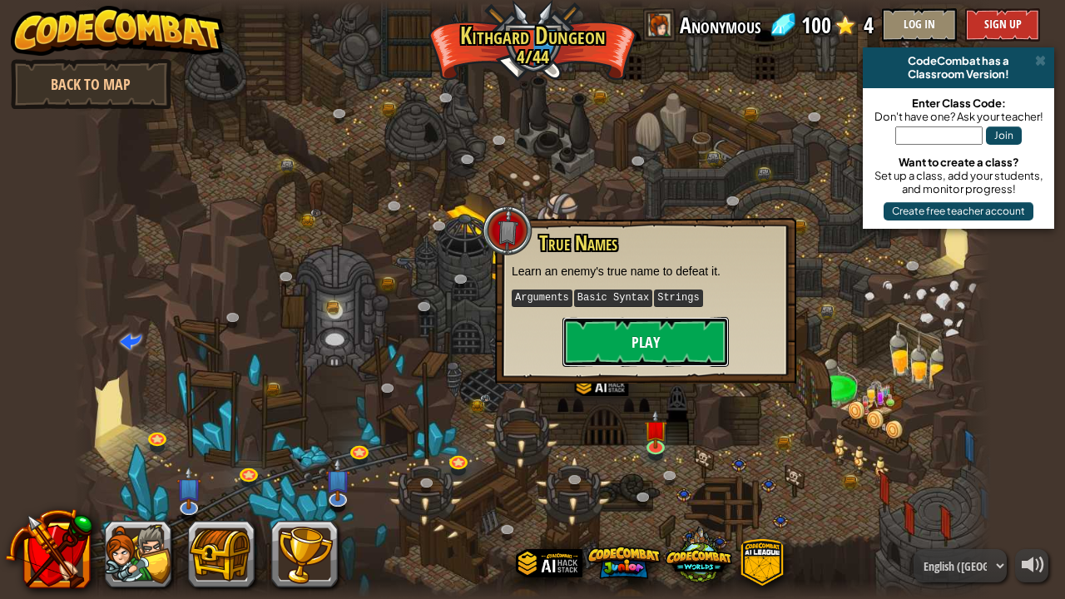
click at [649, 346] on button "Play" at bounding box center [645, 342] width 166 height 50
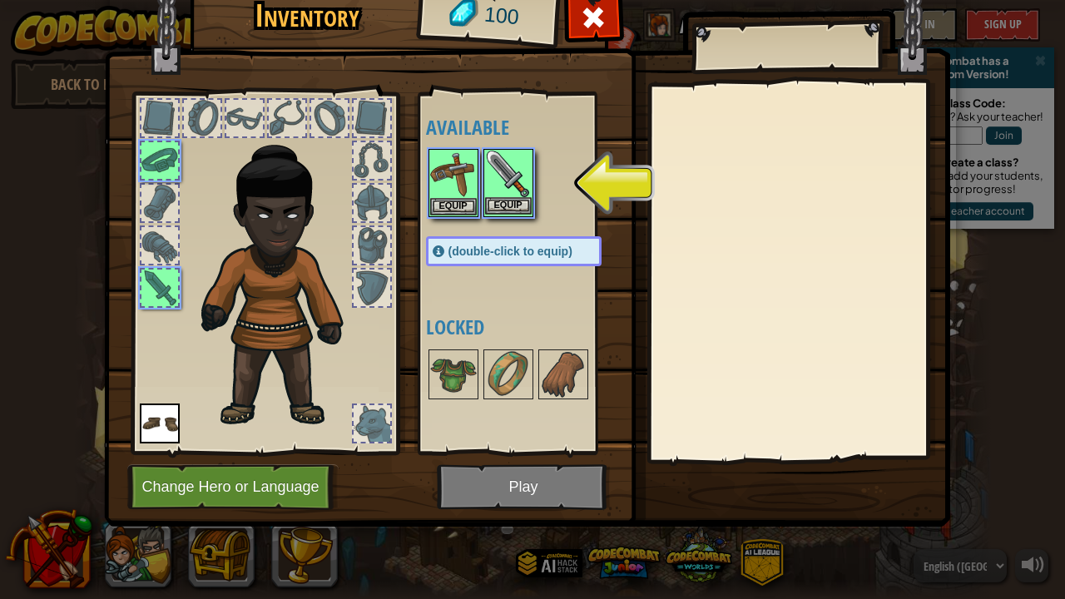
click at [508, 193] on img at bounding box center [508, 174] width 47 height 47
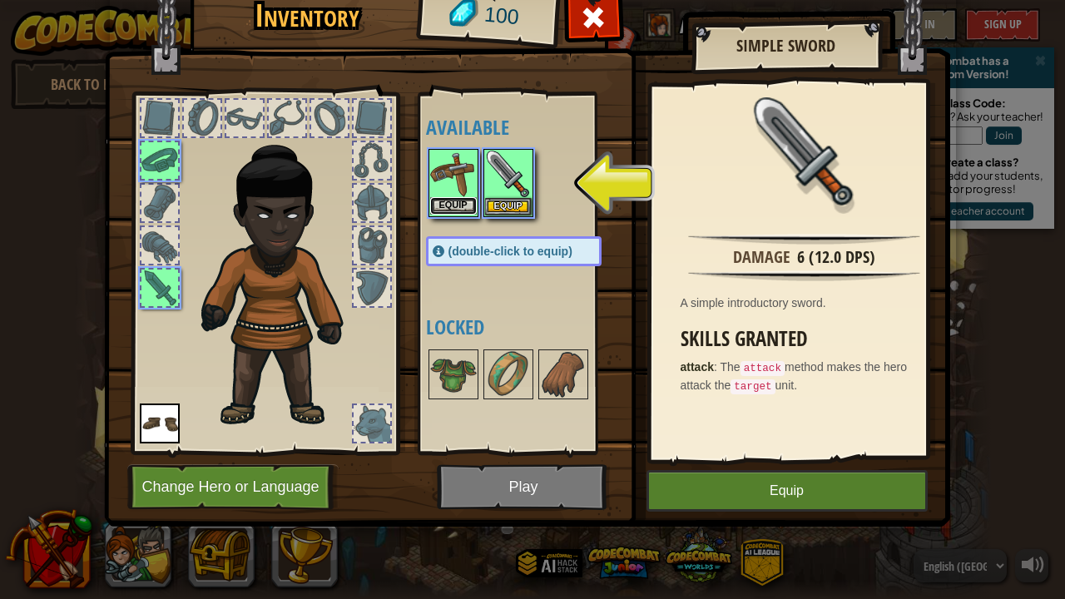
click at [462, 197] on button "Equip" at bounding box center [453, 205] width 47 height 17
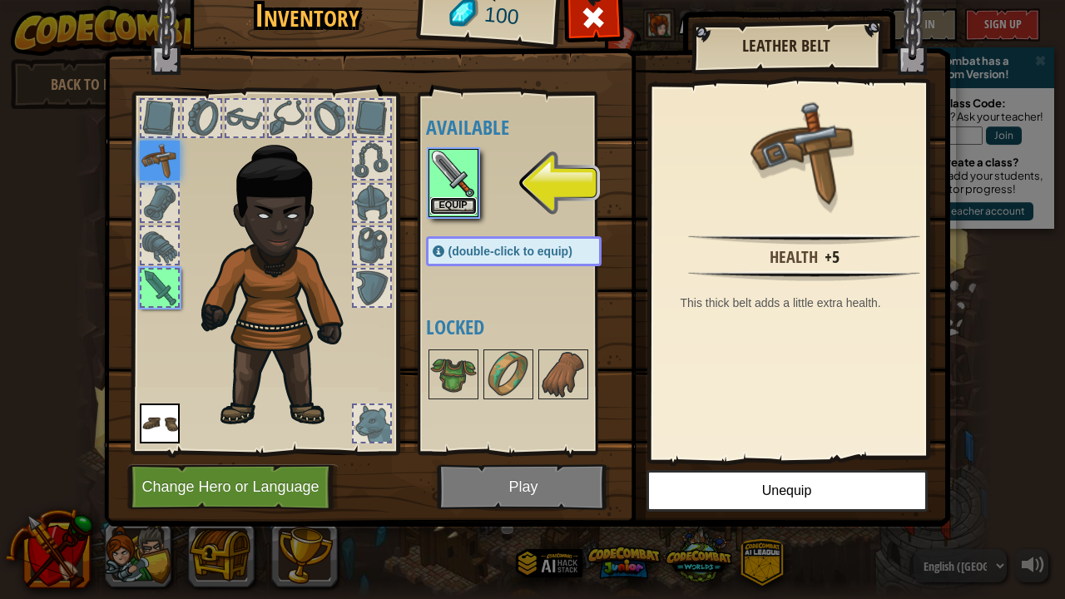
click at [466, 200] on button "Equip" at bounding box center [453, 205] width 47 height 17
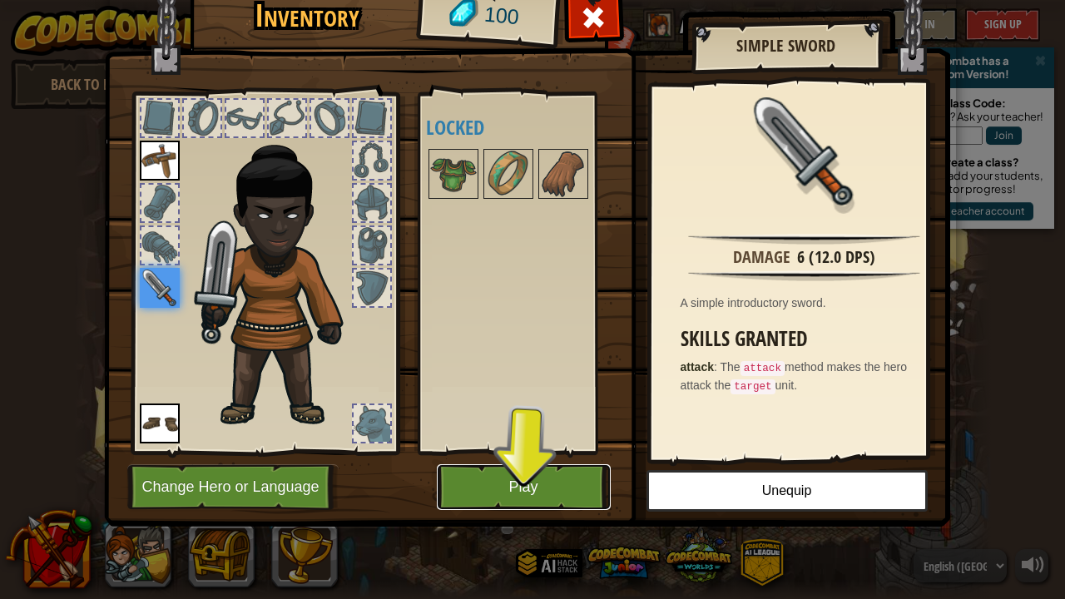
click at [532, 486] on button "Play" at bounding box center [524, 487] width 174 height 46
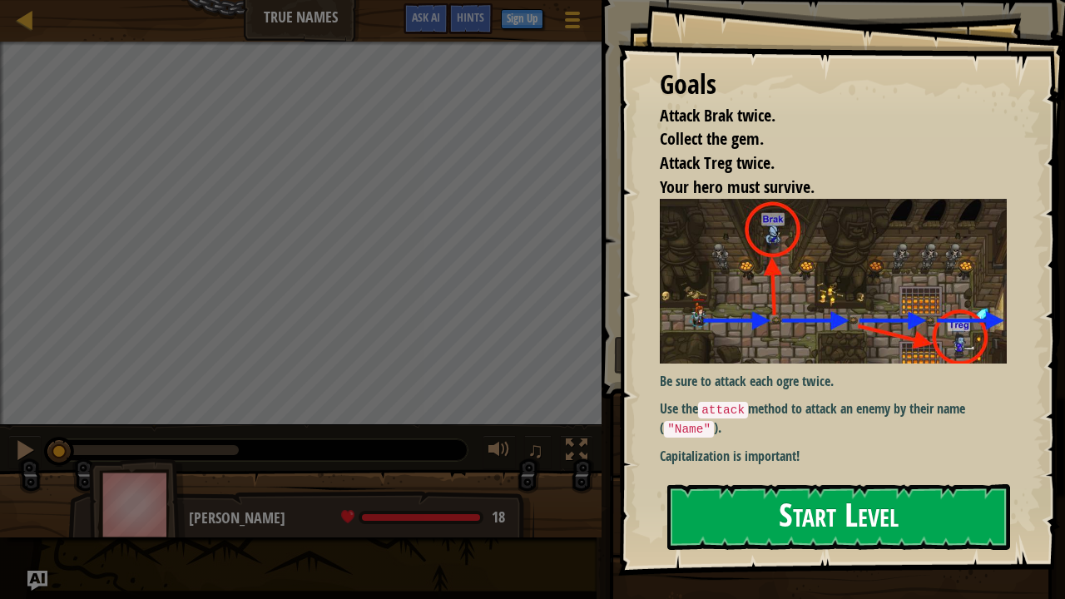
click at [757, 486] on button "Start Level" at bounding box center [838, 517] width 343 height 66
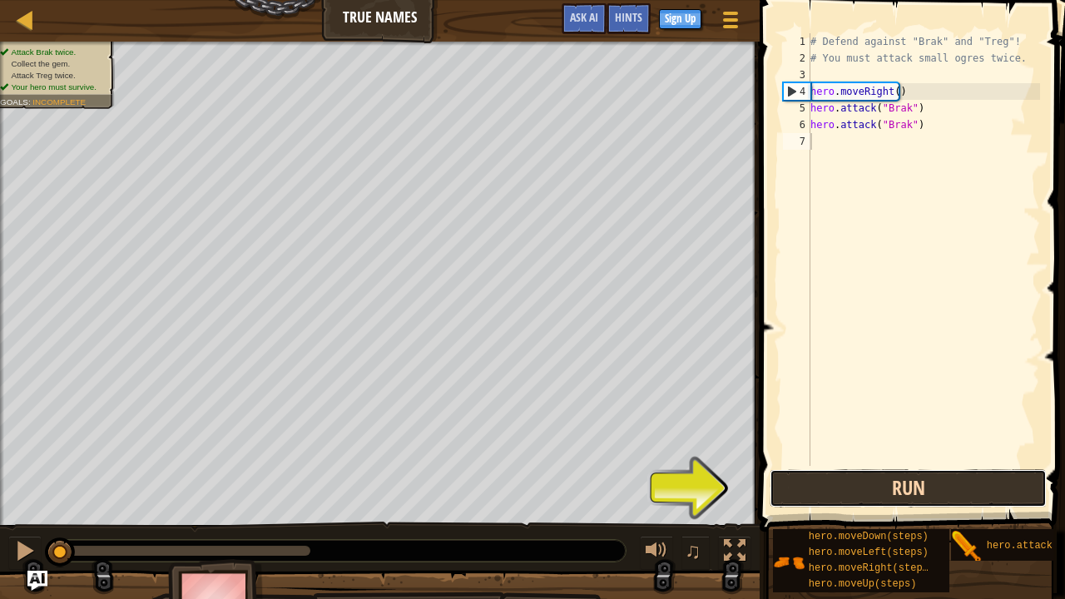
click at [814, 480] on button "Run" at bounding box center [907, 488] width 277 height 38
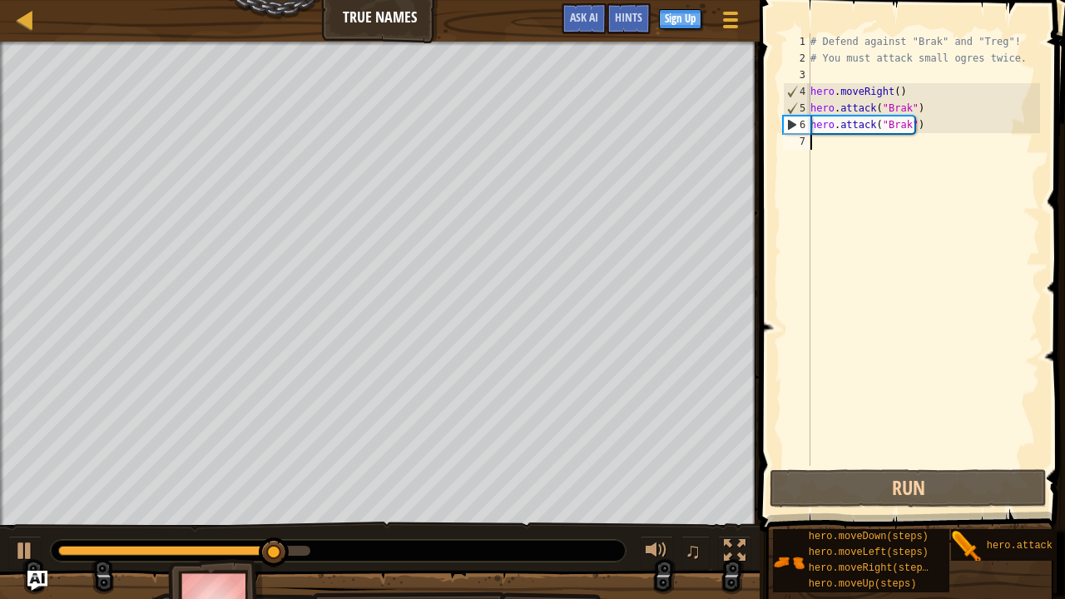
click at [818, 143] on div "# Defend against "Brak" and "Treg"! # You must attack small ogres twice. hero .…" at bounding box center [923, 266] width 233 height 466
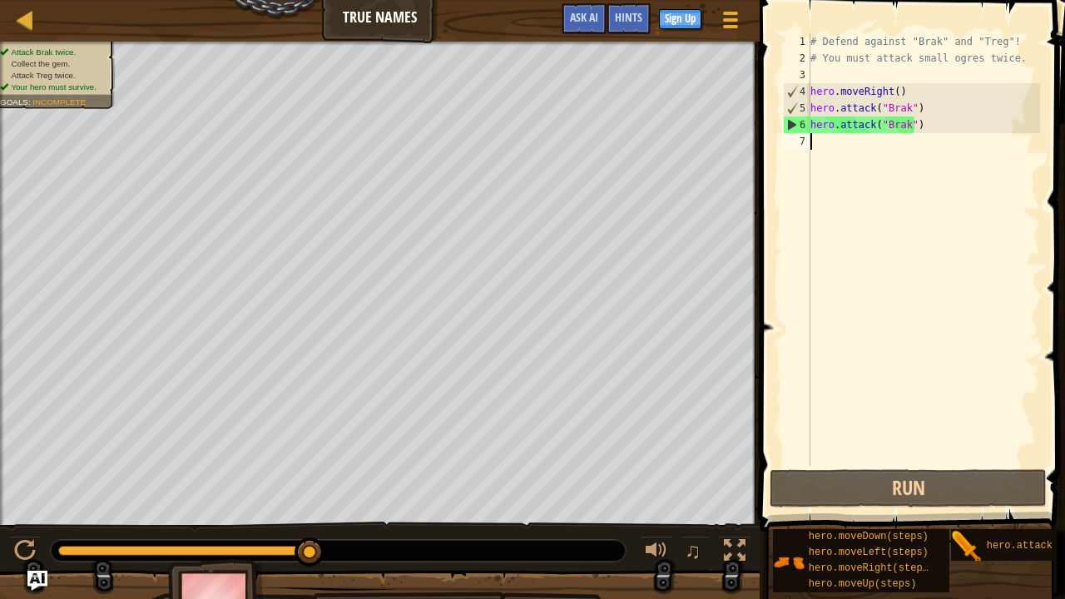
type textarea "h"
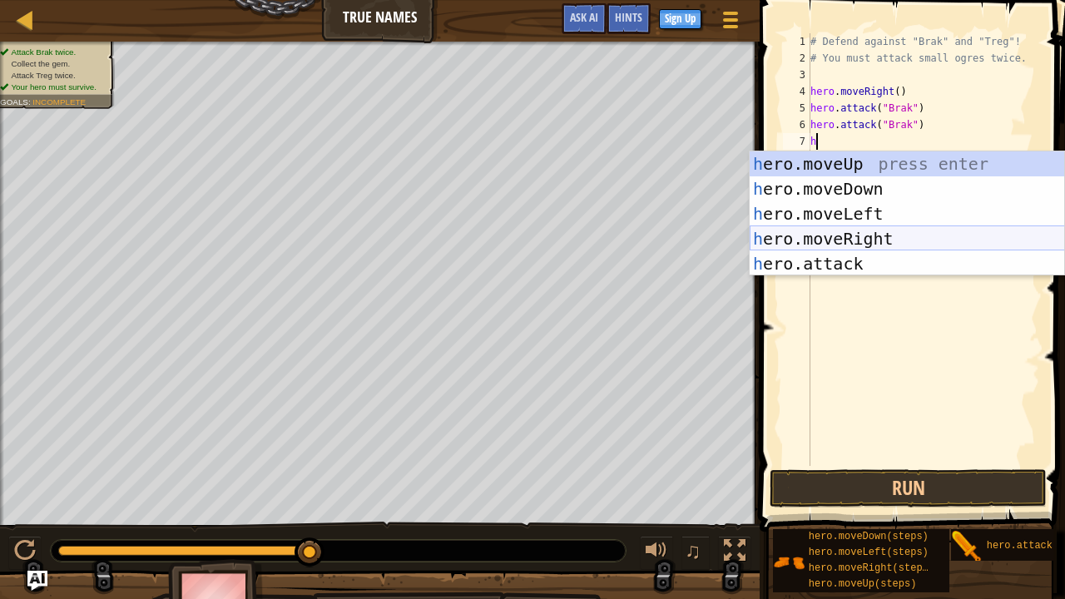
click at [856, 236] on div "h ero.moveUp press enter h ero.moveDown press enter h ero.moveLeft press enter …" at bounding box center [906, 238] width 315 height 175
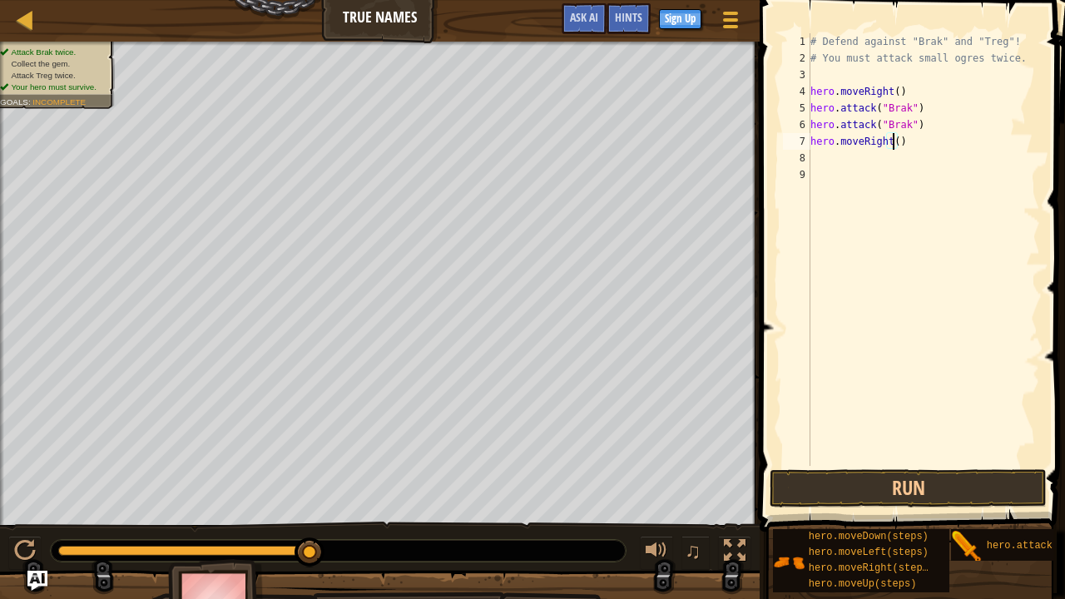
click at [892, 141] on div "# Defend against "Brak" and "Treg"! # You must attack small ogres twice. hero .…" at bounding box center [923, 266] width 233 height 466
type textarea "hero.moveRight(2)"
click at [817, 163] on div "# Defend against "Brak" and "Treg"! # You must attack small ogres twice. hero .…" at bounding box center [923, 266] width 233 height 466
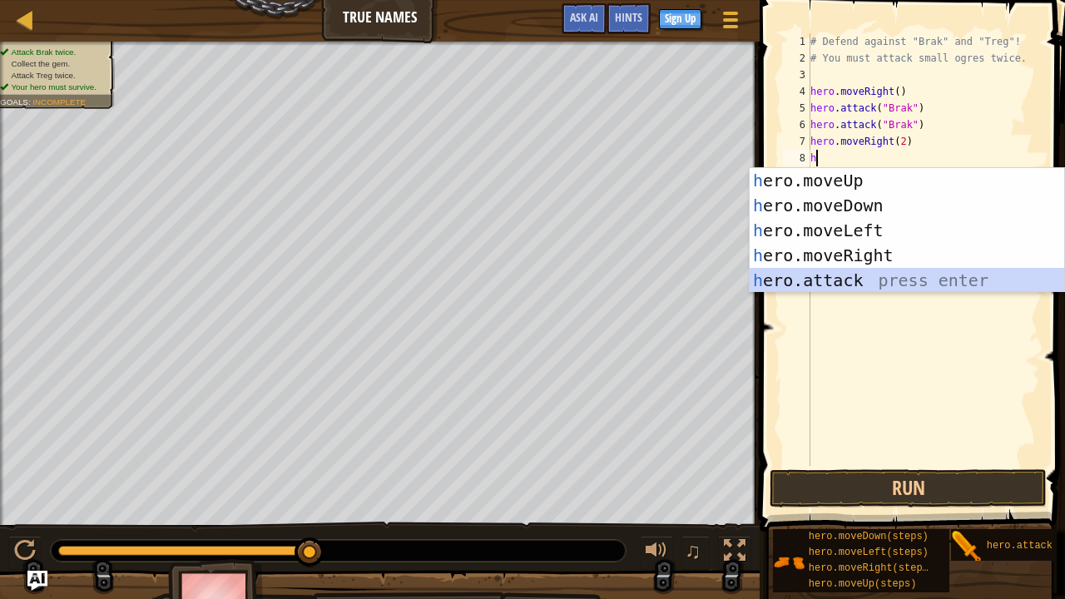
click at [808, 277] on div "h ero.moveUp press enter h ero.moveDown press enter h ero.moveLeft press enter …" at bounding box center [906, 255] width 315 height 175
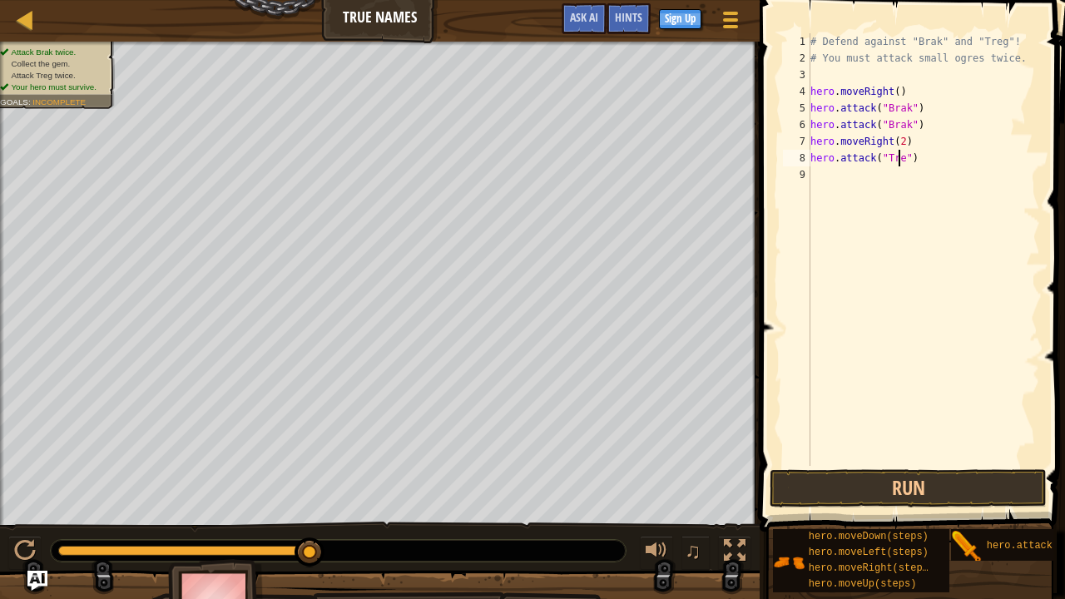
scroll to position [7, 7]
type textarea "hero.attack("Treg")"
click at [899, 481] on button "Run" at bounding box center [907, 488] width 277 height 38
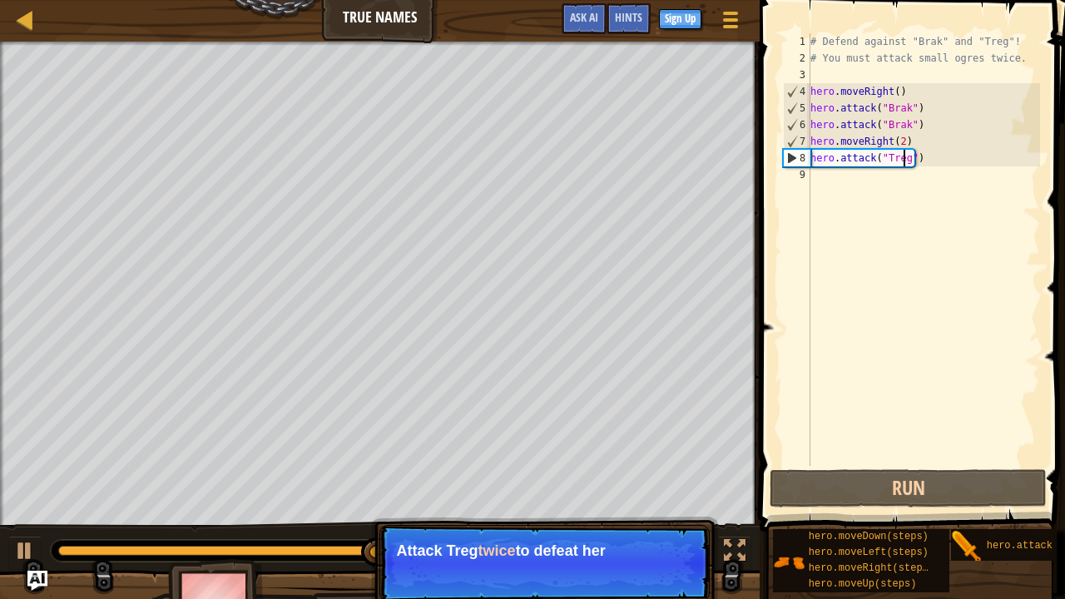
click at [822, 175] on div "# Defend against "Brak" and "Treg"! # You must attack small ogres twice. hero .…" at bounding box center [923, 266] width 233 height 466
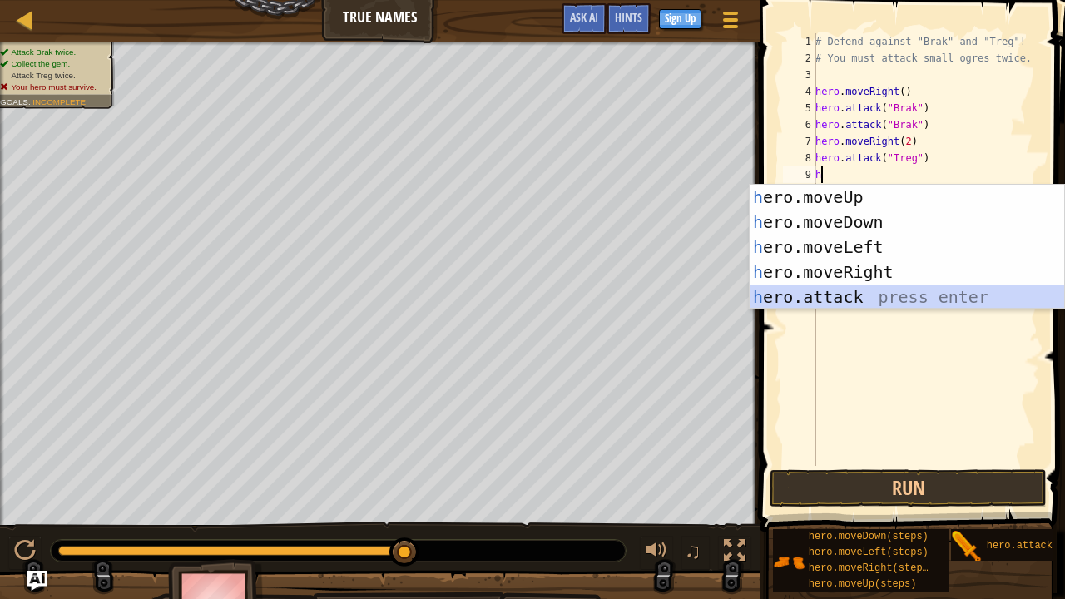
click at [817, 305] on div "h ero.moveUp press enter h ero.moveDown press enter h ero.moveLeft press enter …" at bounding box center [906, 272] width 315 height 175
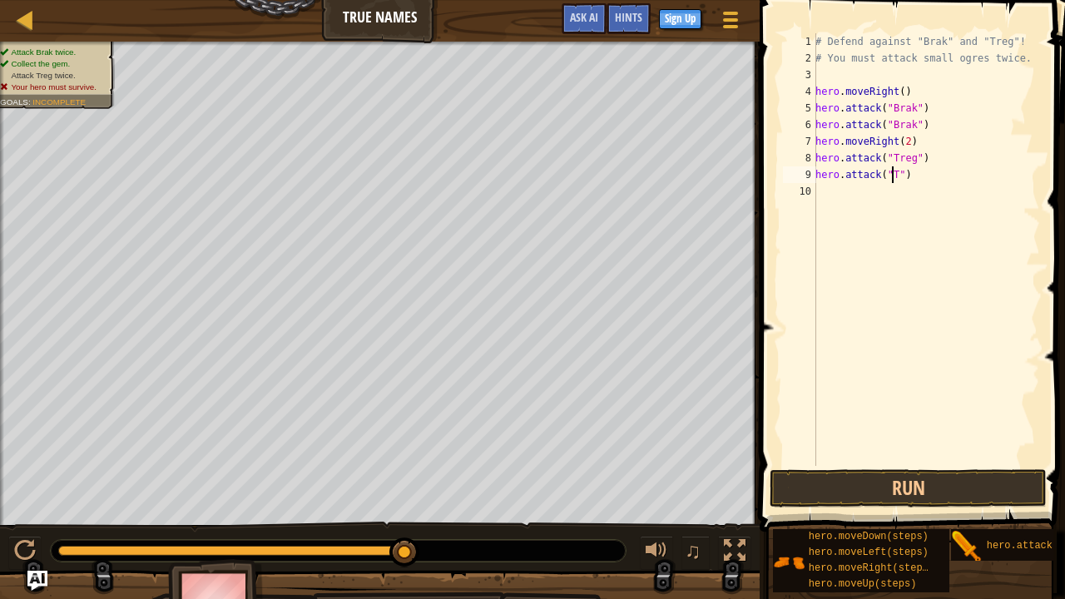
scroll to position [7, 7]
type textarea "hero.attack("Treg")"
click at [950, 486] on button "Run" at bounding box center [907, 488] width 277 height 38
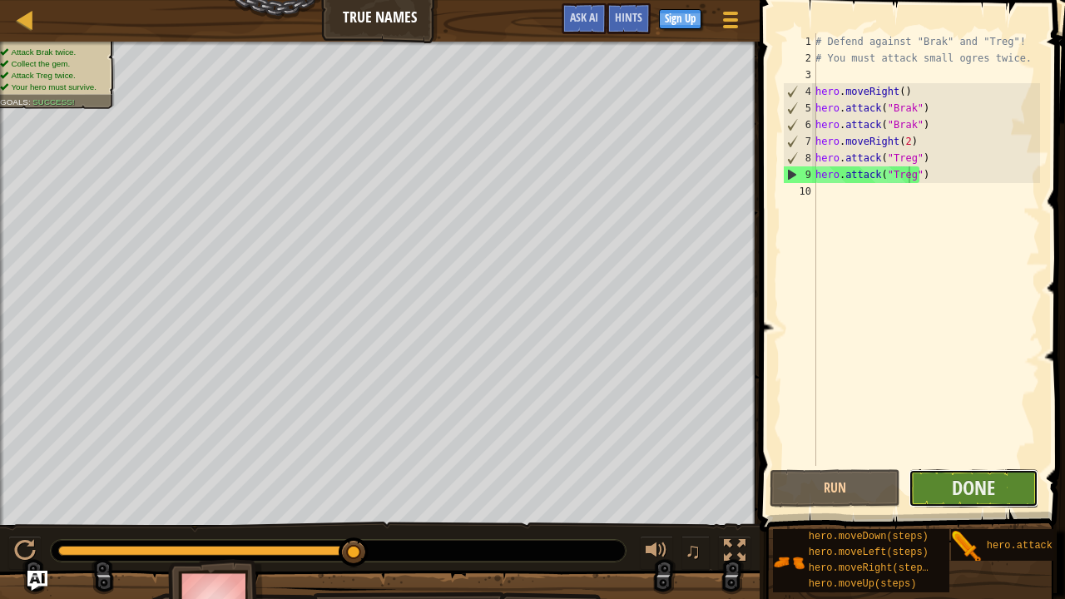
click at [966, 486] on button "Done" at bounding box center [973, 488] width 131 height 38
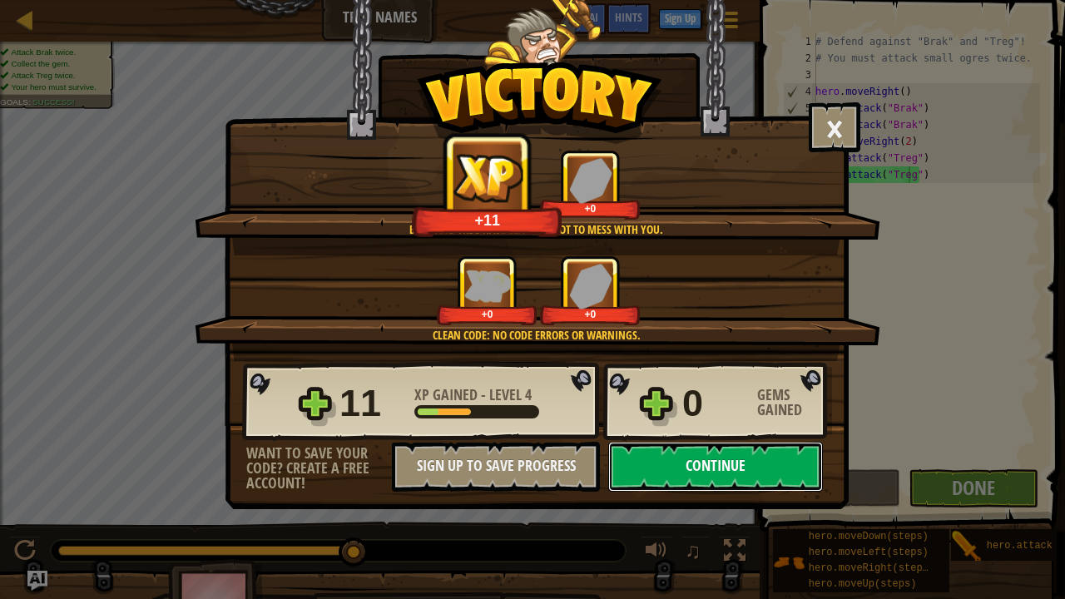
click at [755, 452] on button "Continue" at bounding box center [715, 467] width 215 height 50
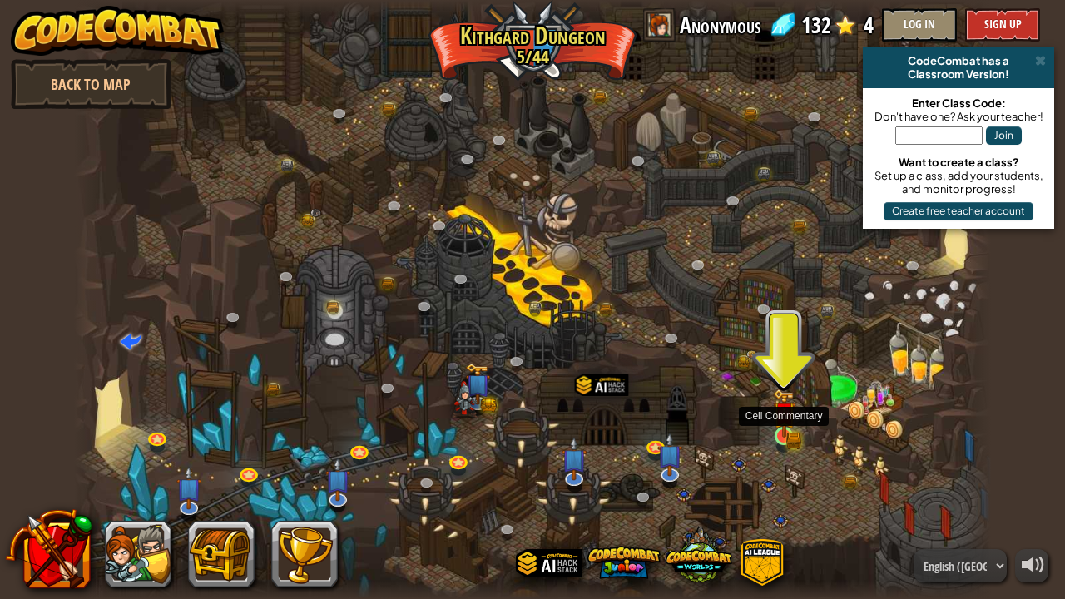
click at [783, 429] on img at bounding box center [784, 413] width 22 height 50
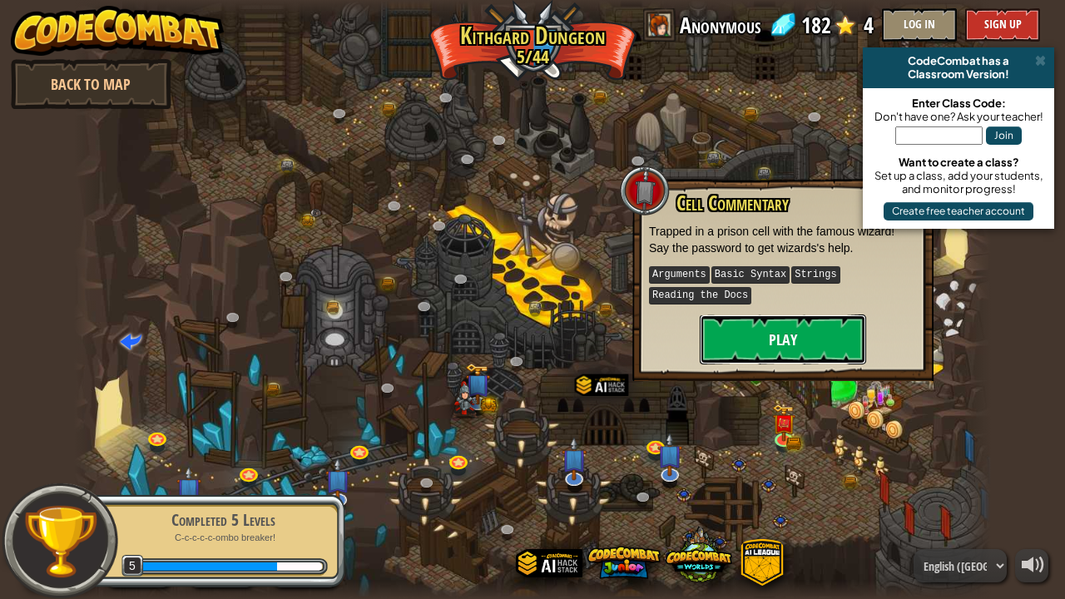
click at [777, 327] on button "Play" at bounding box center [783, 339] width 166 height 50
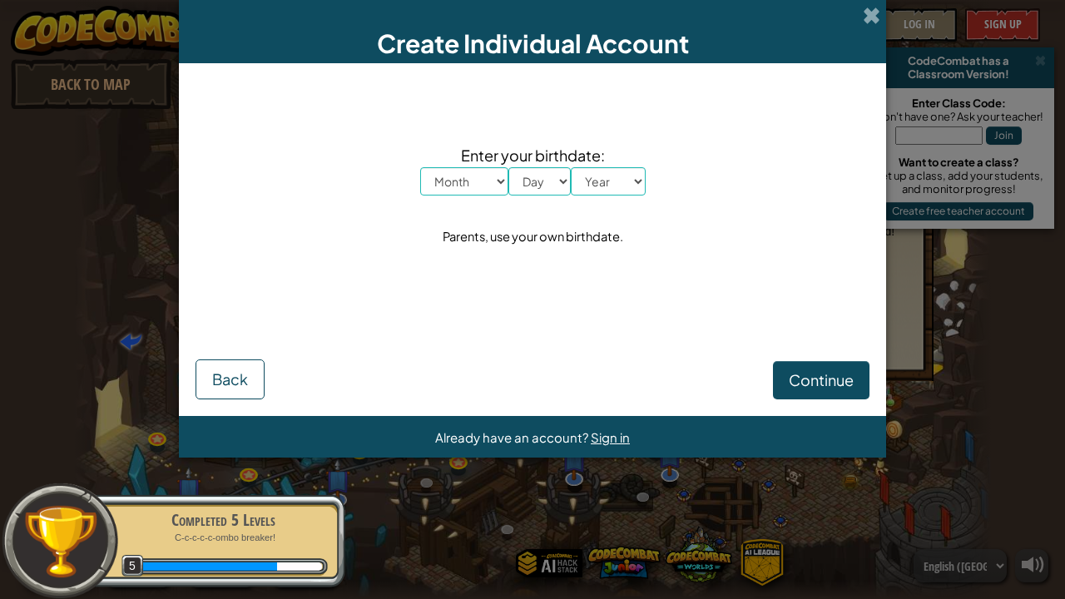
click at [629, 486] on div "Create Individual Account Enter your birthdate: Month January February March Ap…" at bounding box center [532, 299] width 1065 height 599
click at [870, 12] on span at bounding box center [871, 15] width 17 height 17
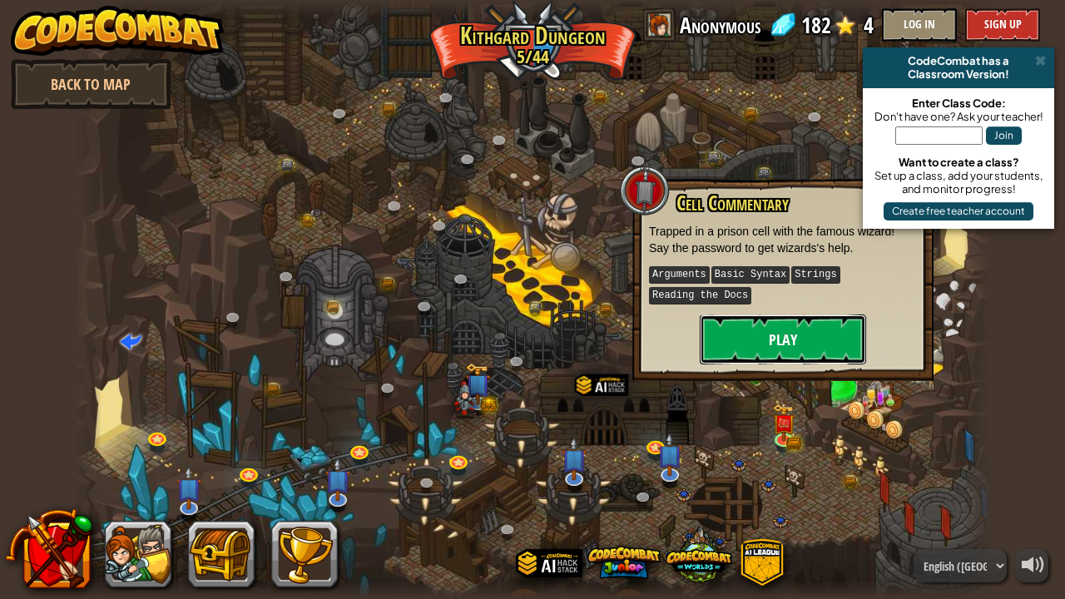
click at [822, 334] on button "Play" at bounding box center [783, 339] width 166 height 50
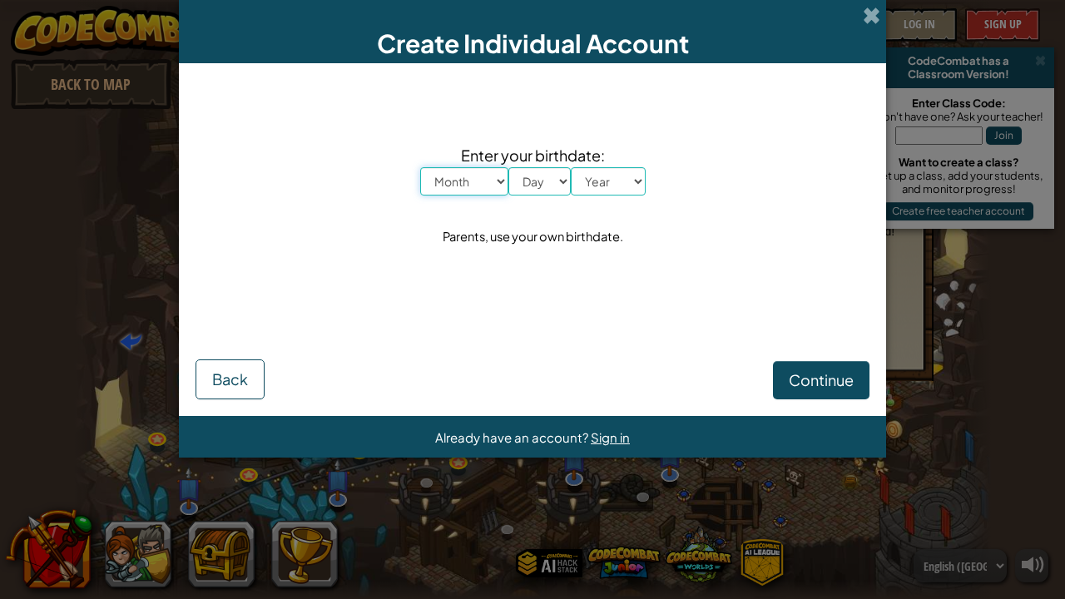
click at [460, 185] on select "Month January February March April May June July August September October Novem…" at bounding box center [464, 181] width 88 height 28
select select "3"
click at [420, 167] on select "Month January February March April May June July August September October Novem…" at bounding box center [464, 181] width 88 height 28
click at [543, 184] on select "Day 1 2 3 4 5 6 7 8 9 10 11 12 13 14 15 16 17 18 19 20 21 22 23 24 25 26 27 28 …" at bounding box center [539, 181] width 62 height 28
select select "12"
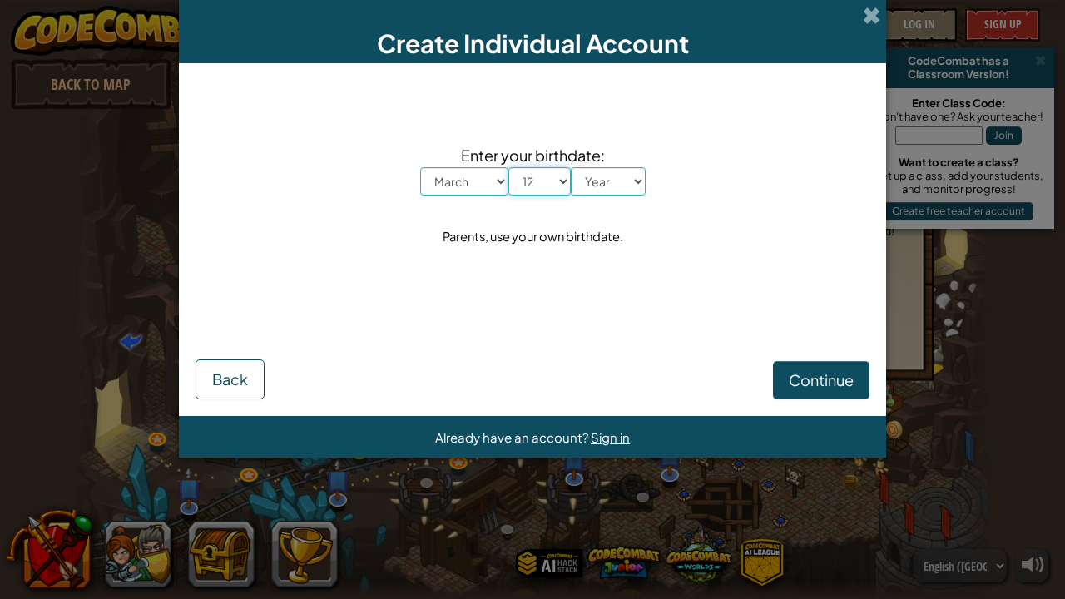
click at [508, 167] on select "Day 1 2 3 4 5 6 7 8 9 10 11 12 13 14 15 16 17 18 19 20 21 22 23 24 25 26 27 28 …" at bounding box center [539, 181] width 62 height 28
click at [609, 184] on select "Year [DATE] 2024 2023 2022 2021 2020 2019 2018 2017 2016 2015 2014 2013 2012 20…" at bounding box center [608, 181] width 75 height 28
select select "2012"
click at [571, 167] on select "Year [DATE] 2024 2023 2022 2021 2020 2019 2018 2017 2016 2015 2014 2013 2012 20…" at bounding box center [608, 181] width 75 height 28
click at [812, 394] on button "Continue" at bounding box center [821, 380] width 96 height 38
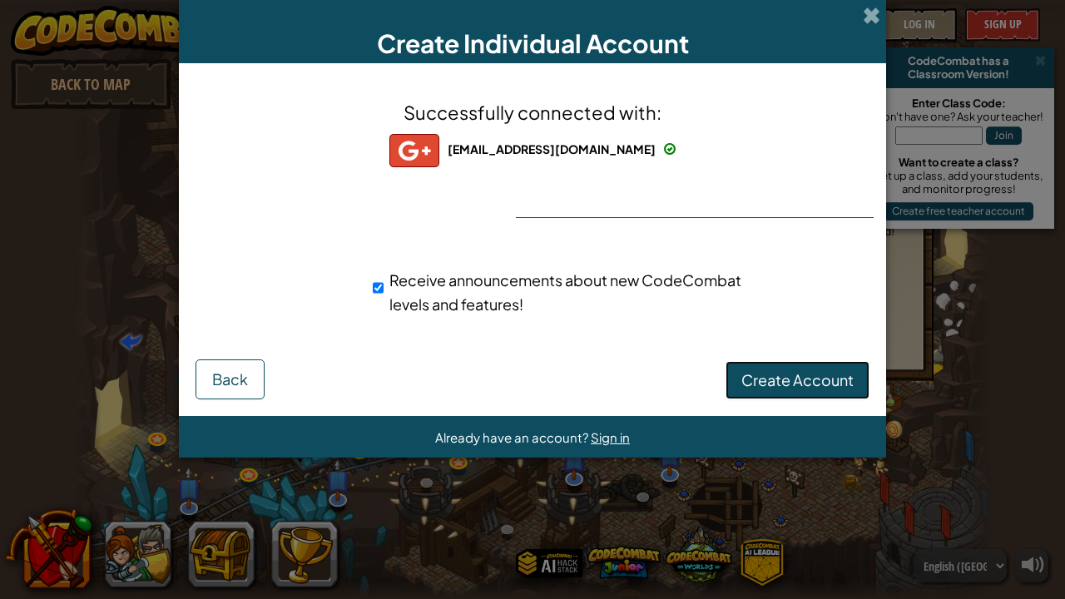
click at [805, 398] on button "Create Account" at bounding box center [797, 380] width 144 height 38
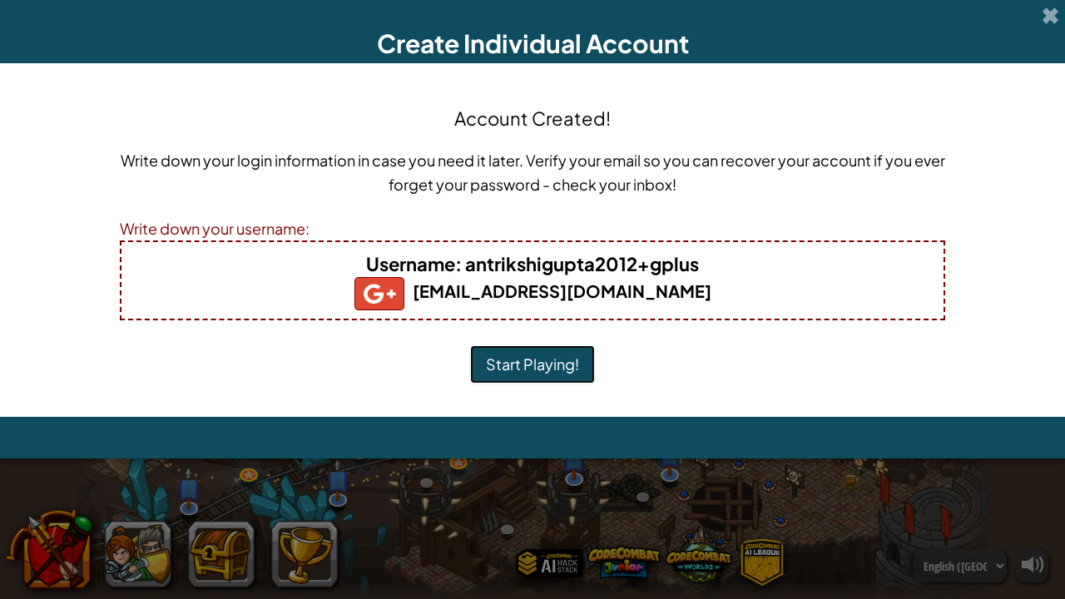
click at [501, 364] on button "Start Playing!" at bounding box center [532, 364] width 125 height 38
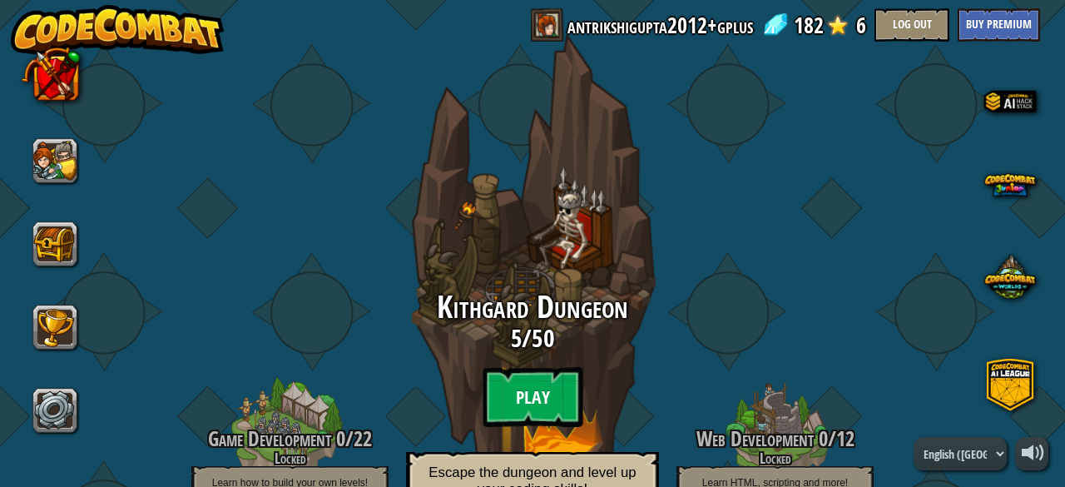
click at [511, 394] on btn "Play" at bounding box center [532, 397] width 100 height 60
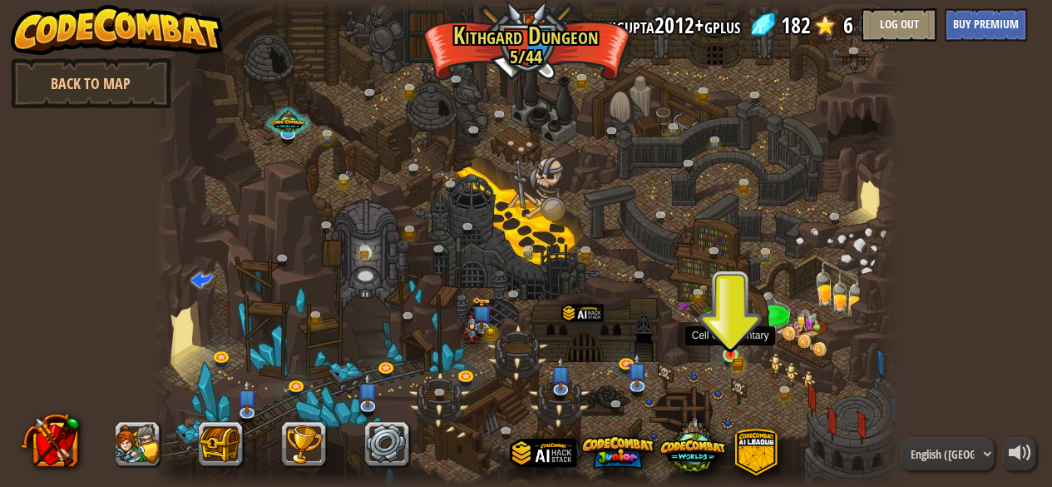
click at [724, 334] on img at bounding box center [730, 337] width 17 height 37
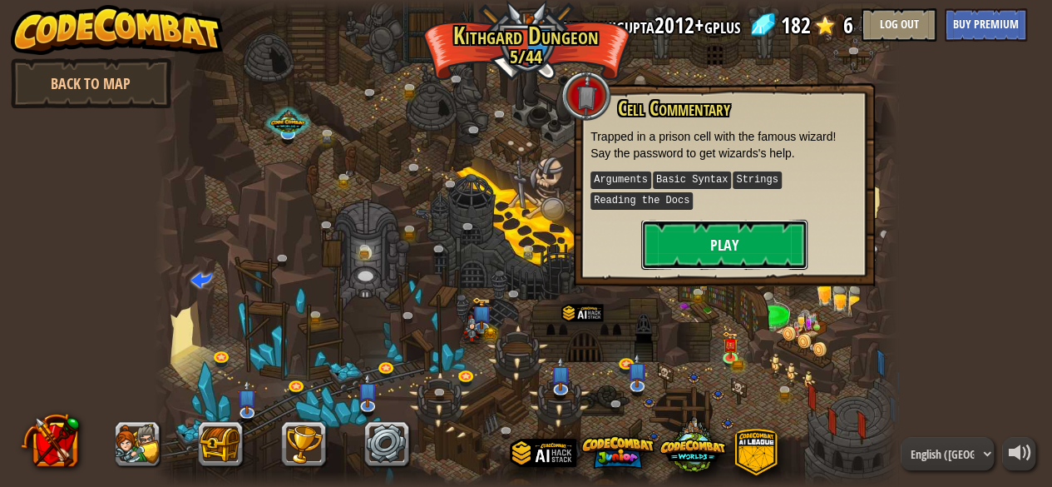
click at [723, 247] on button "Play" at bounding box center [724, 245] width 166 height 50
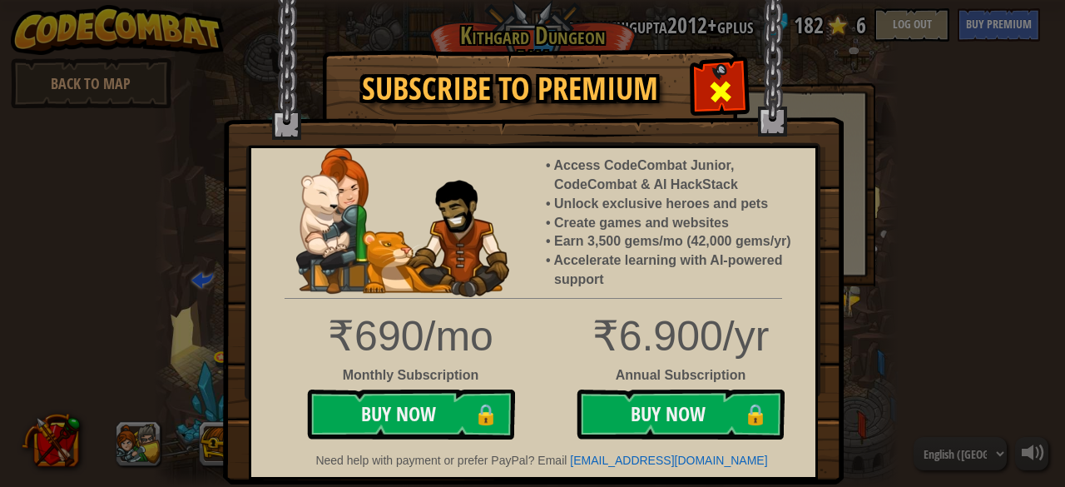
click at [743, 79] on div at bounding box center [720, 89] width 52 height 52
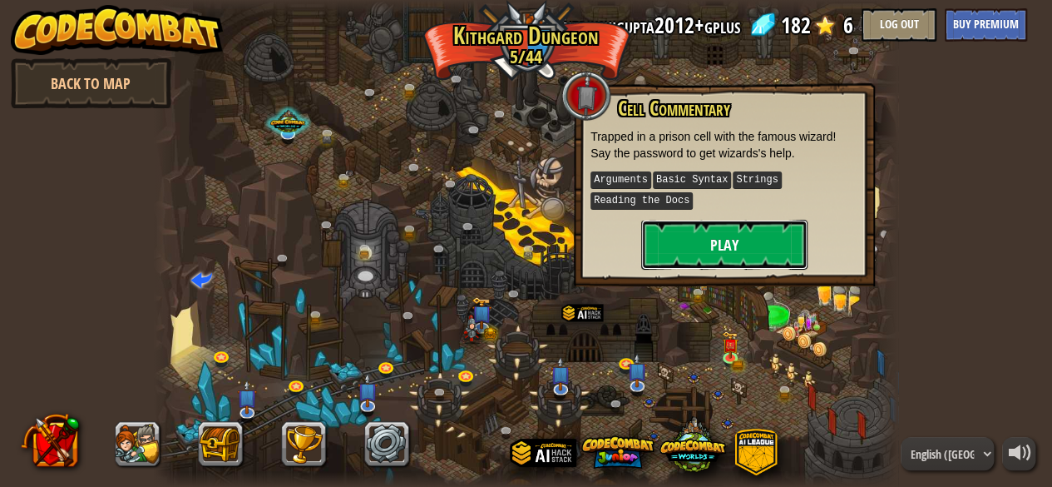
click at [687, 225] on button "Play" at bounding box center [724, 245] width 166 height 50
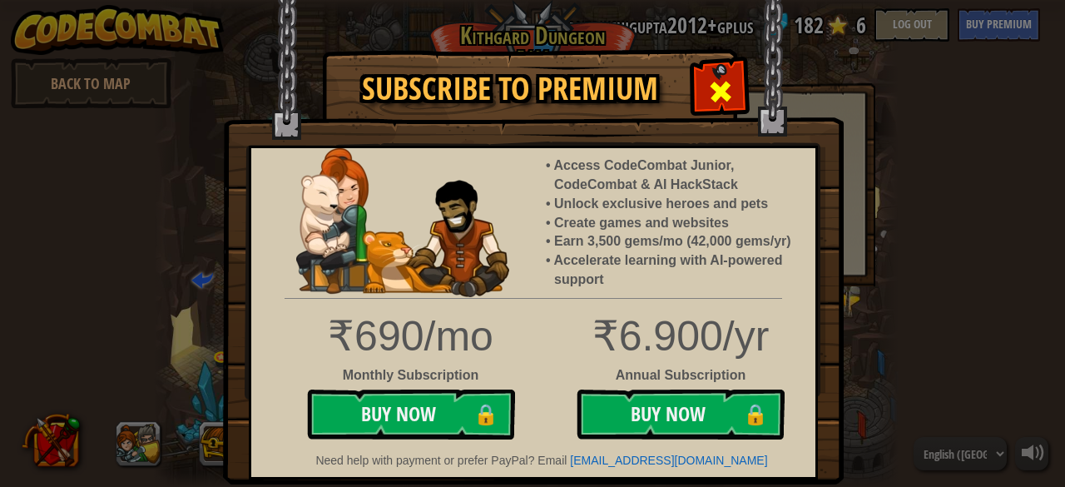
click at [721, 66] on div at bounding box center [720, 89] width 52 height 52
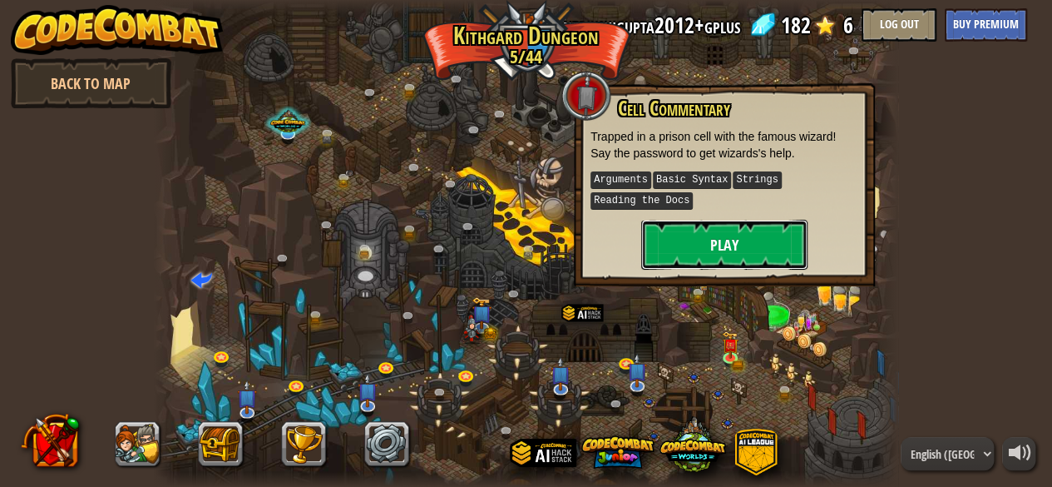
click at [700, 255] on button "Play" at bounding box center [724, 245] width 166 height 50
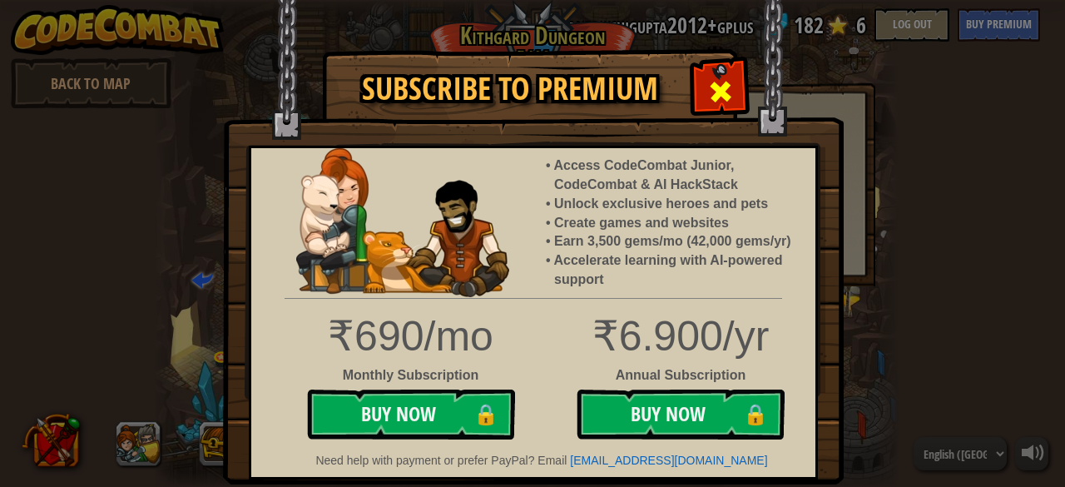
click at [722, 74] on div at bounding box center [720, 89] width 52 height 52
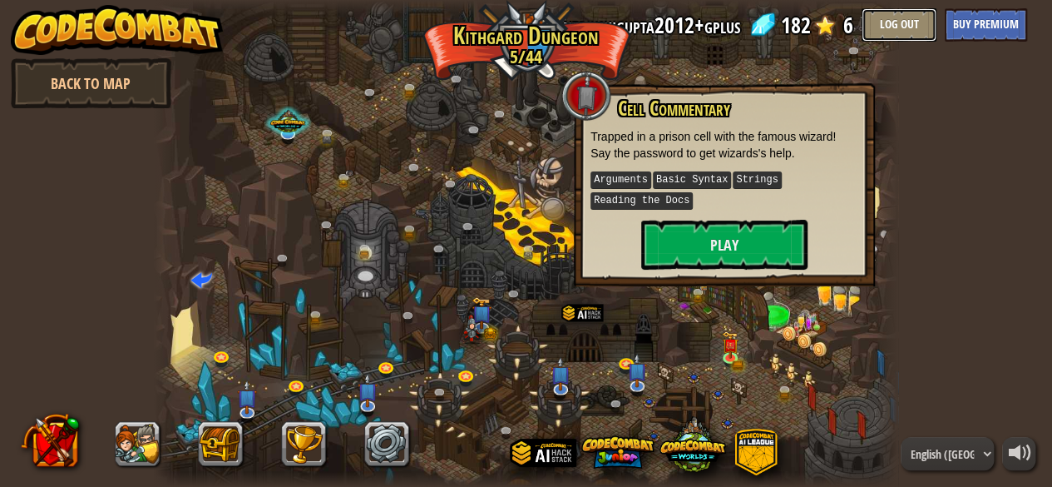
click at [883, 16] on button "Log Out" at bounding box center [899, 24] width 75 height 33
